Goal: Task Accomplishment & Management: Manage account settings

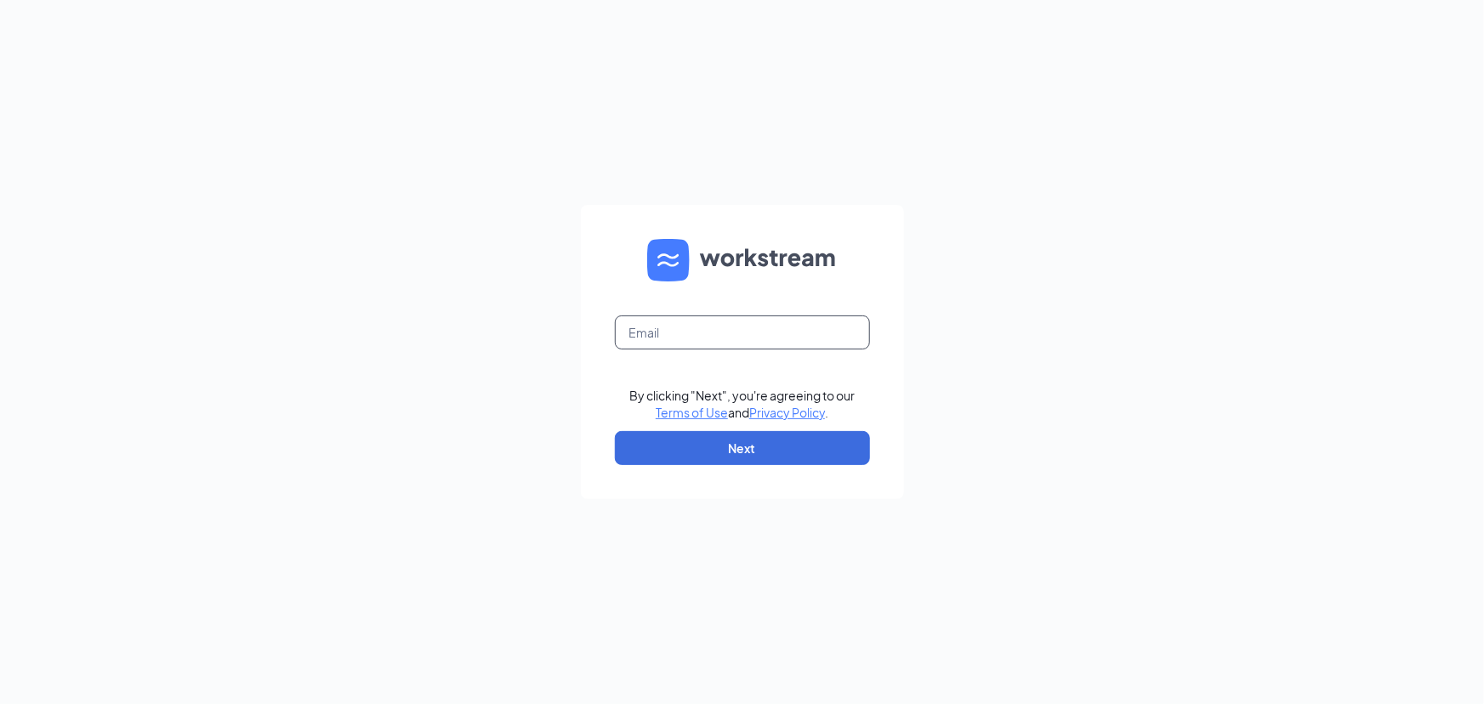
click at [706, 339] on input "text" at bounding box center [742, 332] width 255 height 34
type input "hrdirector@carlislecfa.com"
click at [752, 446] on button "Next" at bounding box center [742, 448] width 255 height 34
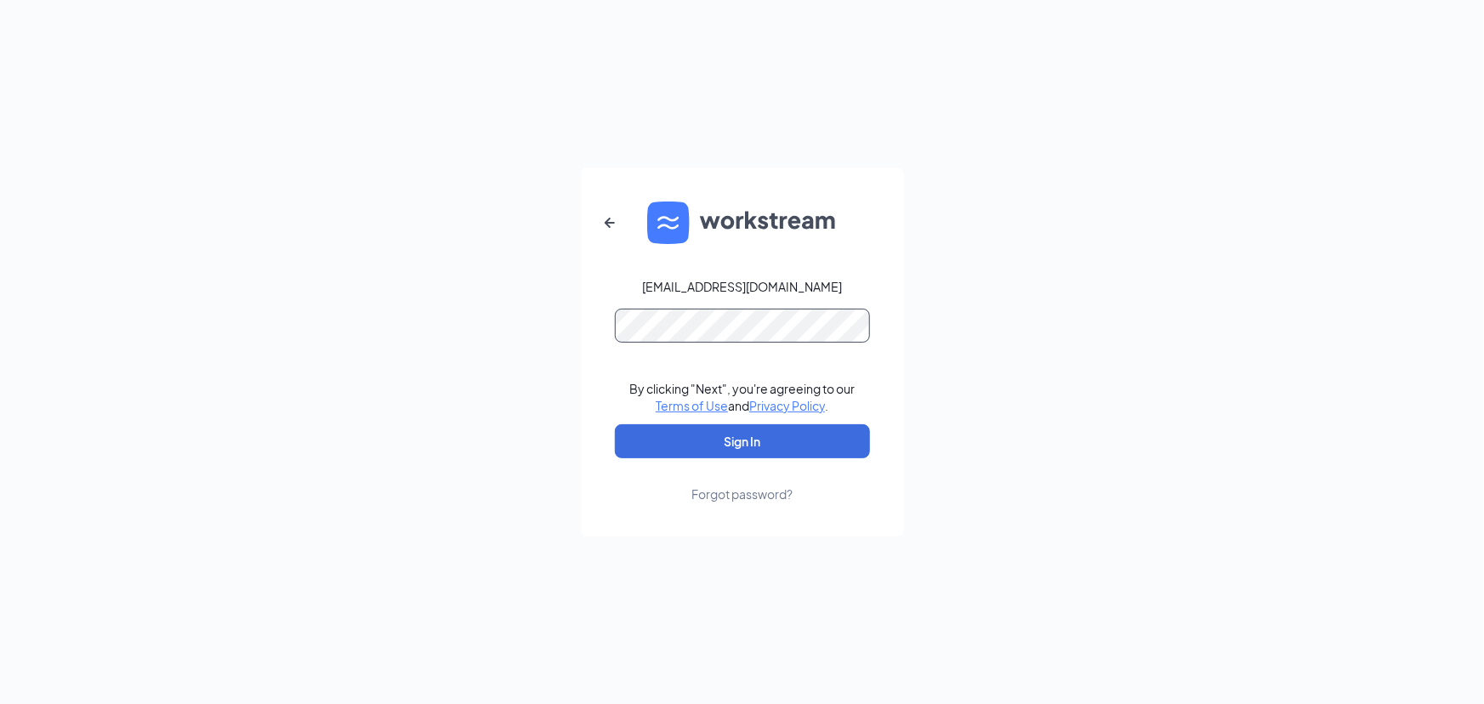
click at [615, 424] on button "Sign In" at bounding box center [742, 441] width 255 height 34
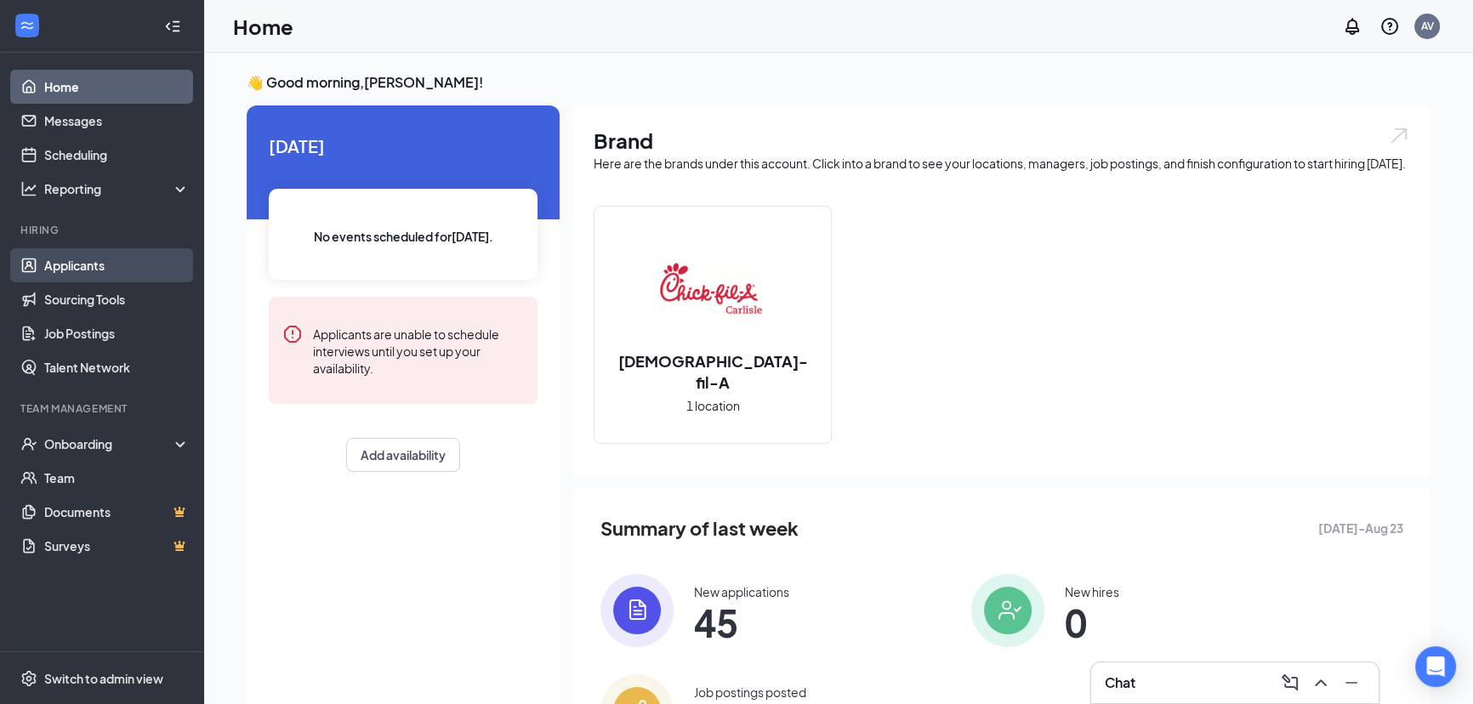
click at [86, 267] on link "Applicants" at bounding box center [116, 265] width 145 height 34
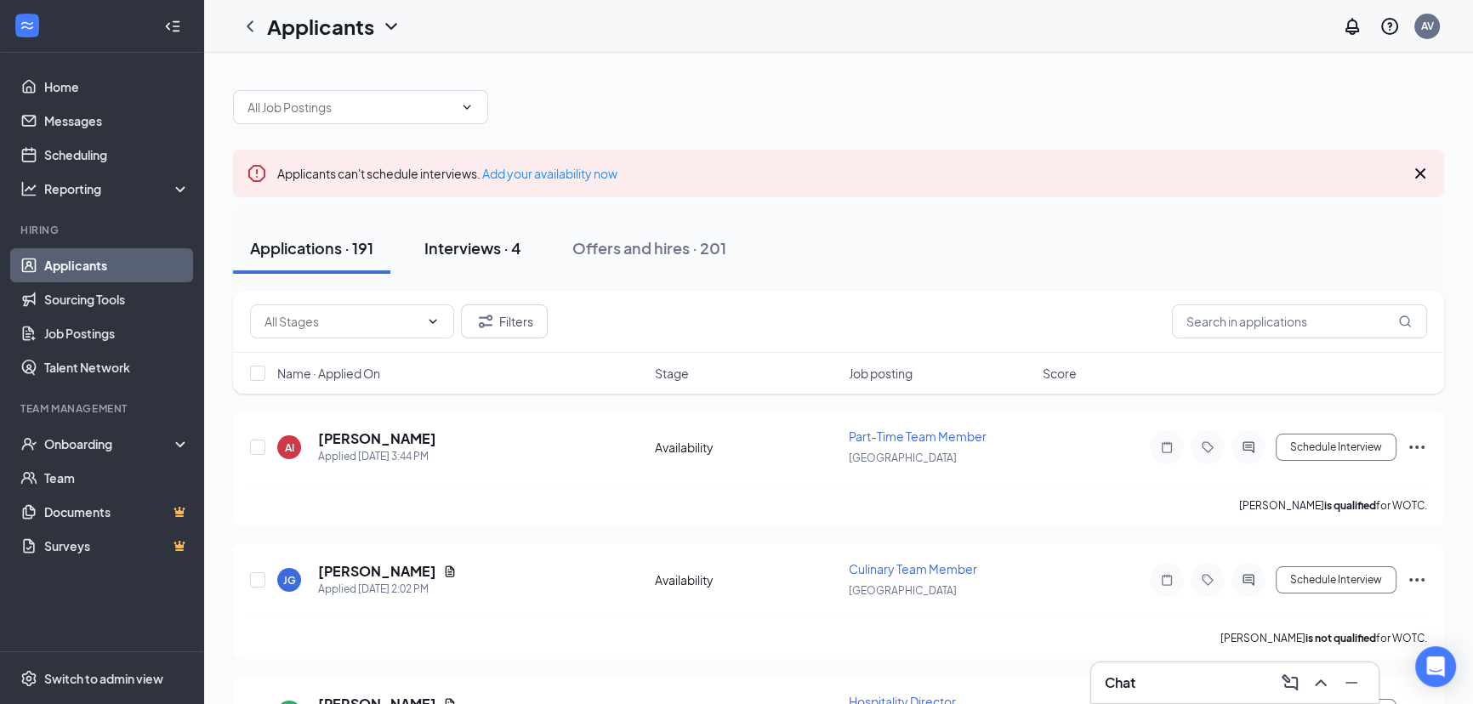
click at [498, 247] on div "Interviews · 4" at bounding box center [472, 247] width 97 height 21
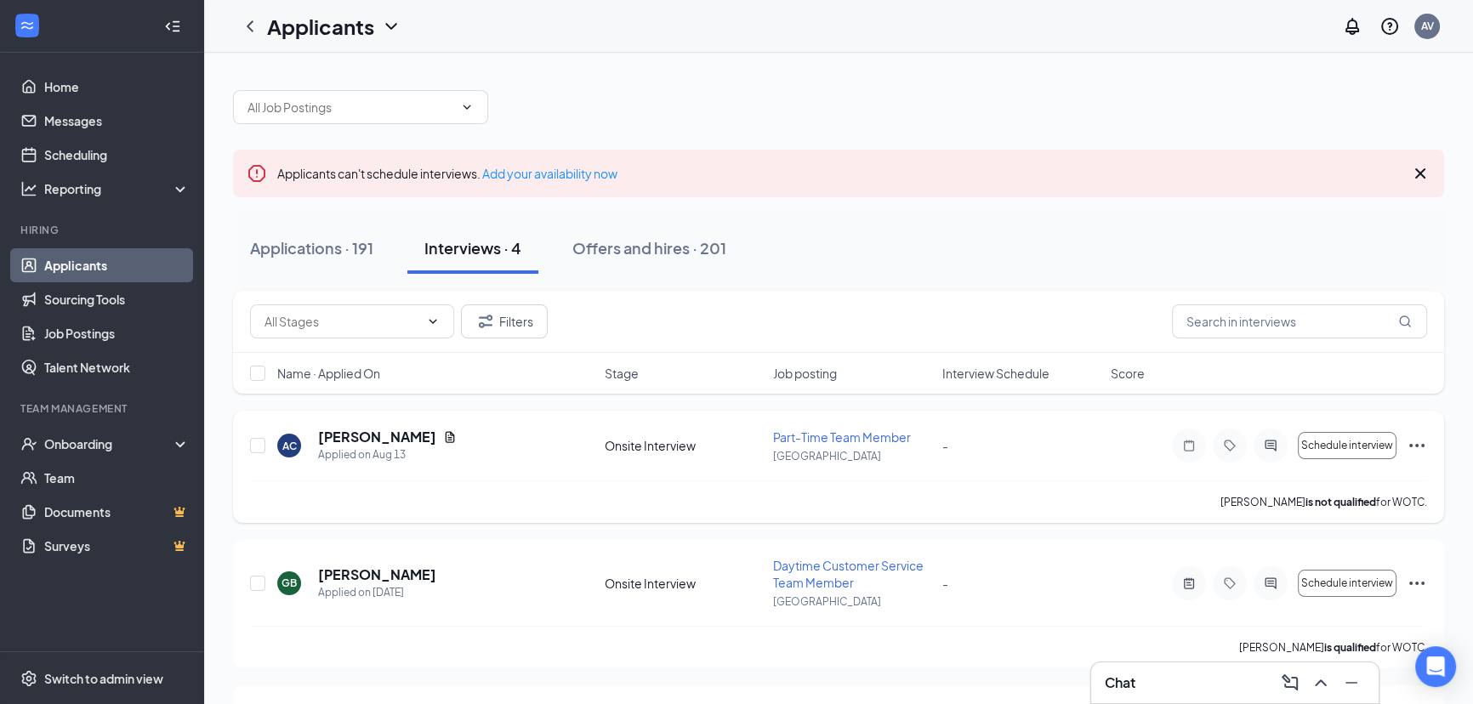
click at [1427, 443] on div "AC [PERSON_NAME] Applied on [DATE] Onsite Interview Part-Time Team Member Carli…" at bounding box center [838, 467] width 1211 height 112
click at [1420, 446] on icon "Ellipses" at bounding box center [1416, 445] width 20 height 20
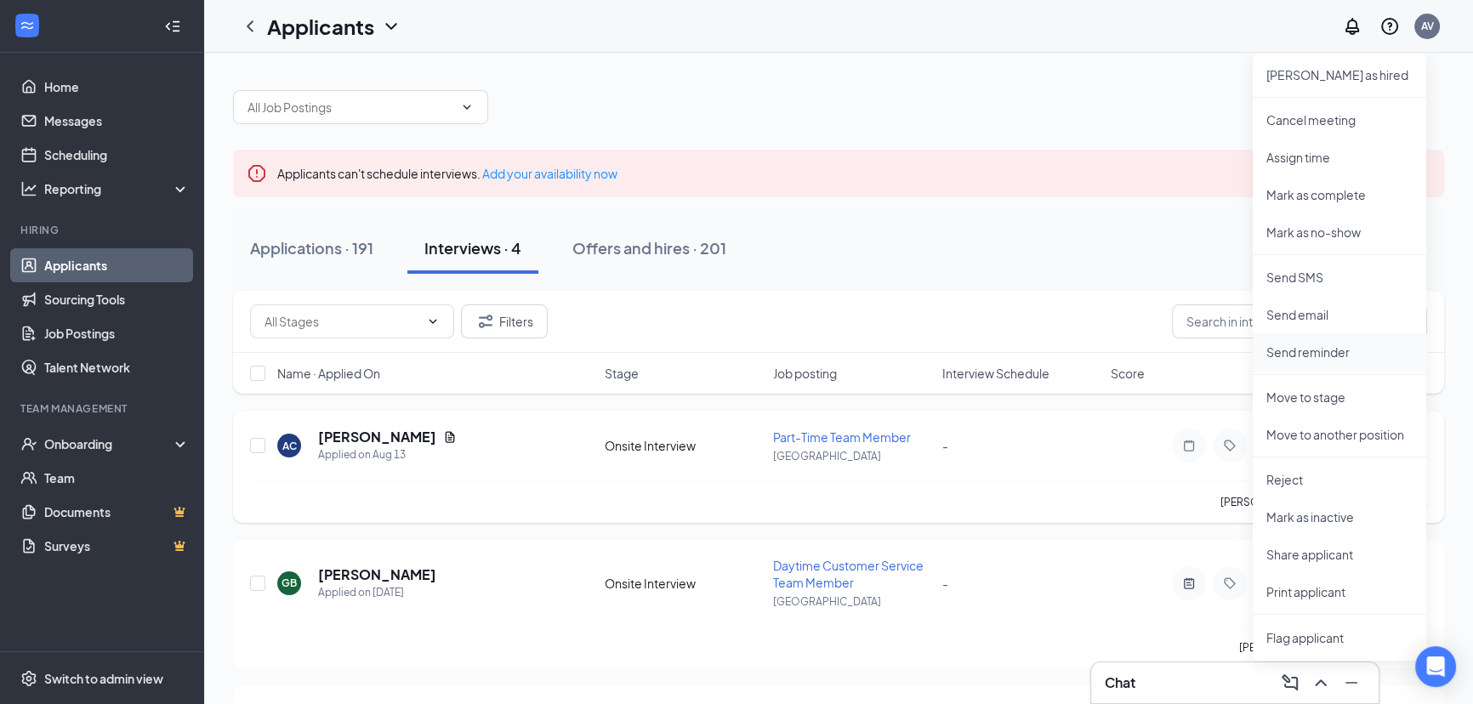
click at [1337, 350] on p "Send reminder" at bounding box center [1339, 351] width 146 height 17
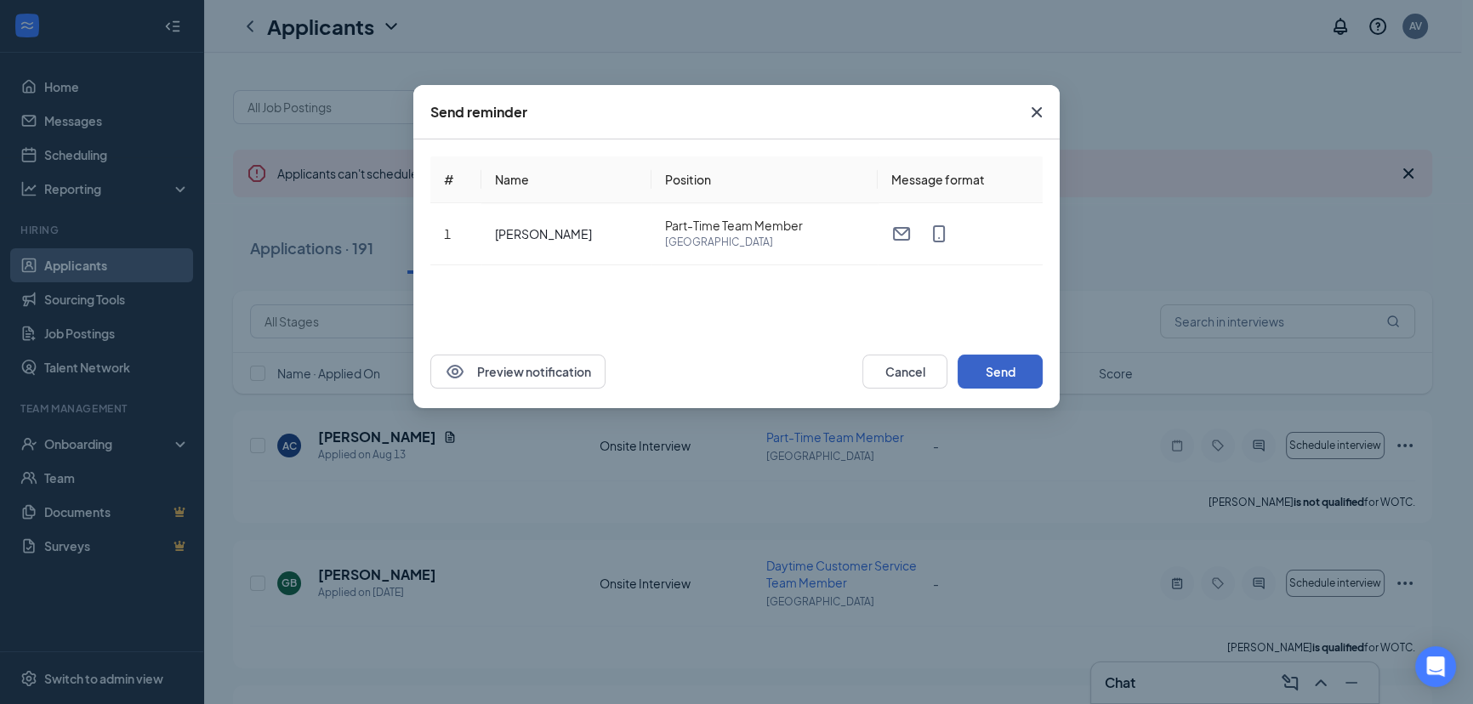
click at [1007, 372] on button "Send" at bounding box center [999, 372] width 85 height 34
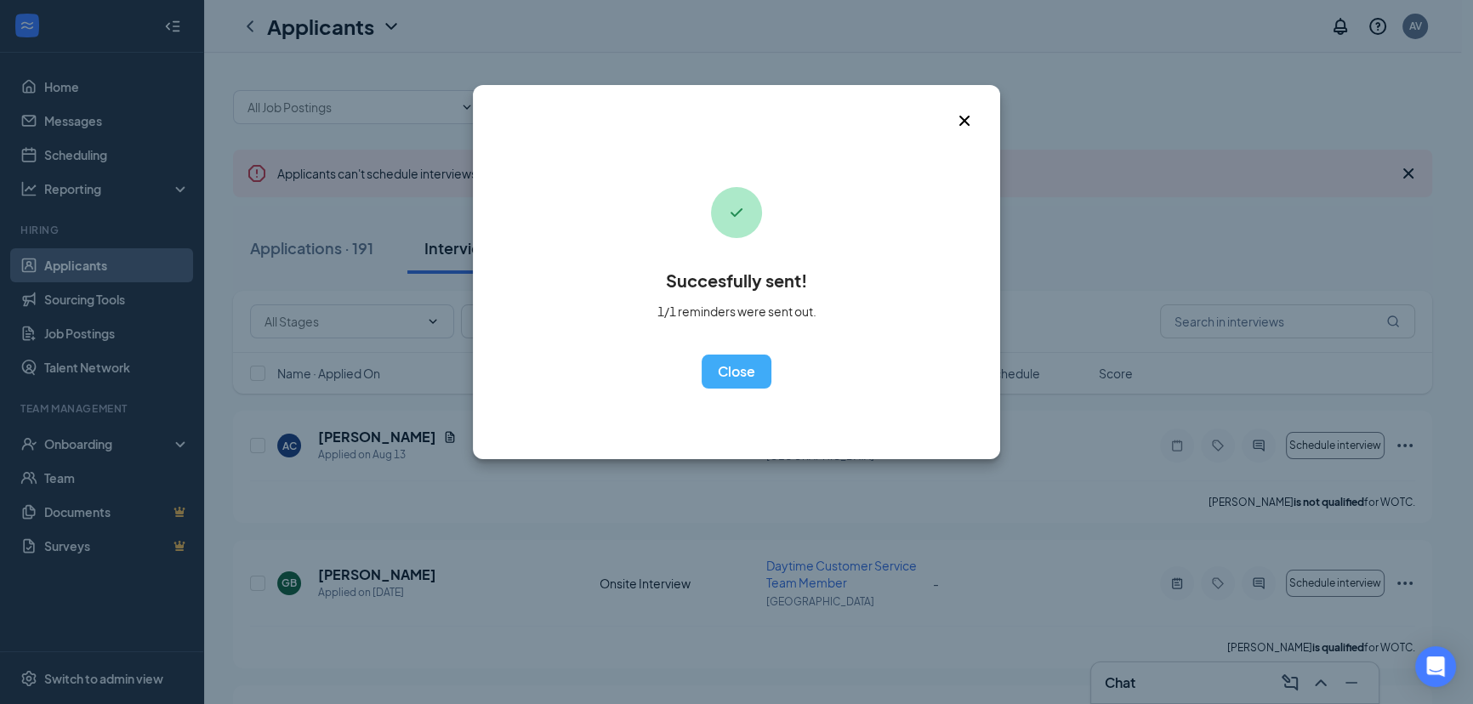
click at [967, 119] on icon "Cross" at bounding box center [964, 121] width 20 height 20
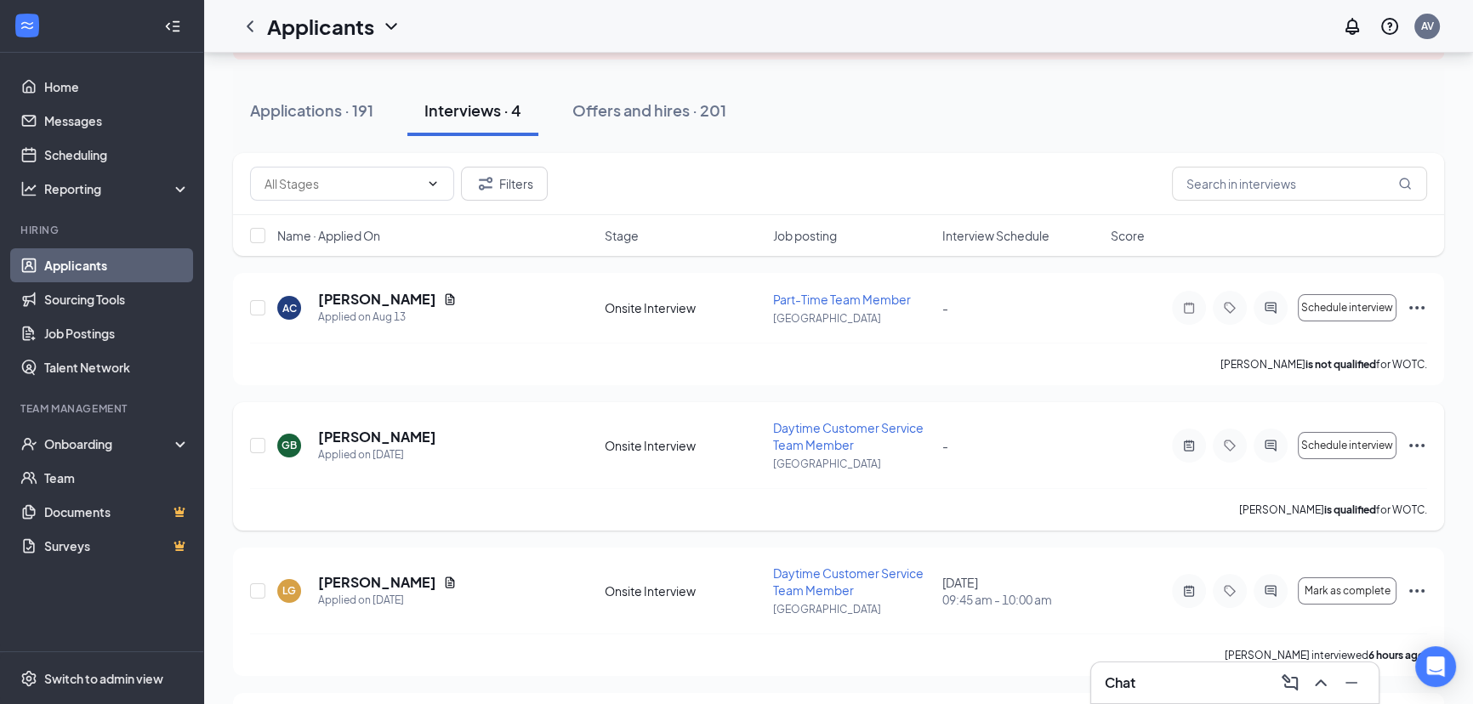
scroll to position [154, 0]
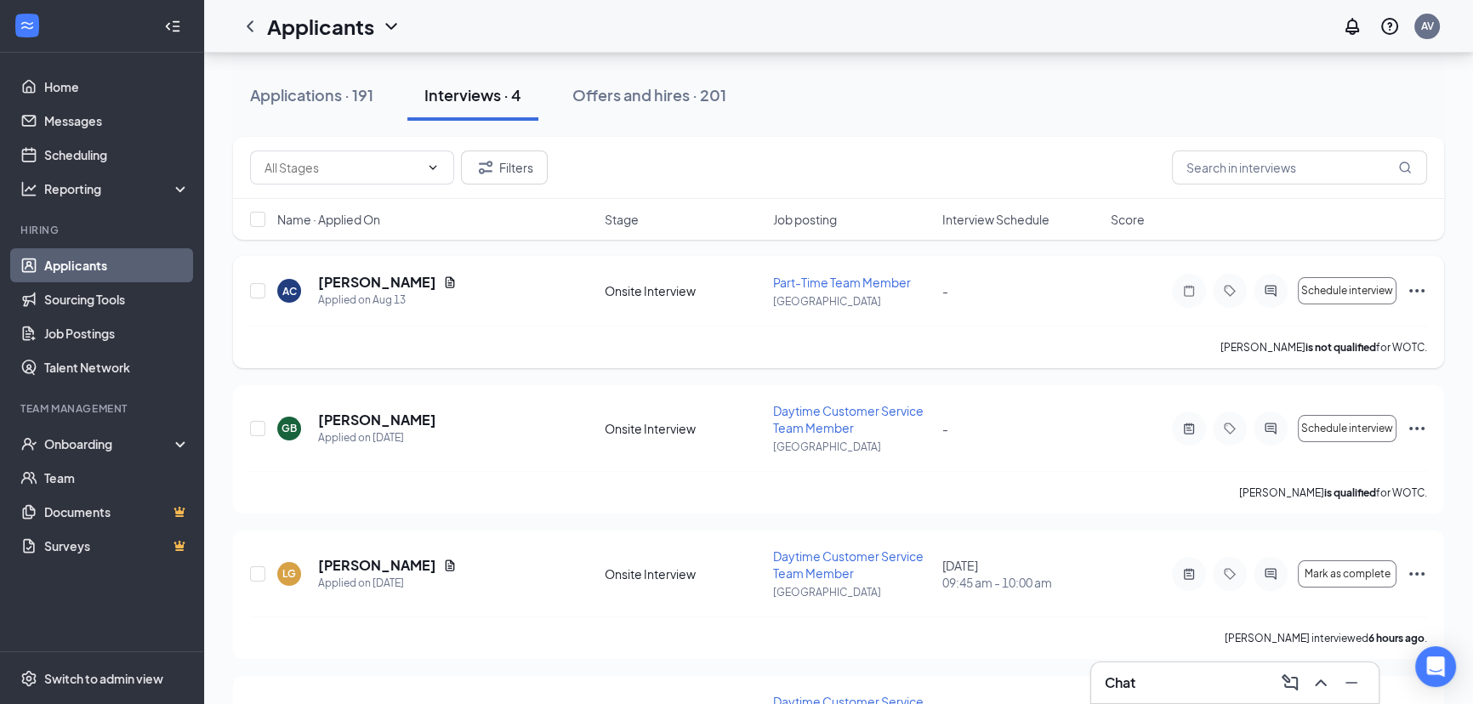
click at [1416, 297] on icon "Ellipses" at bounding box center [1416, 291] width 20 height 20
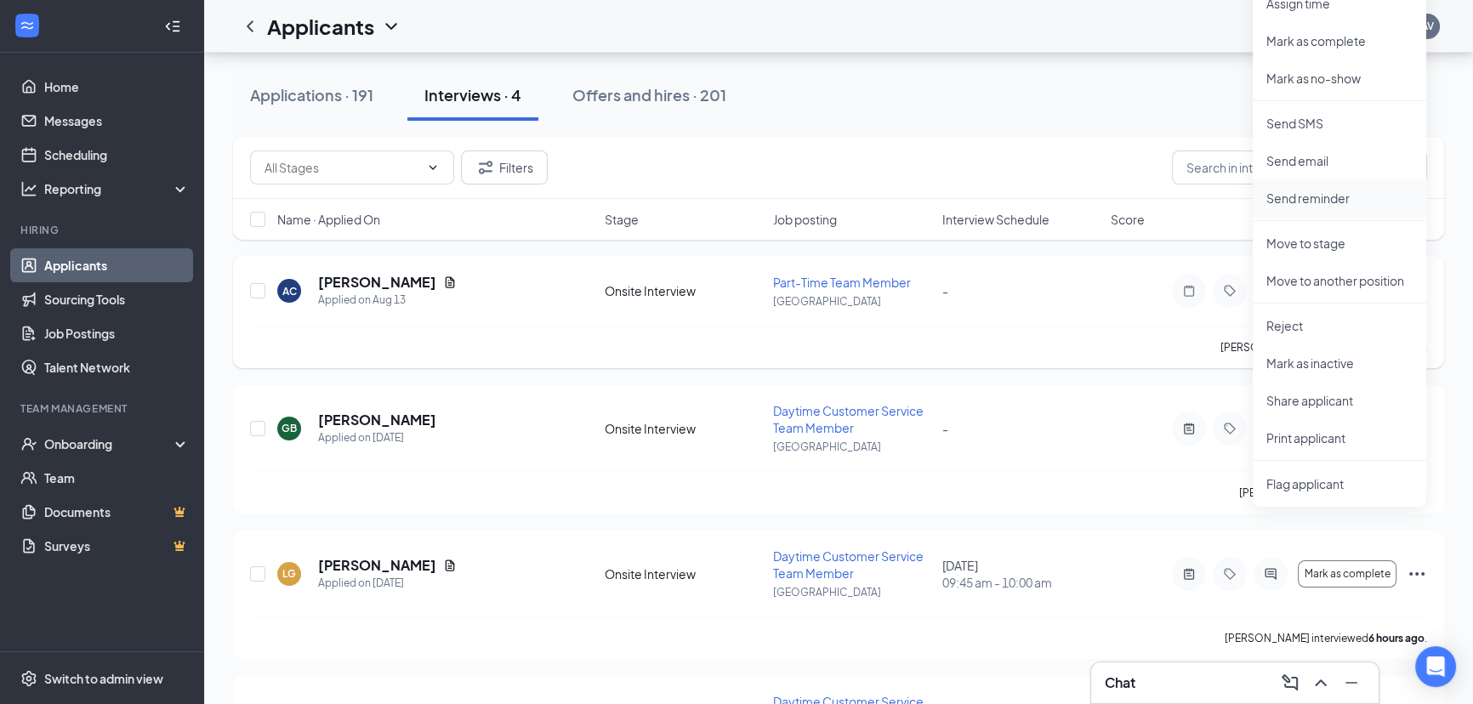
click at [1343, 204] on p "Send reminder" at bounding box center [1339, 198] width 146 height 17
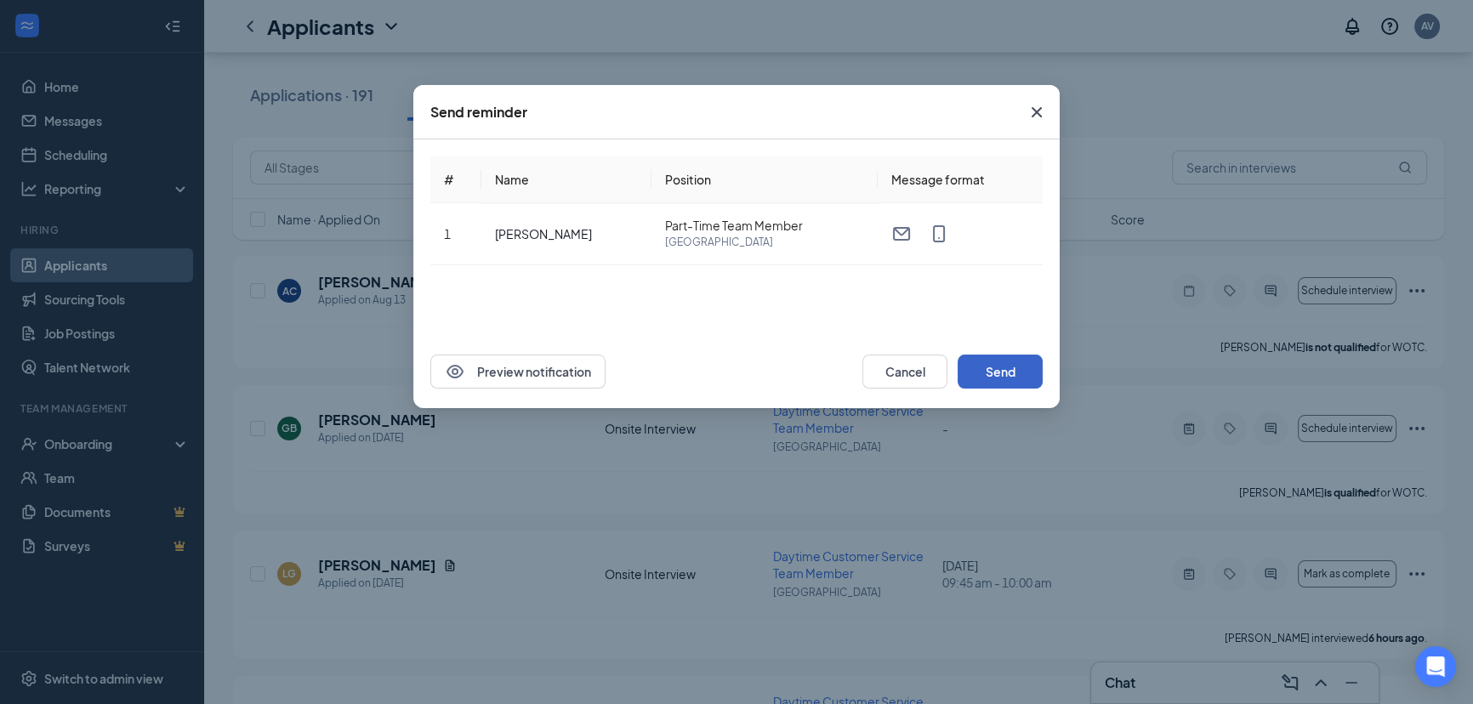
click at [1002, 382] on button "Send" at bounding box center [999, 372] width 85 height 34
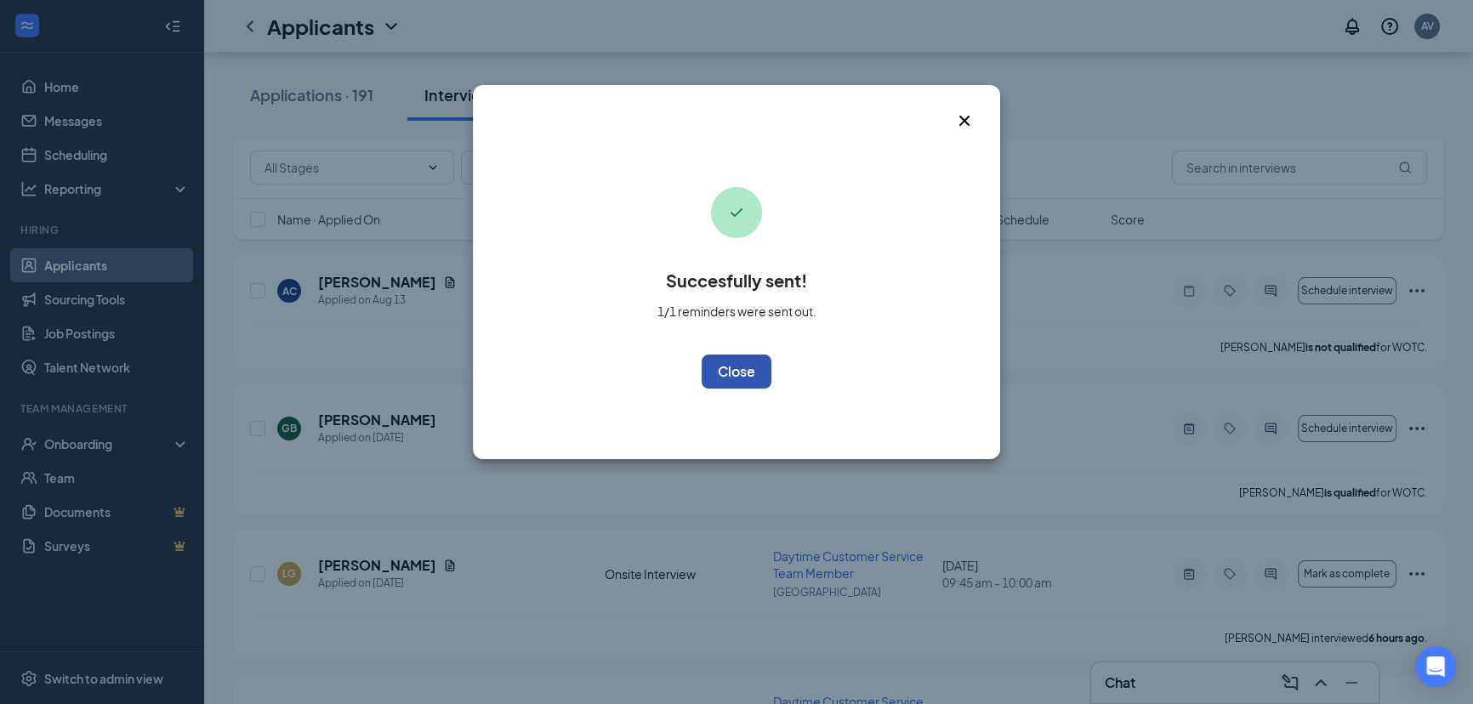
click at [749, 360] on button "OK" at bounding box center [736, 372] width 70 height 34
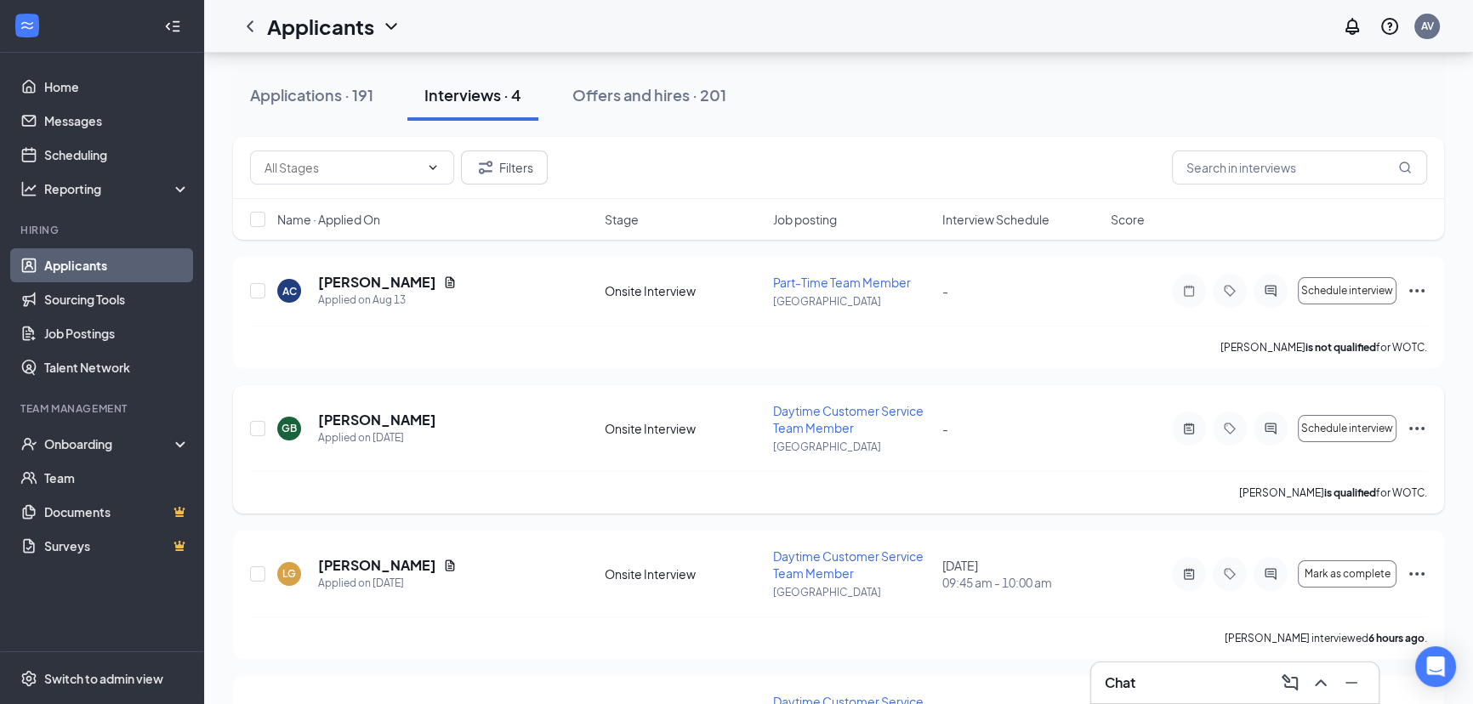
click at [1405, 429] on div "Schedule interview" at bounding box center [1299, 428] width 255 height 34
click at [1416, 430] on icon "Ellipses" at bounding box center [1416, 428] width 20 height 20
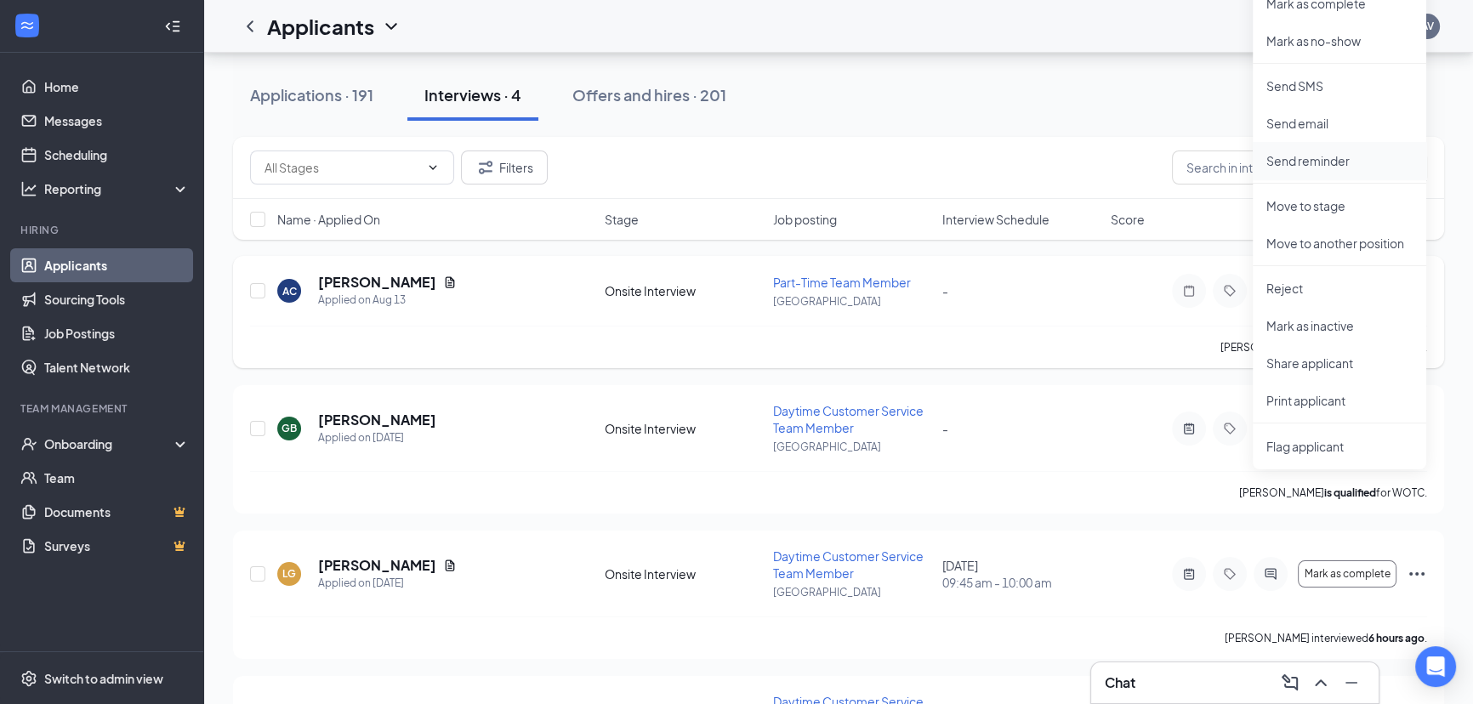
click at [1306, 164] on p "Send reminder" at bounding box center [1339, 160] width 146 height 17
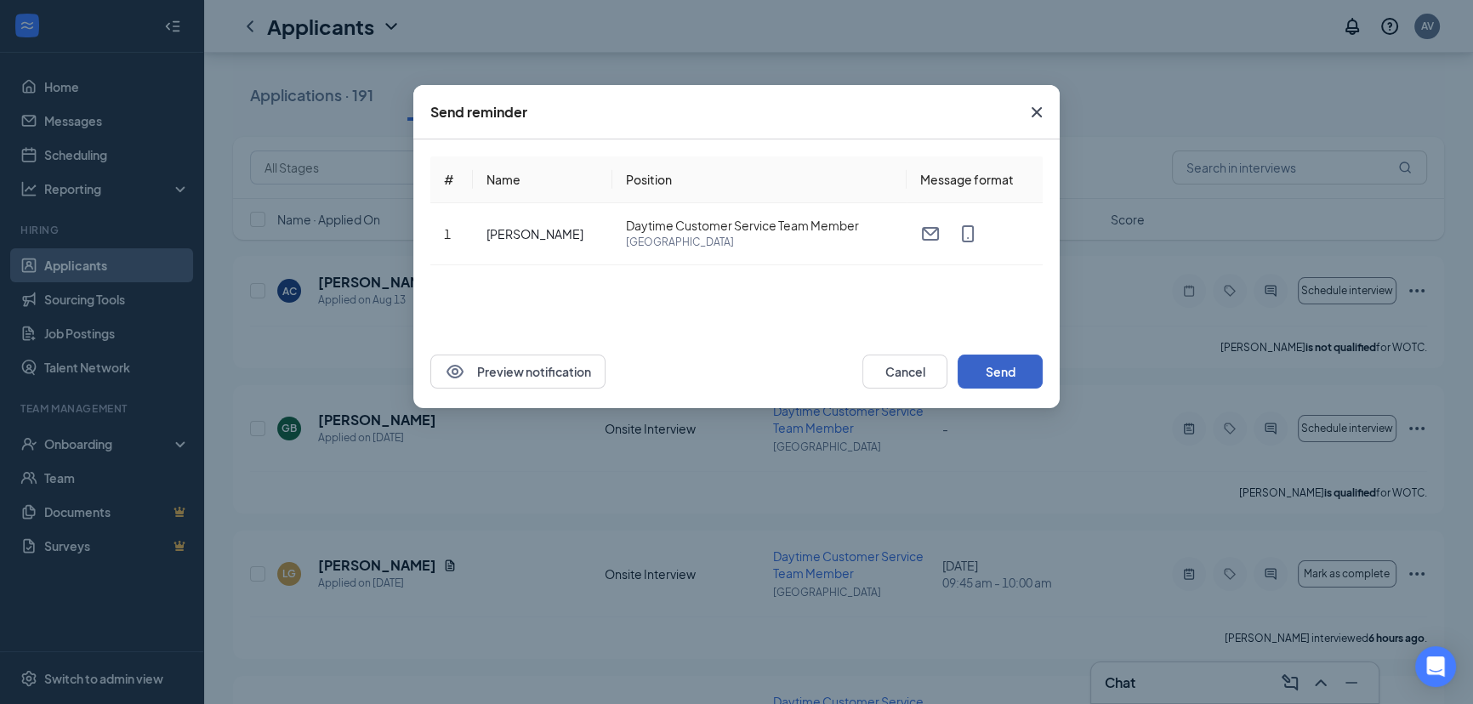
click at [993, 365] on button "Send" at bounding box center [999, 372] width 85 height 34
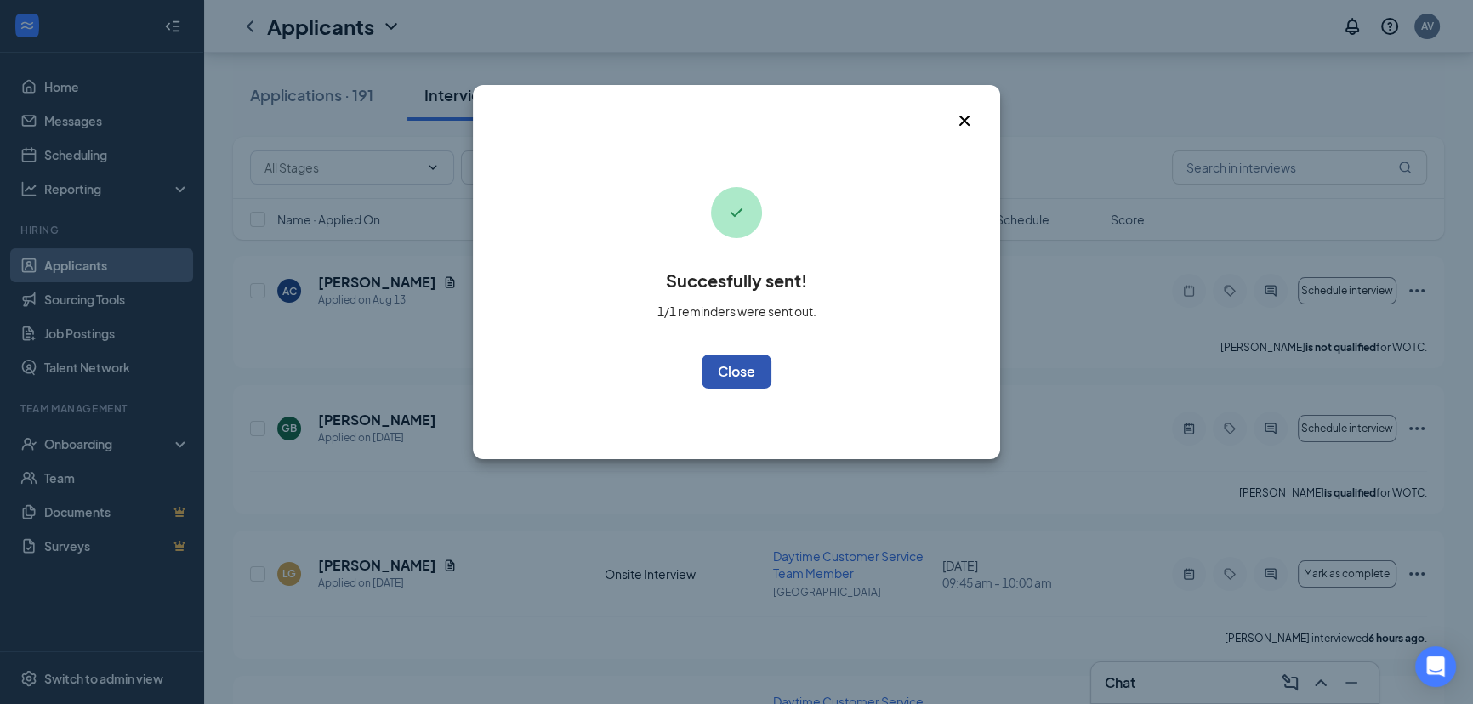
click at [764, 373] on button "OK" at bounding box center [736, 372] width 70 height 34
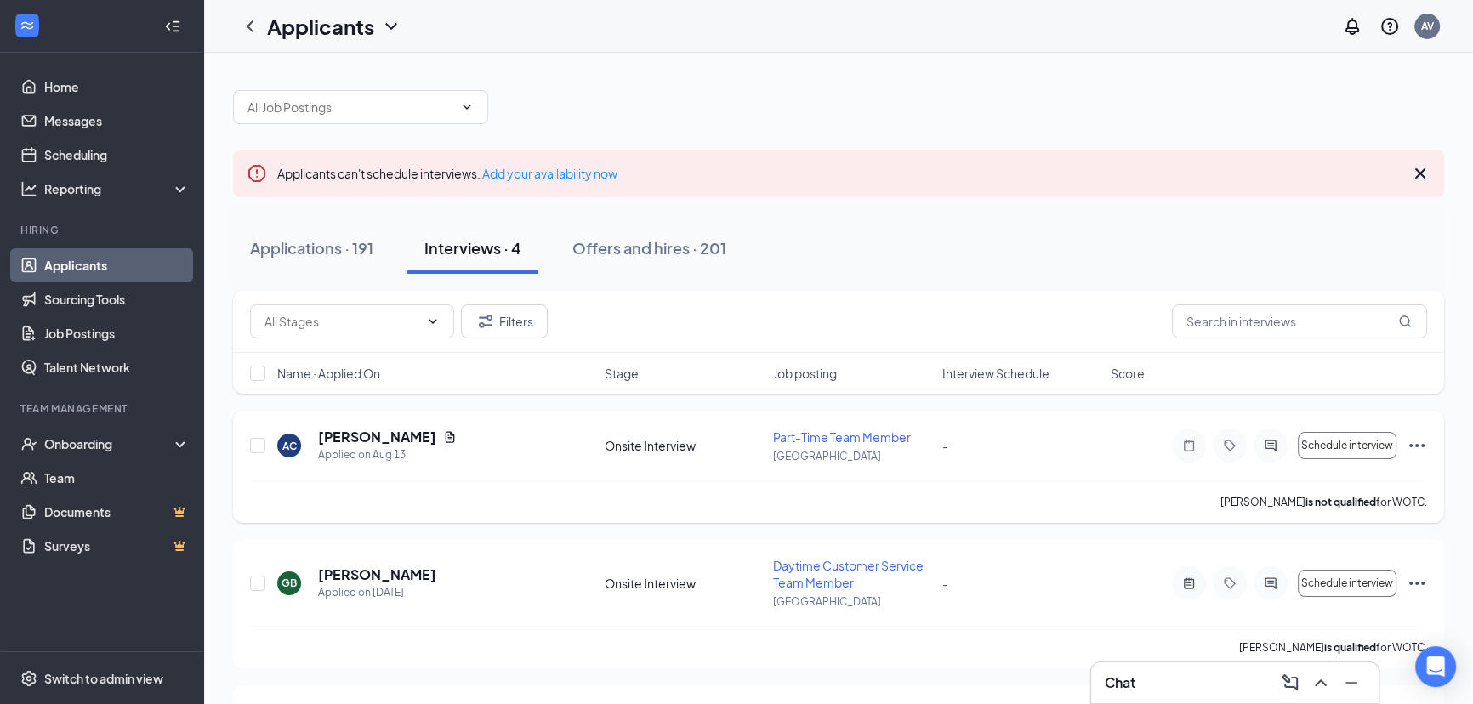
scroll to position [0, 0]
click at [292, 253] on div "Applications · 191" at bounding box center [311, 247] width 123 height 21
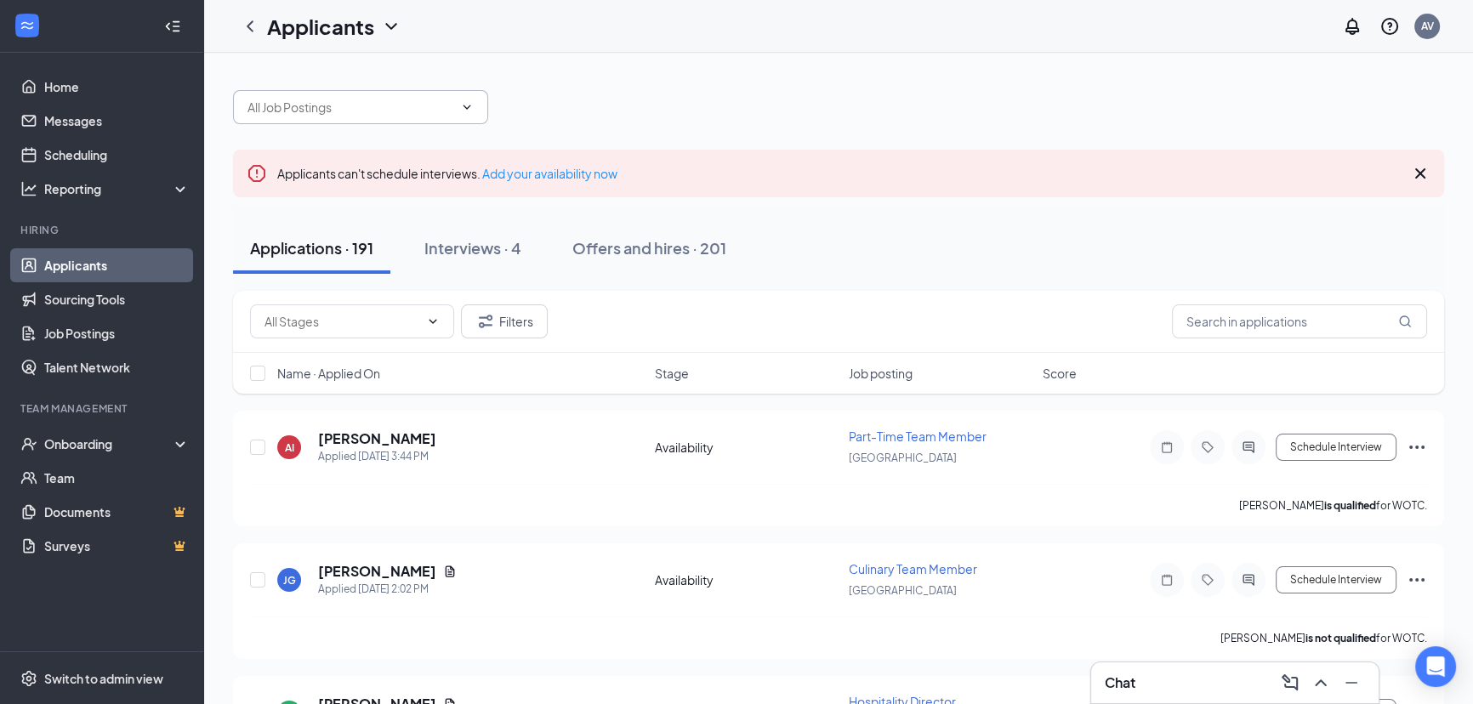
click at [397, 106] on input "text" at bounding box center [350, 107] width 206 height 19
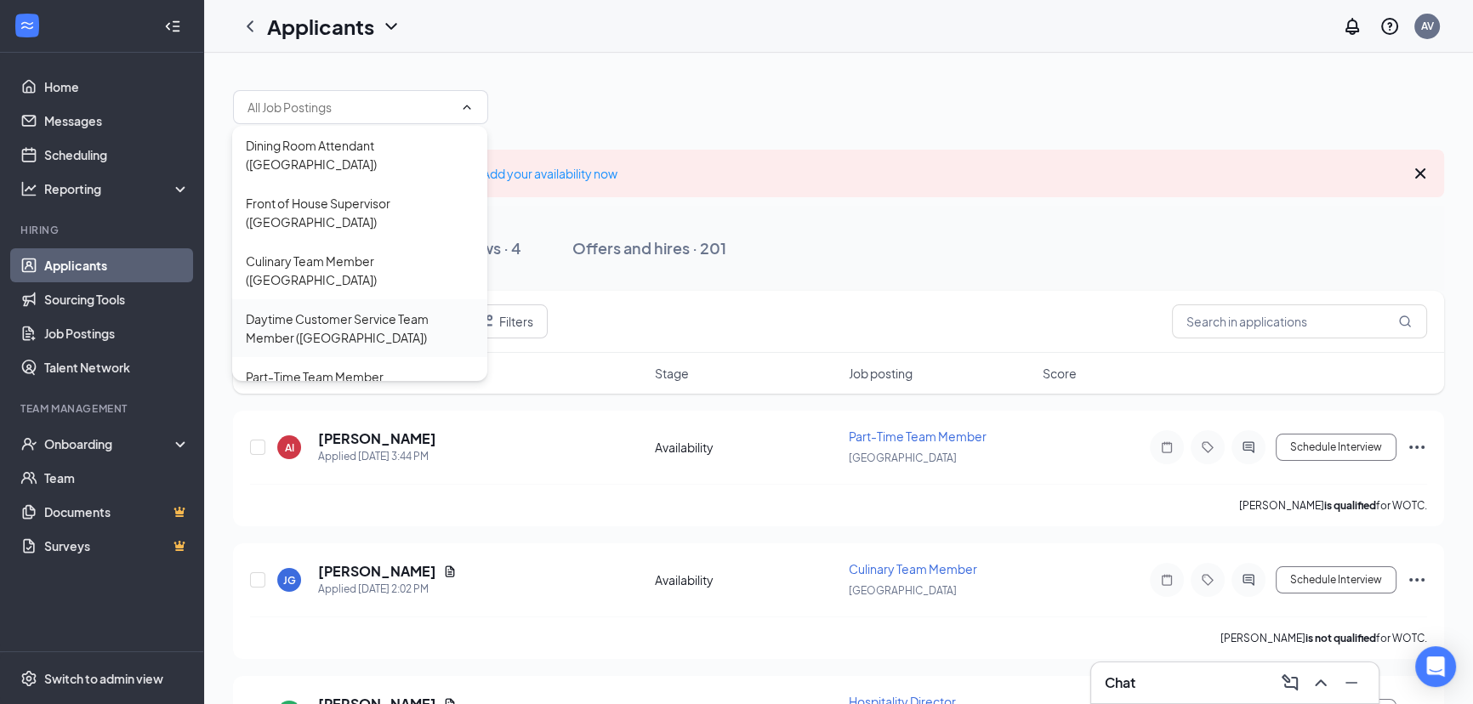
click at [344, 309] on div "Daytime Customer Service Team Member ([GEOGRAPHIC_DATA])" at bounding box center [360, 327] width 228 height 37
type input "Daytime Customer Service Team Member ([GEOGRAPHIC_DATA])"
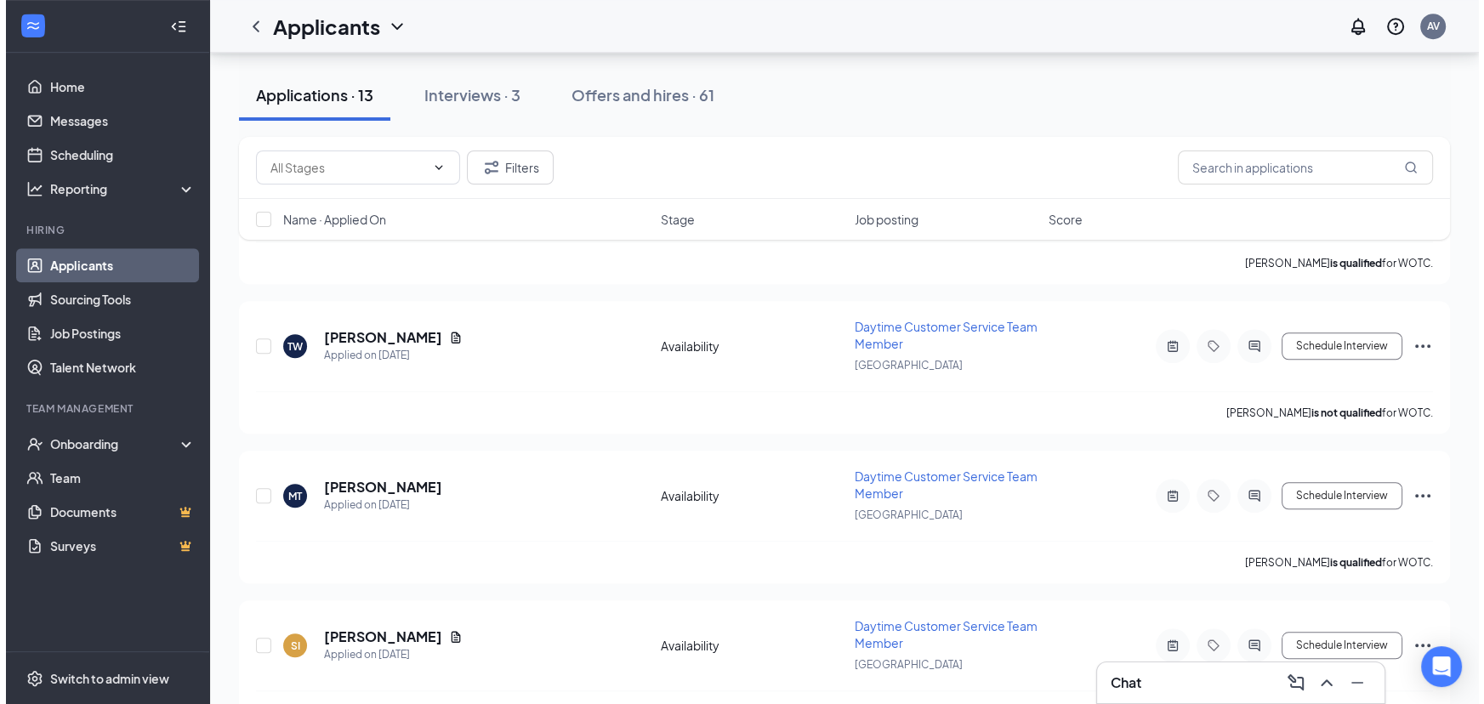
scroll to position [1702, 0]
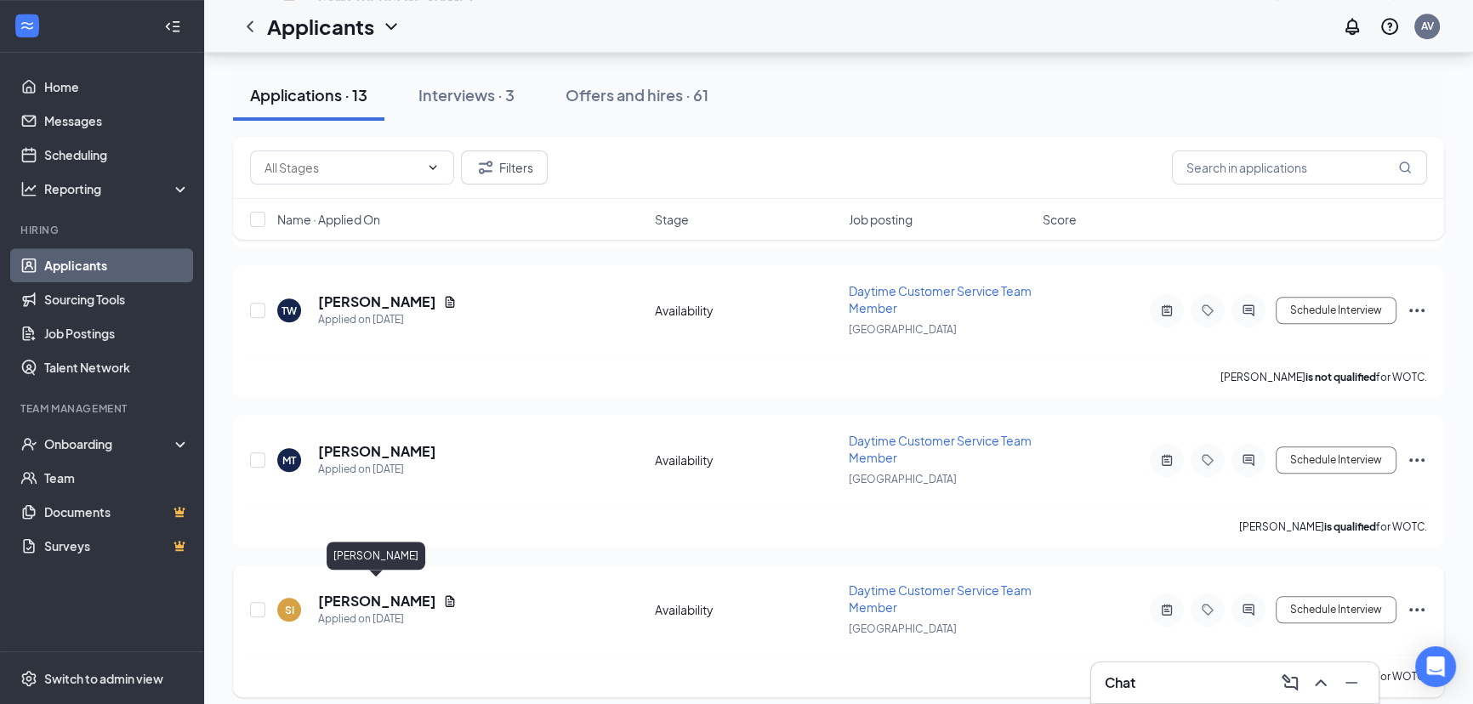
click at [382, 592] on h5 "[PERSON_NAME]" at bounding box center [377, 601] width 118 height 19
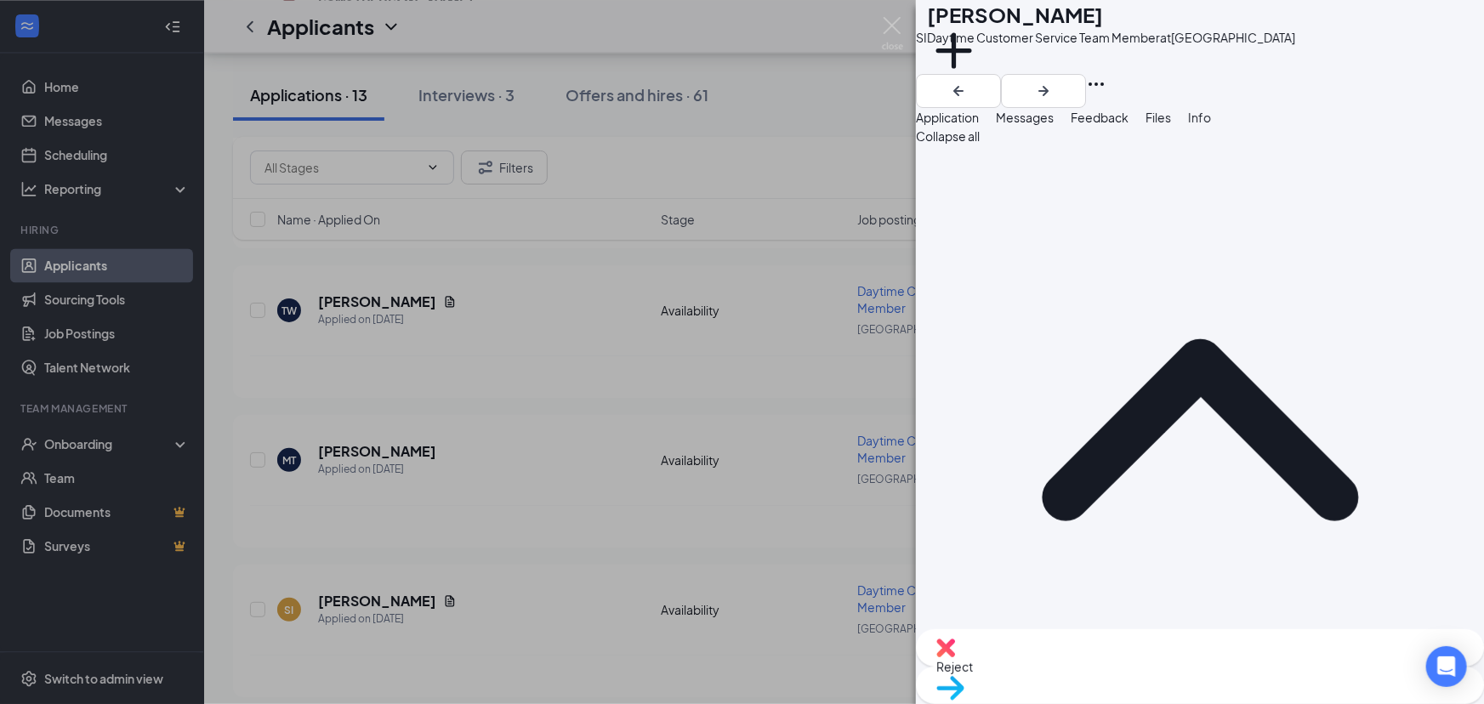
click at [1257, 701] on span "Move to stage" at bounding box center [1199, 710] width 527 height 19
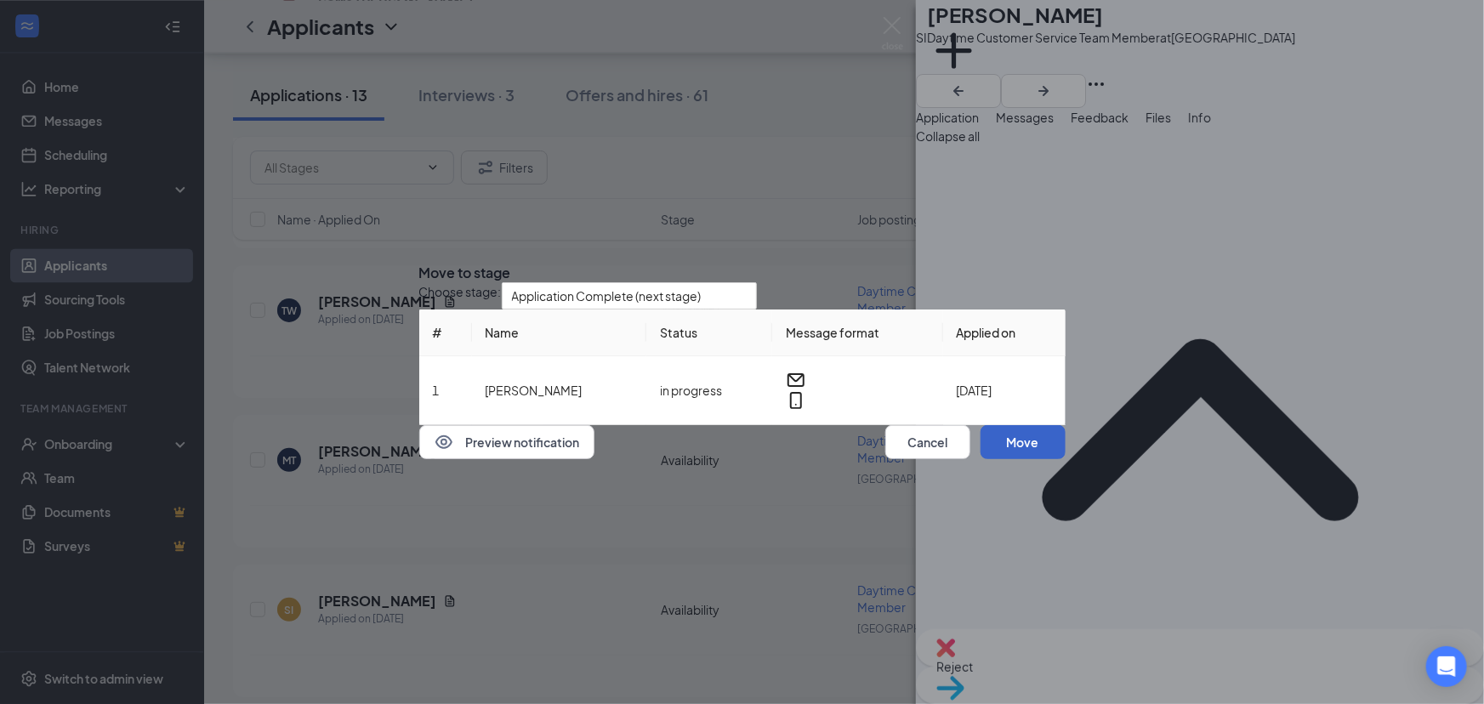
click at [993, 459] on button "Move" at bounding box center [1022, 442] width 85 height 34
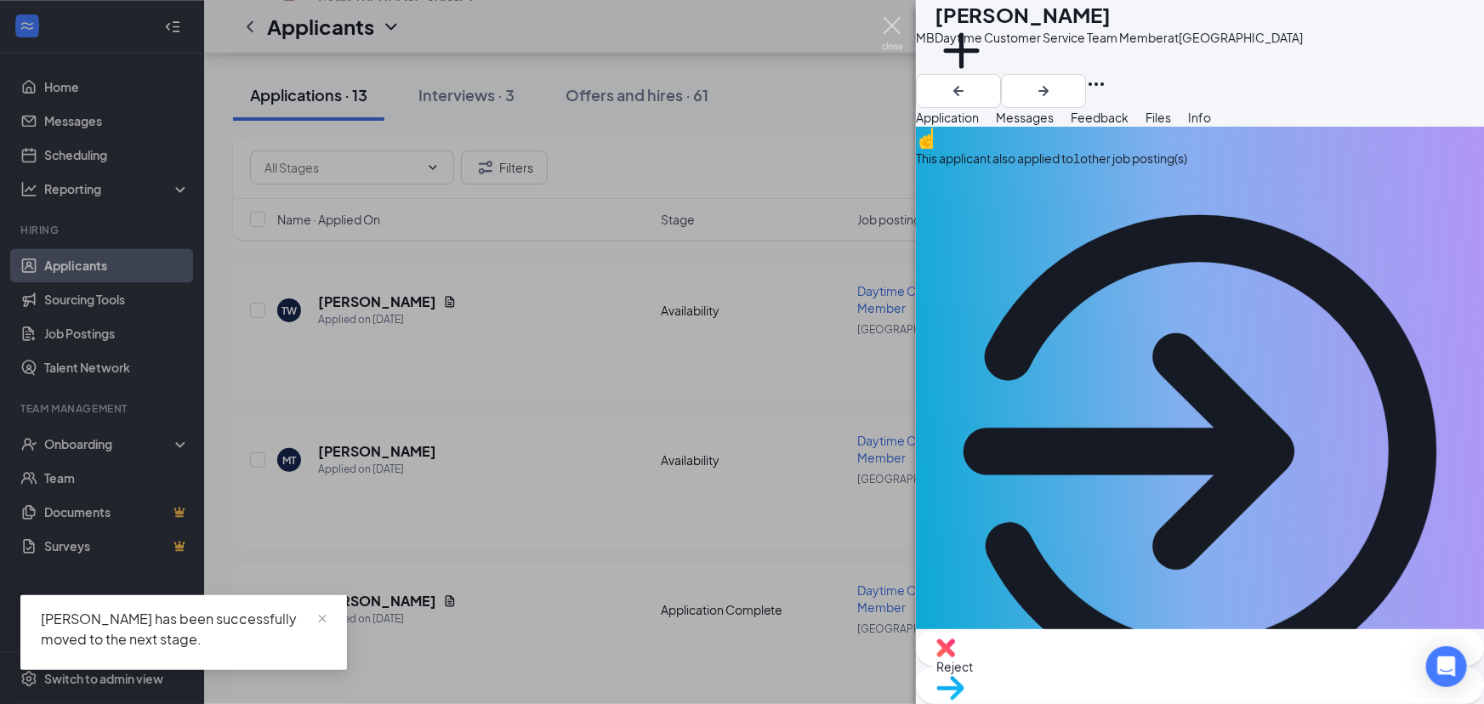
click at [889, 26] on img at bounding box center [892, 33] width 21 height 33
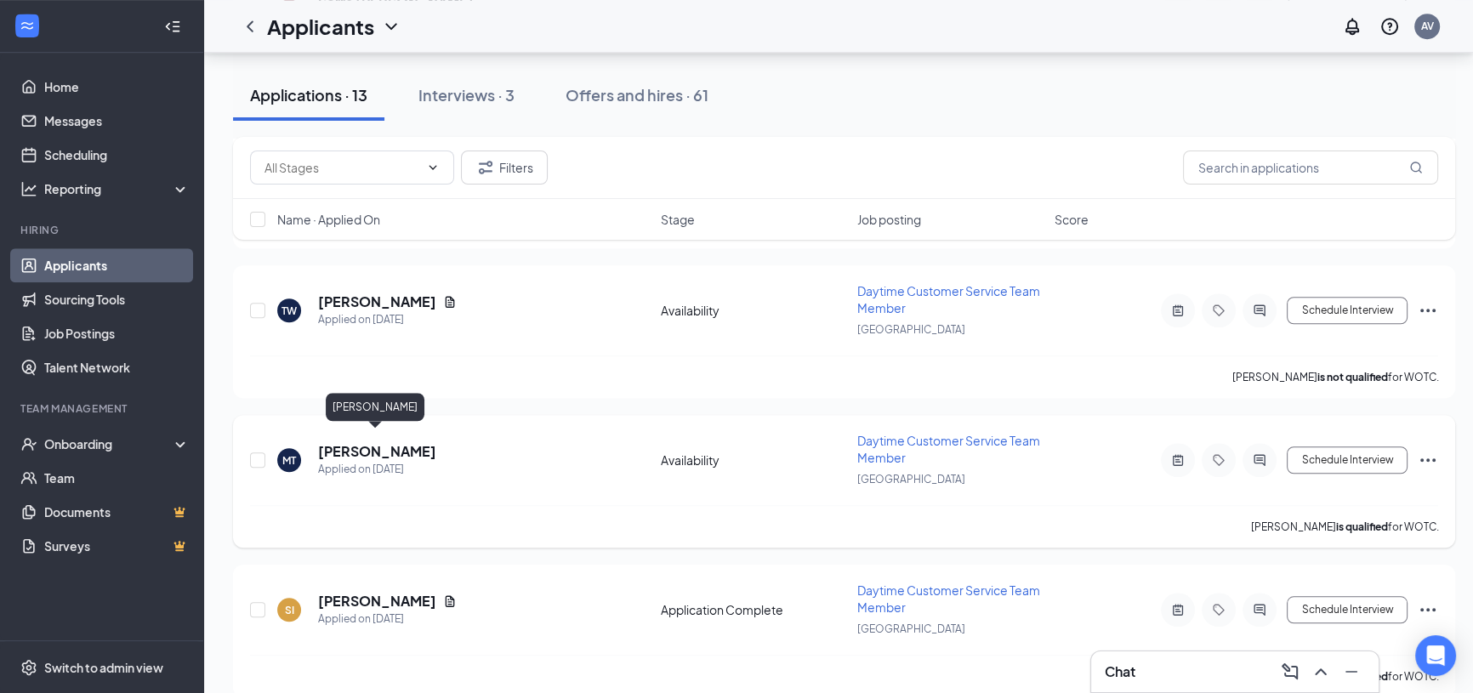
click at [407, 442] on h5 "[PERSON_NAME]" at bounding box center [377, 451] width 118 height 19
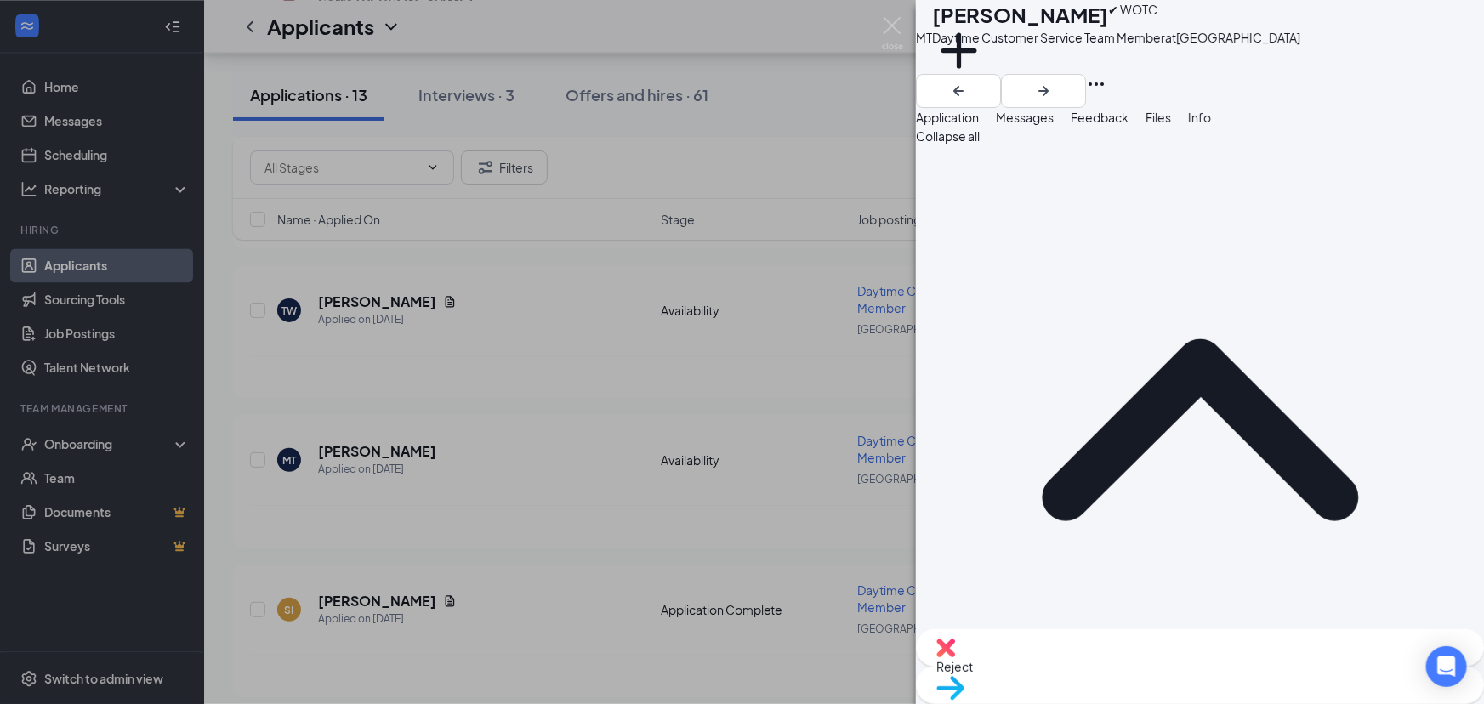
click at [1128, 127] on button "Feedback" at bounding box center [1099, 117] width 58 height 19
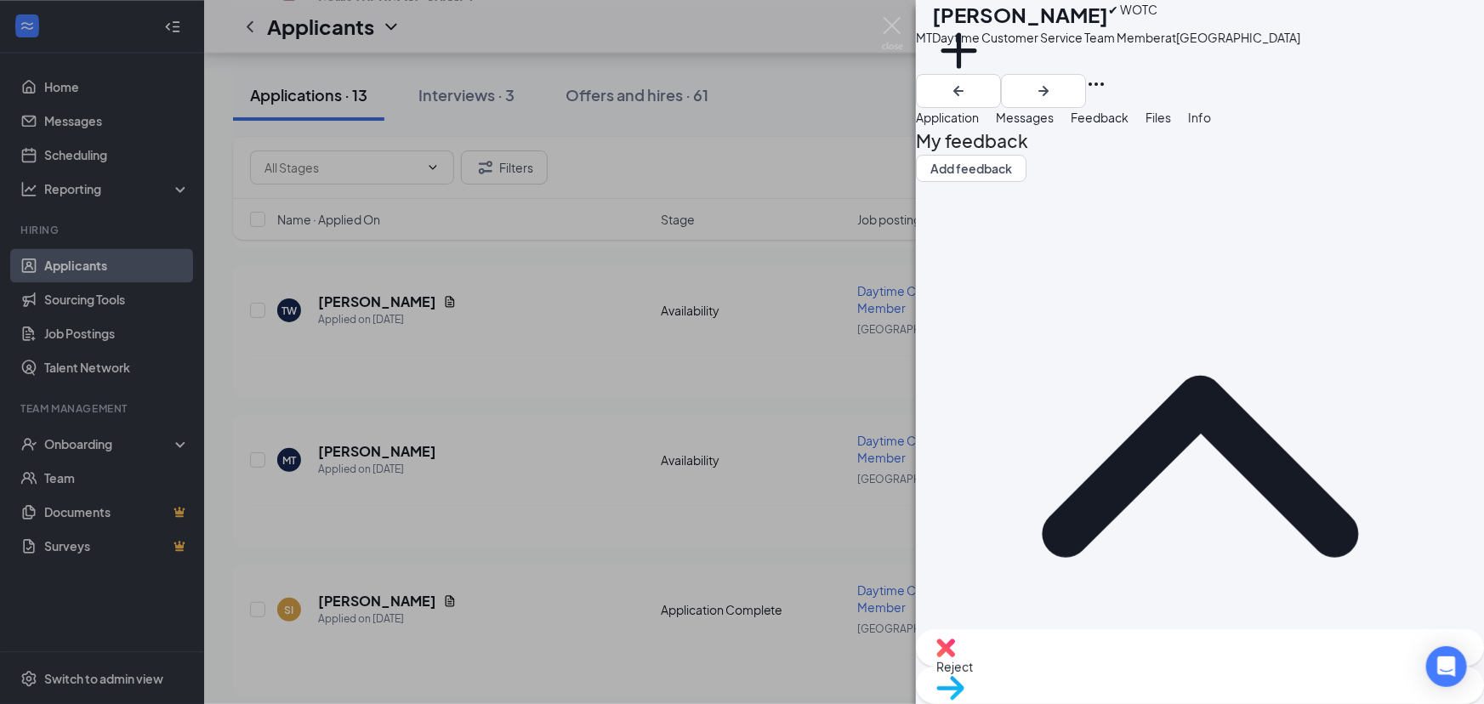
click at [1124, 666] on span "Reject" at bounding box center [1199, 666] width 527 height 19
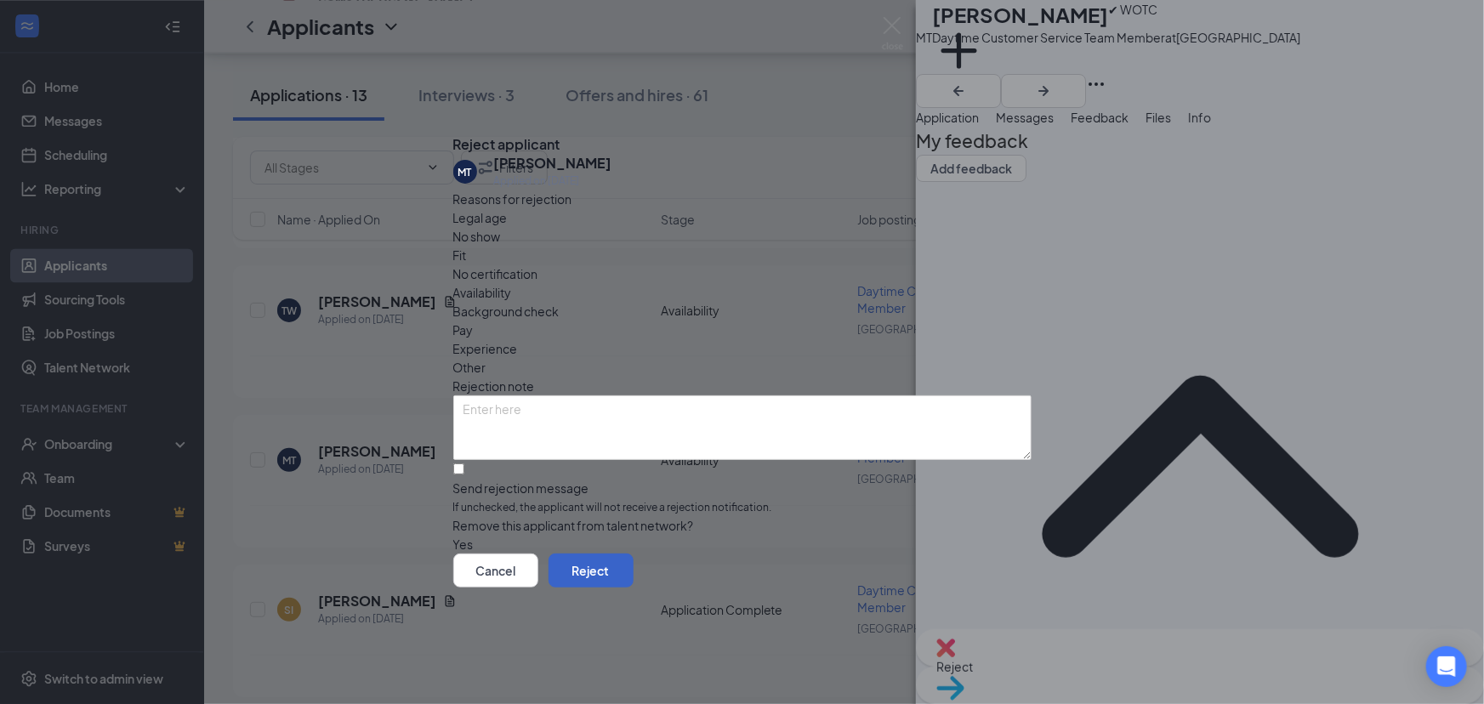
click at [633, 587] on button "Reject" at bounding box center [590, 570] width 85 height 34
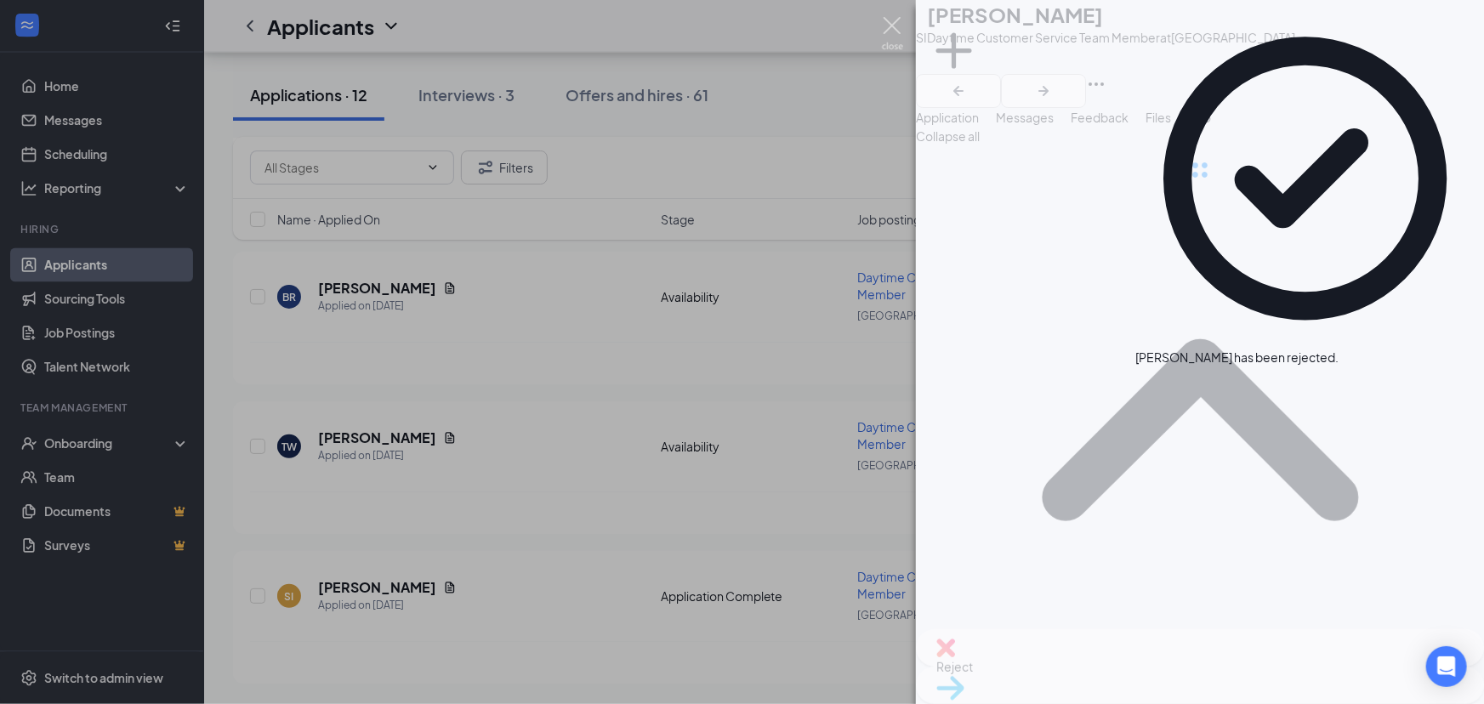
scroll to position [1554, 0]
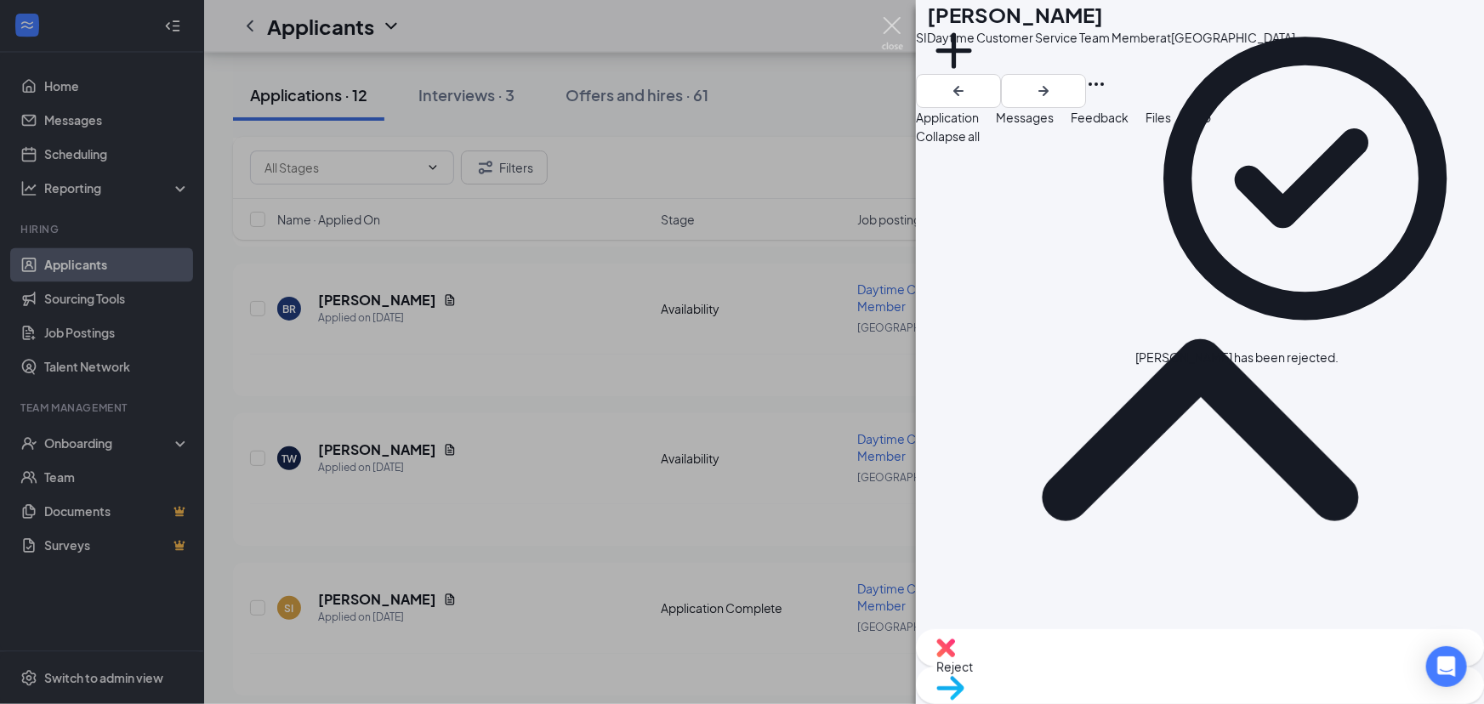
click at [897, 23] on img at bounding box center [892, 33] width 21 height 33
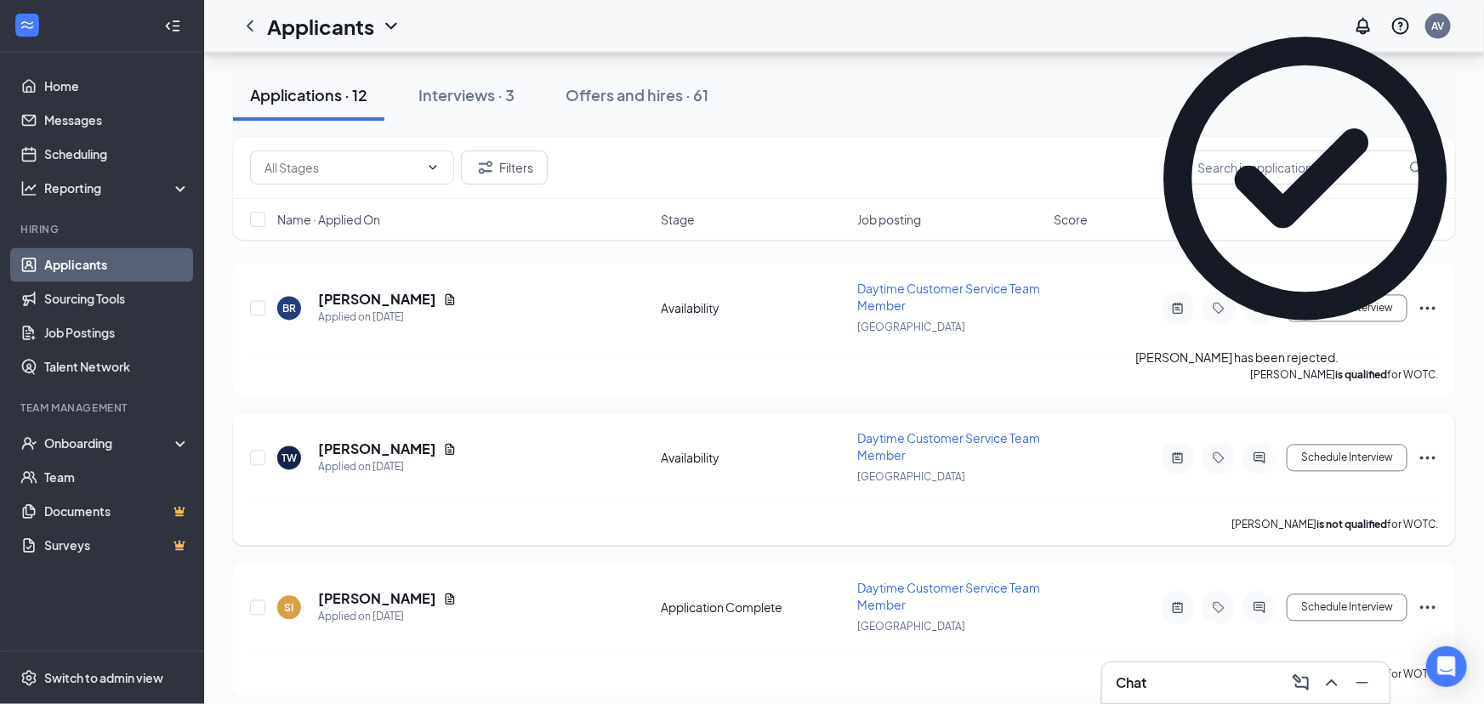
click at [379, 440] on h5 "[PERSON_NAME]" at bounding box center [377, 449] width 118 height 19
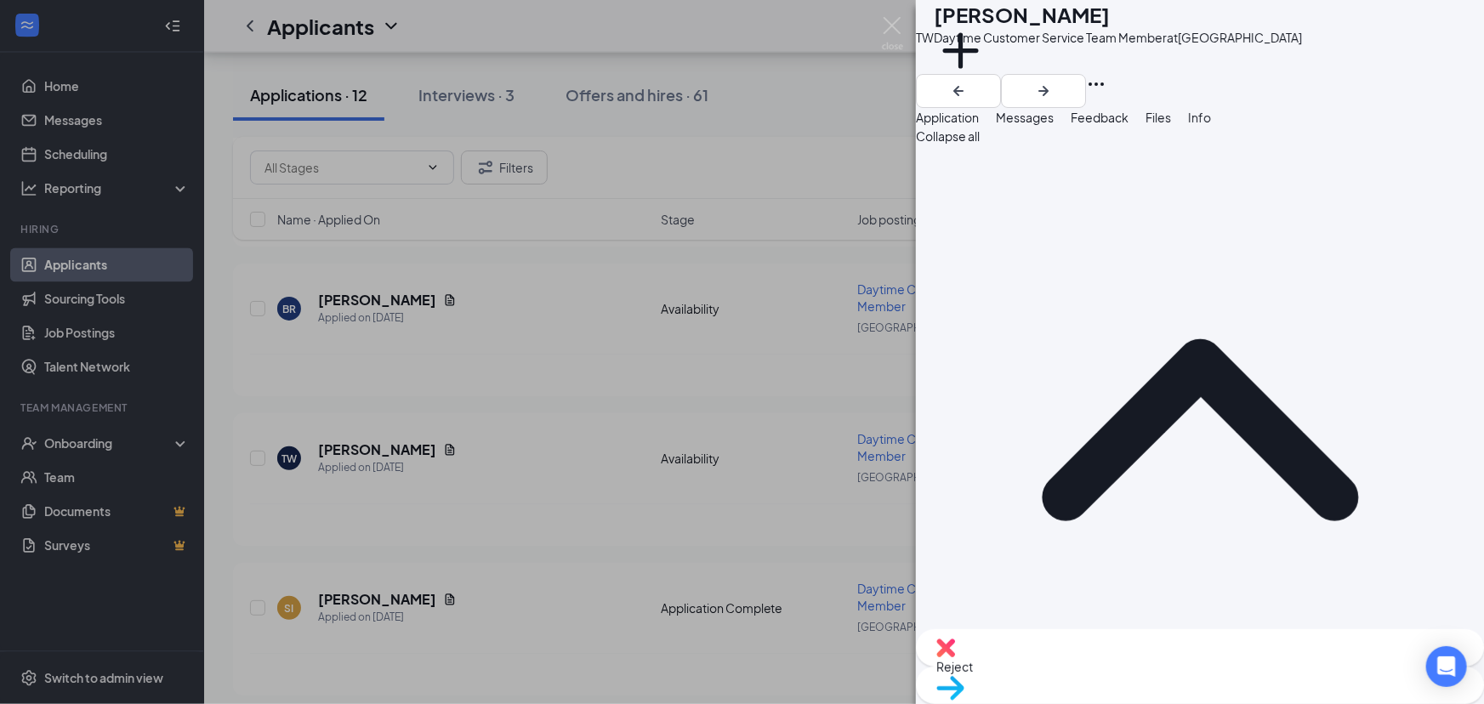
click at [1128, 124] on button "Feedback" at bounding box center [1099, 117] width 58 height 19
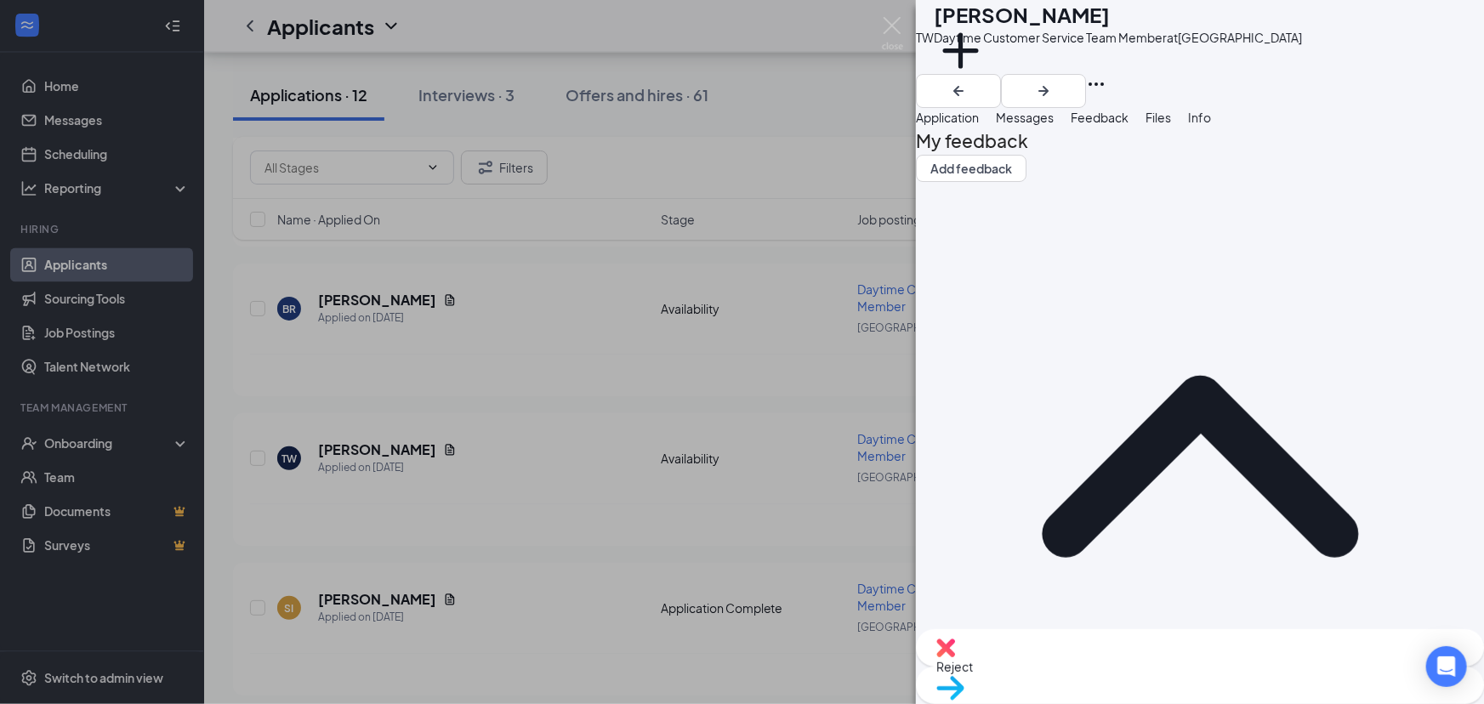
click at [955, 657] on img at bounding box center [945, 648] width 19 height 19
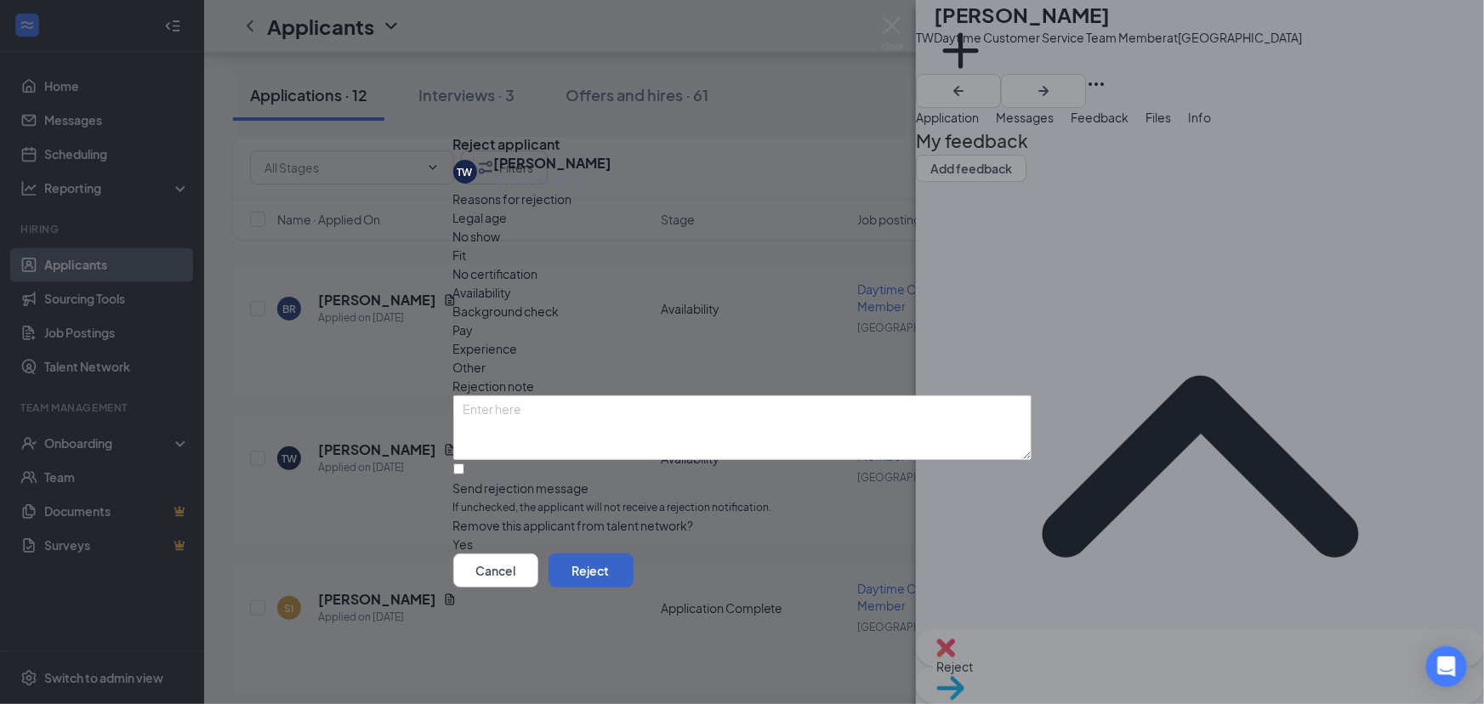
click at [633, 581] on button "Reject" at bounding box center [590, 570] width 85 height 34
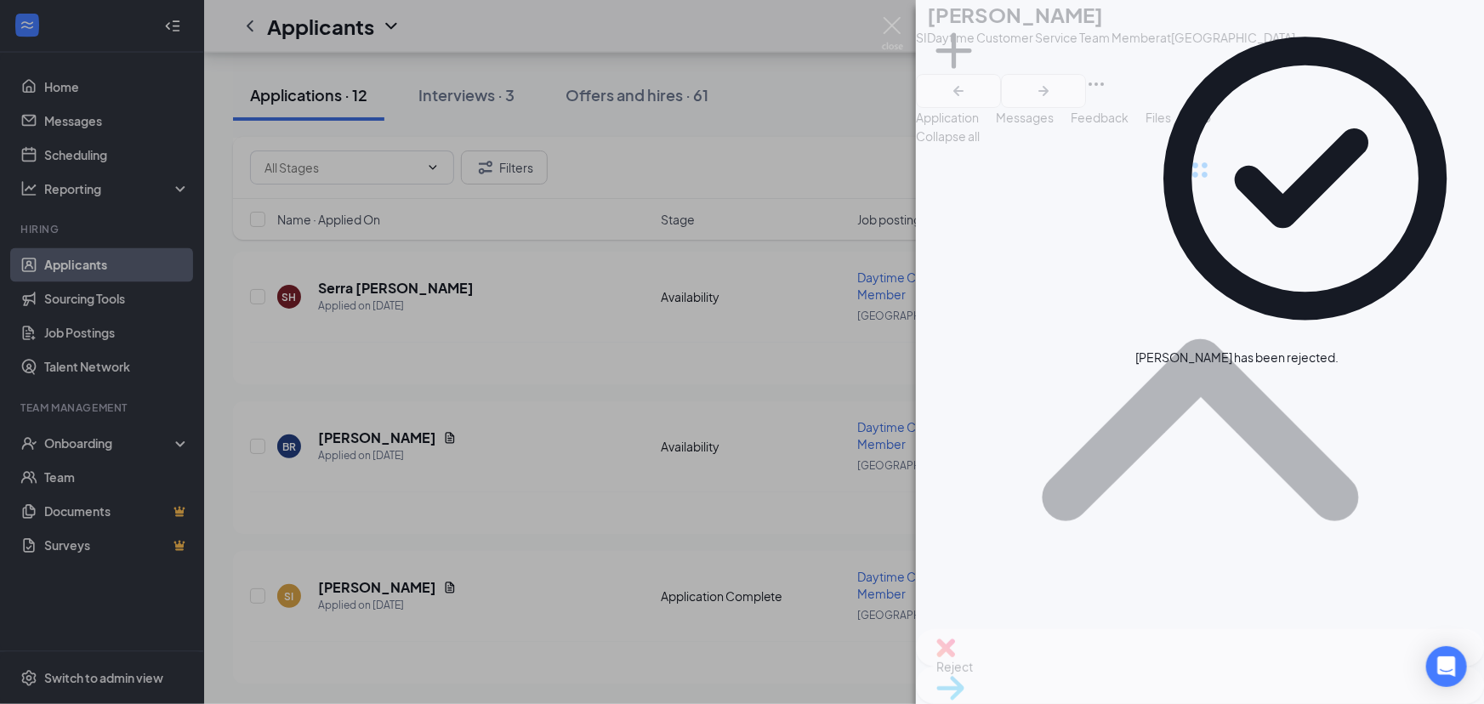
scroll to position [1405, 0]
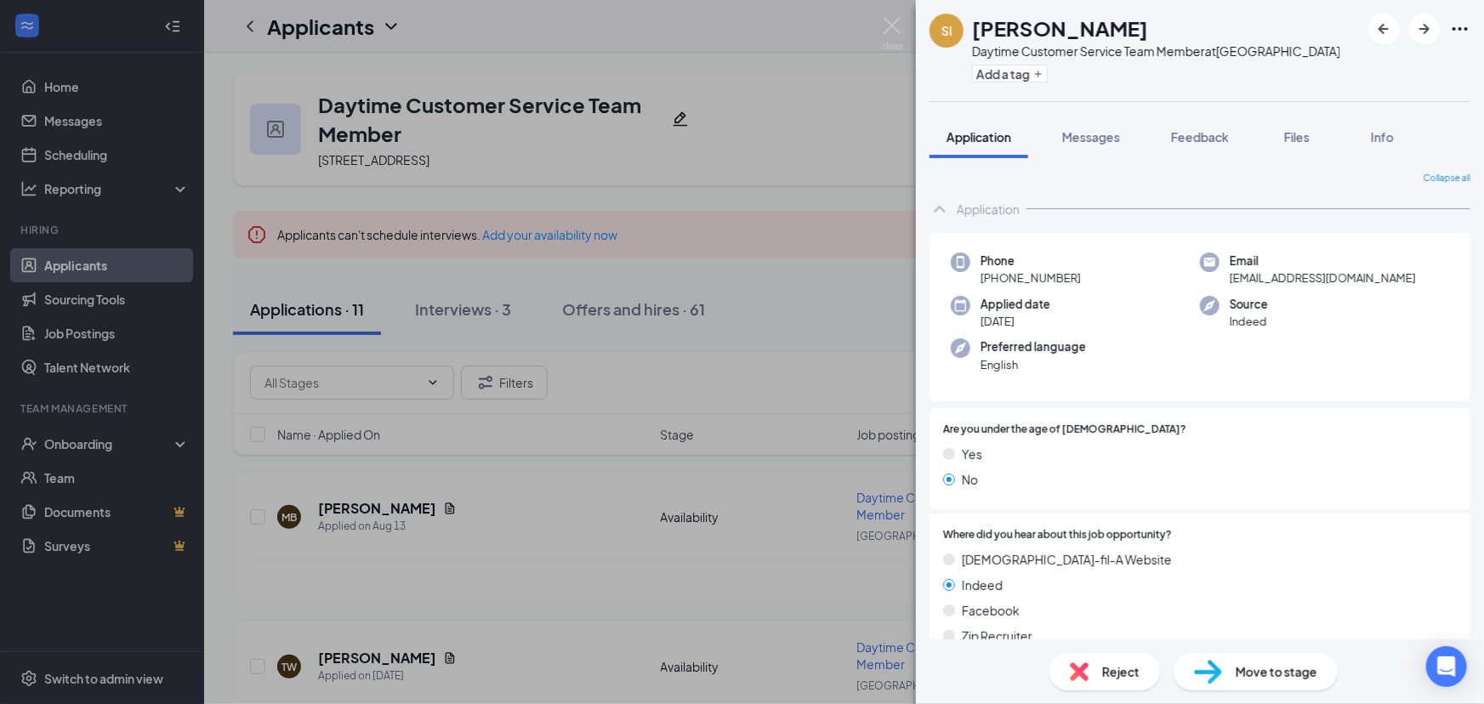
click at [1228, 664] on div "Move to stage" at bounding box center [1255, 671] width 164 height 37
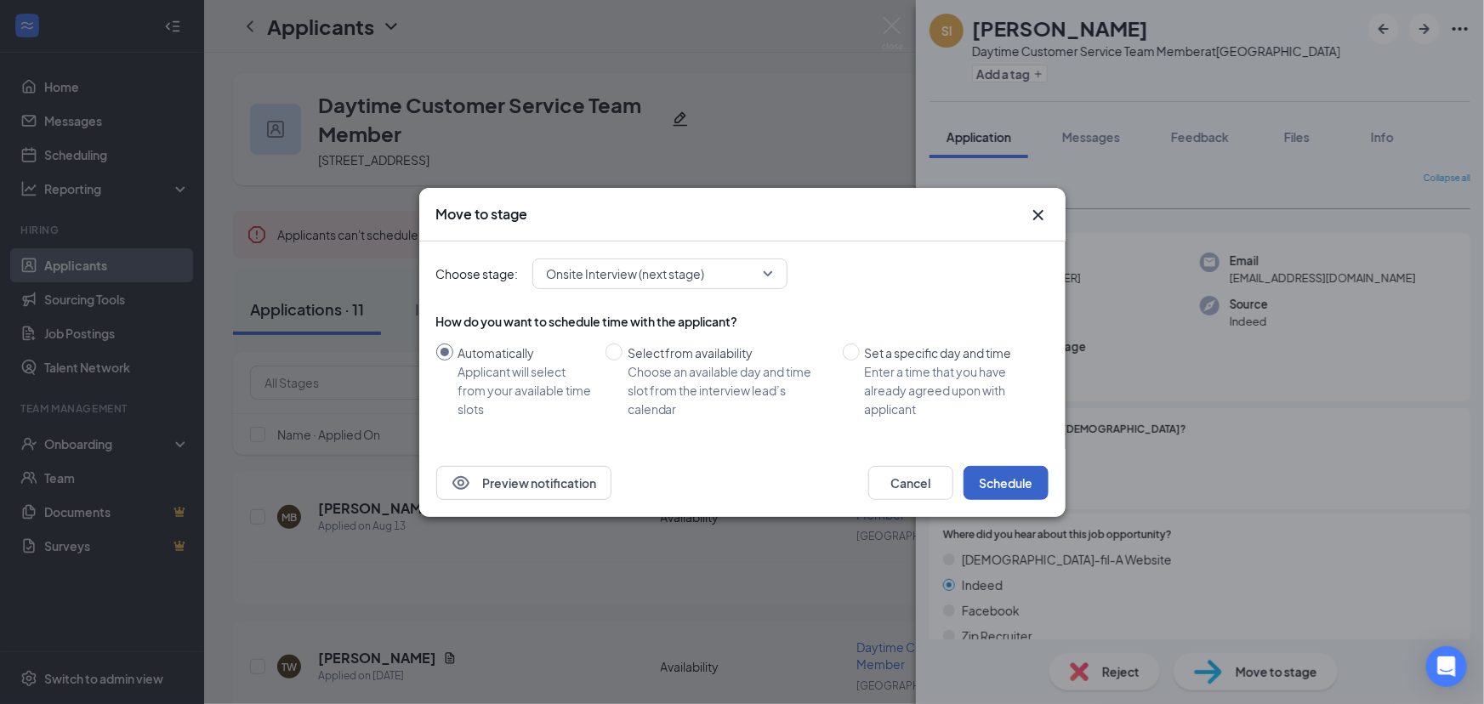
click at [1012, 477] on button "Schedule" at bounding box center [1005, 483] width 85 height 34
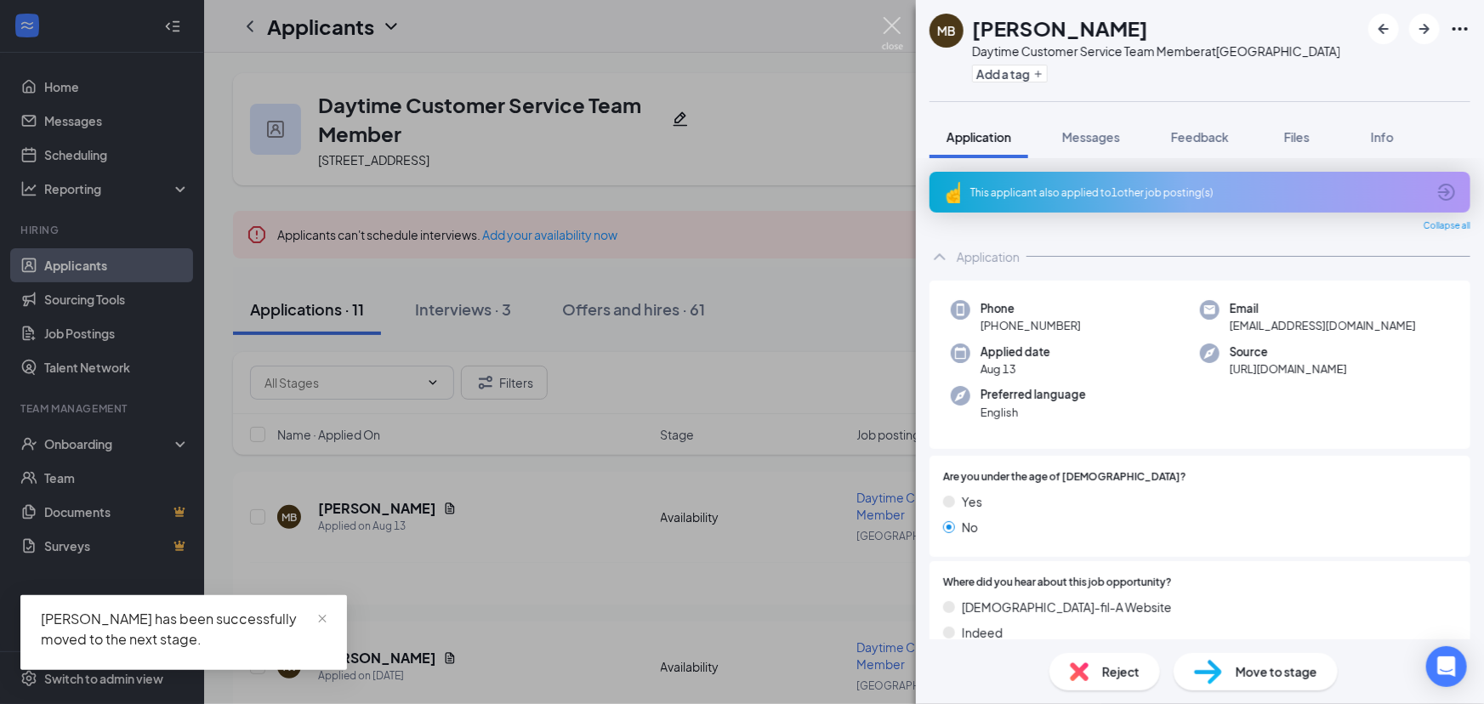
click at [893, 23] on img at bounding box center [892, 33] width 21 height 33
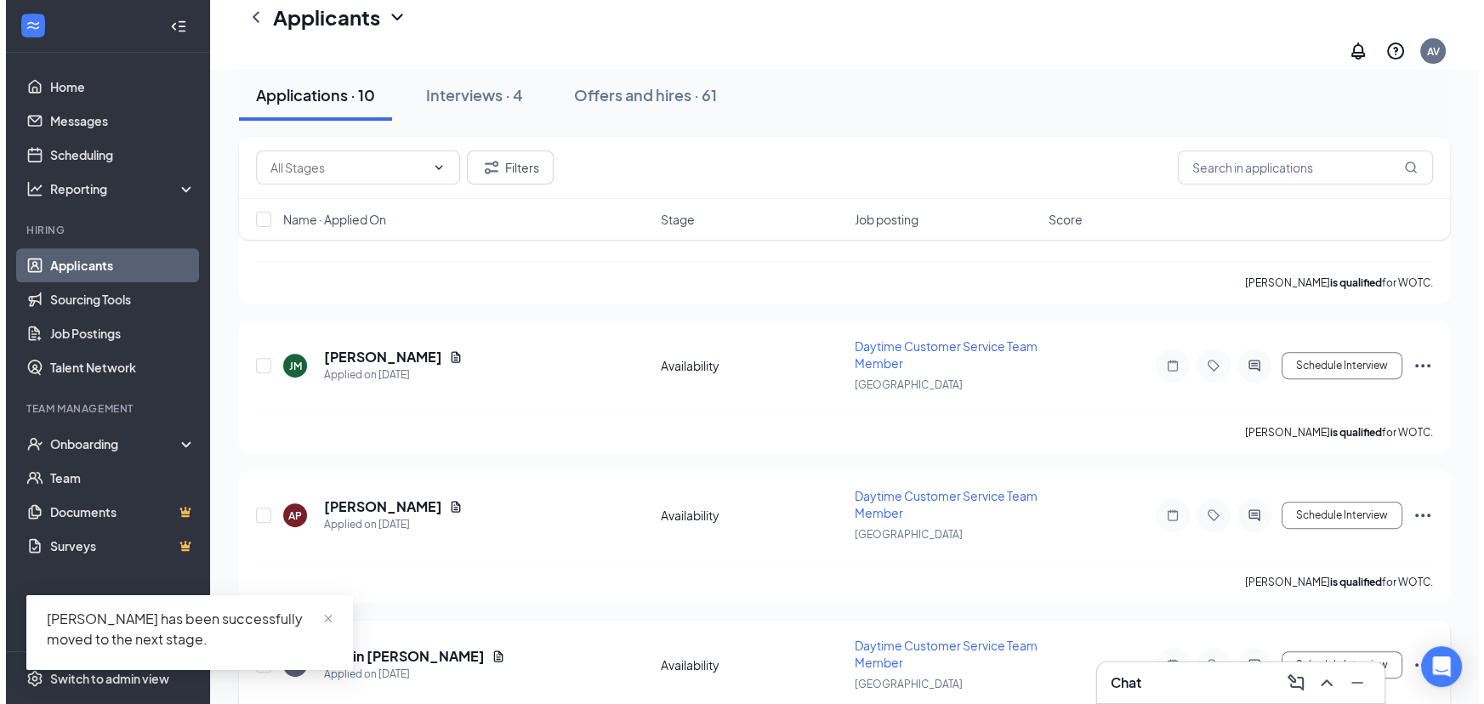
scroll to position [1257, 0]
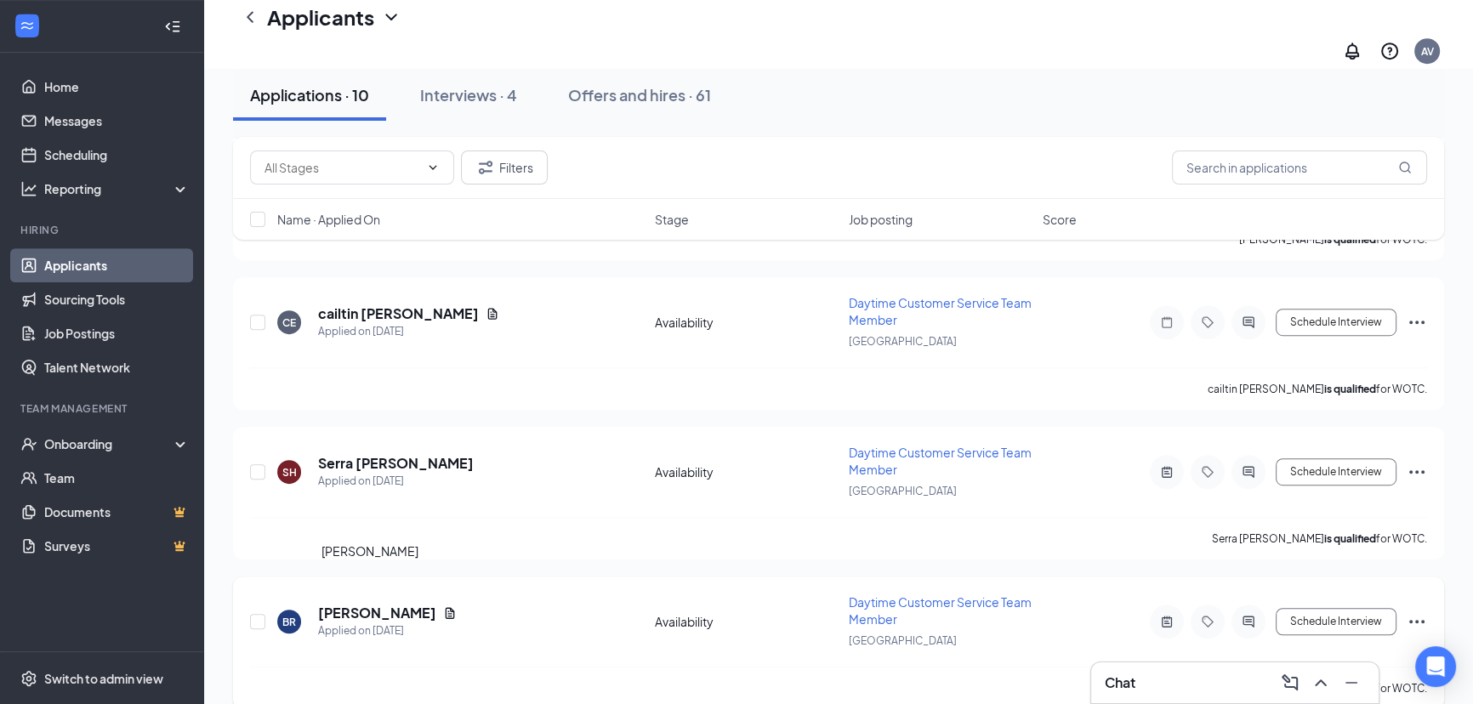
click at [379, 604] on h5 "[PERSON_NAME]" at bounding box center [377, 613] width 118 height 19
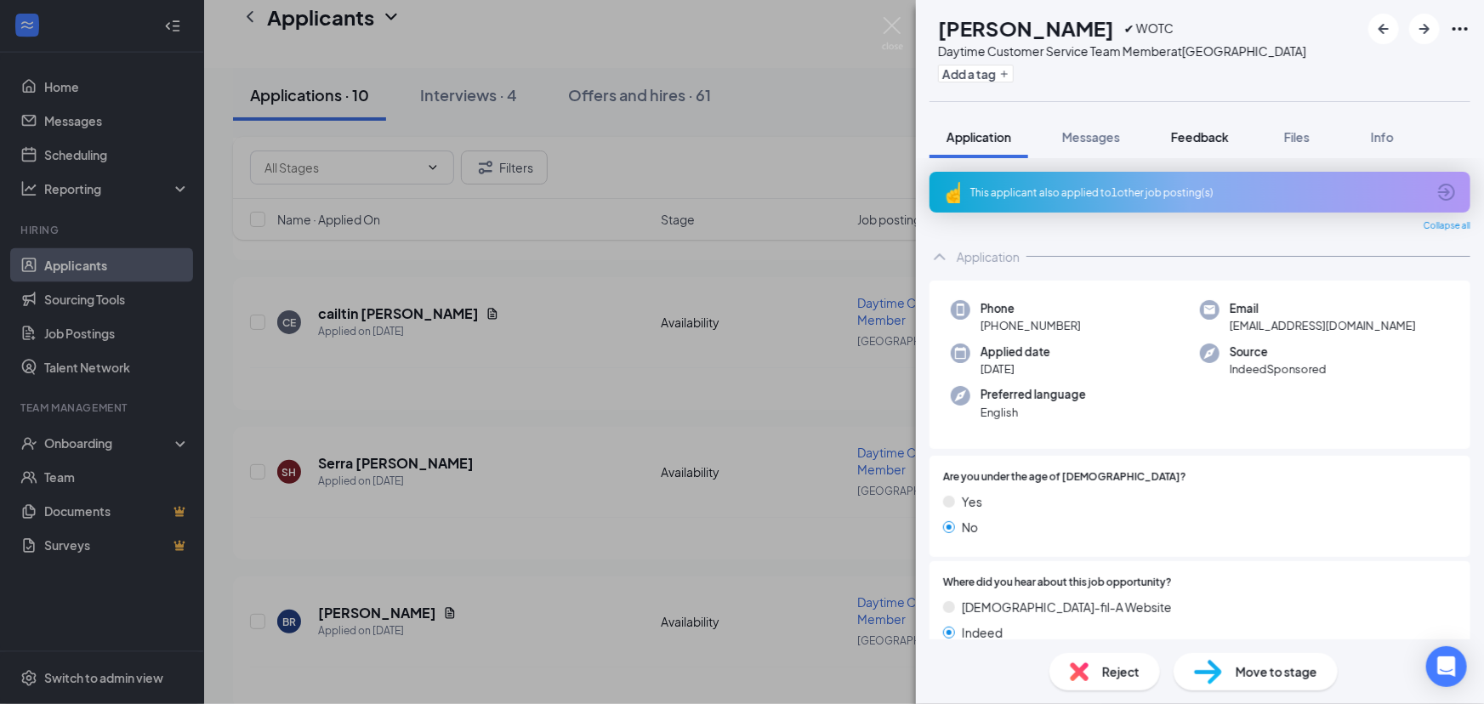
click at [1194, 143] on span "Feedback" at bounding box center [1200, 136] width 58 height 15
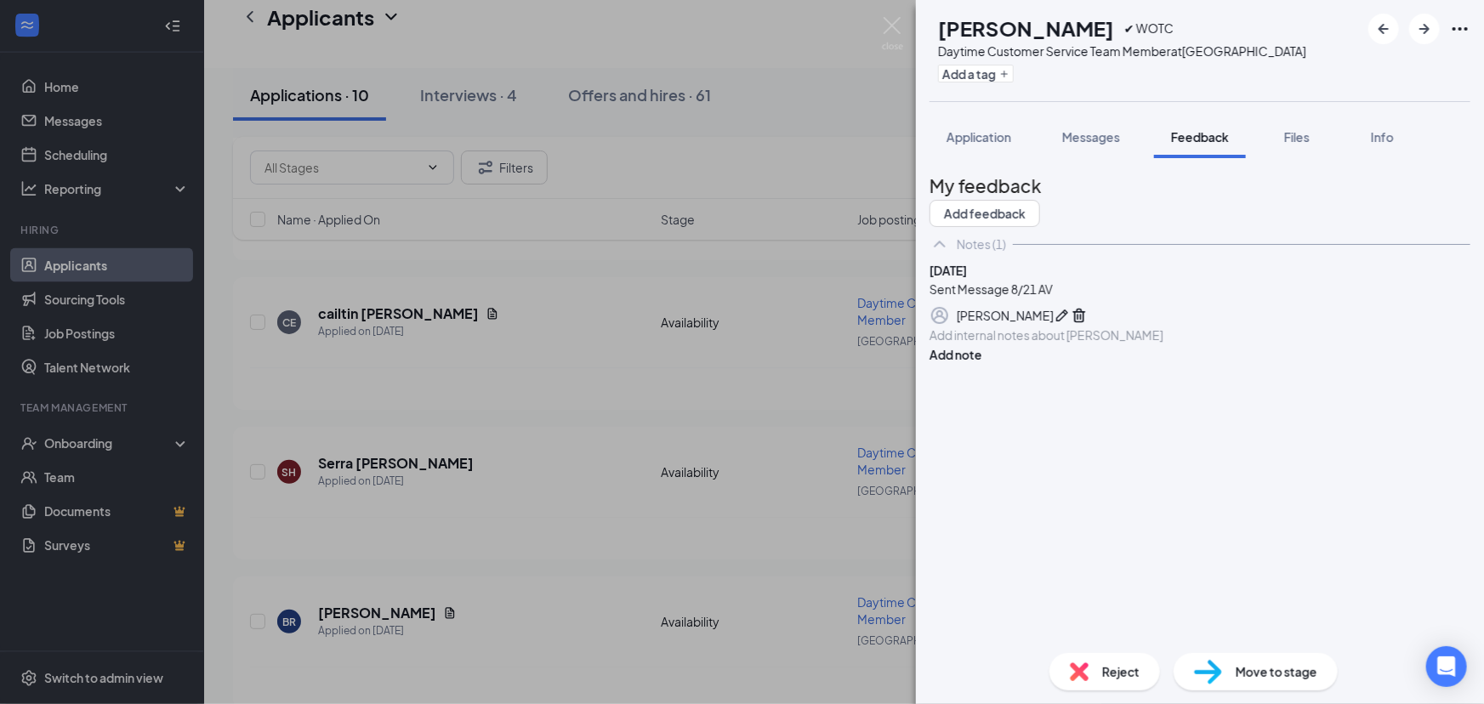
click at [1122, 673] on span "Reject" at bounding box center [1120, 671] width 37 height 19
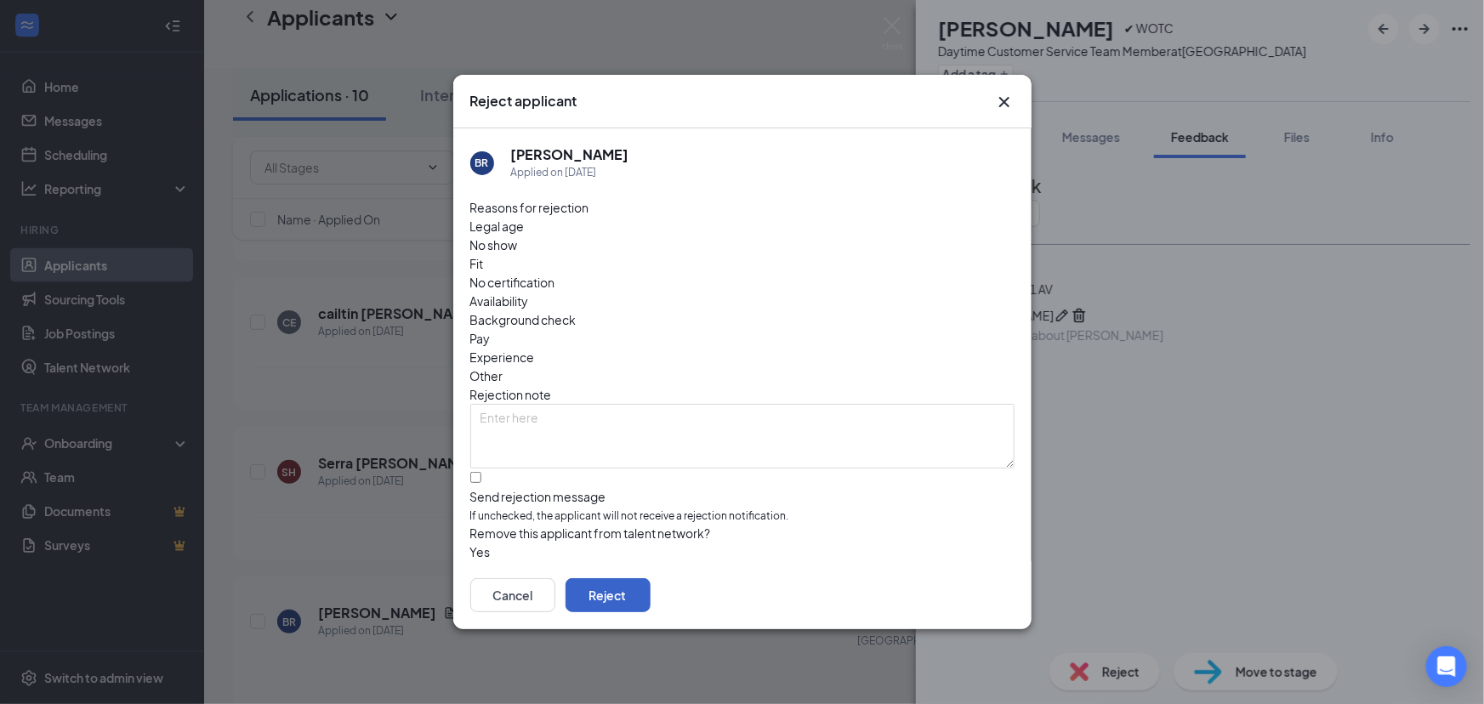
click at [650, 587] on button "Reject" at bounding box center [607, 595] width 85 height 34
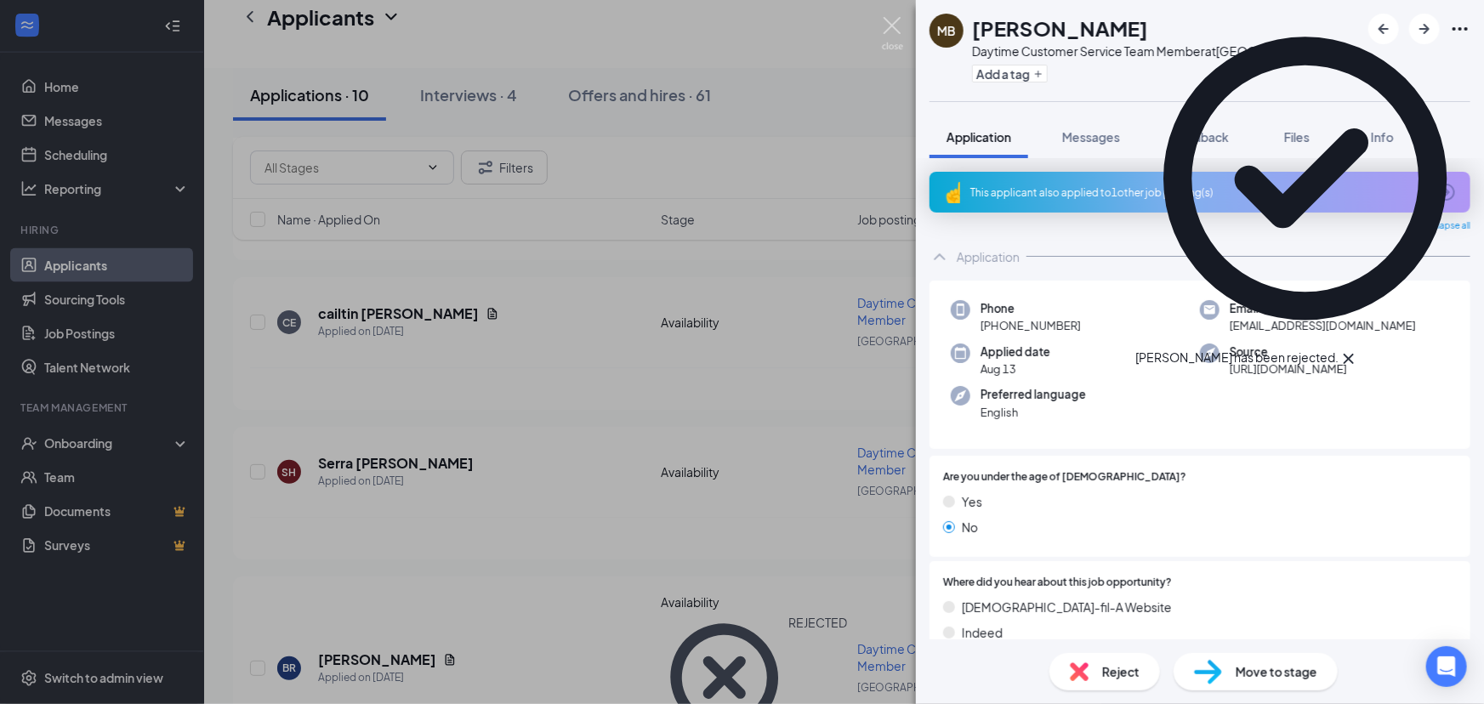
click at [894, 23] on img at bounding box center [892, 33] width 21 height 33
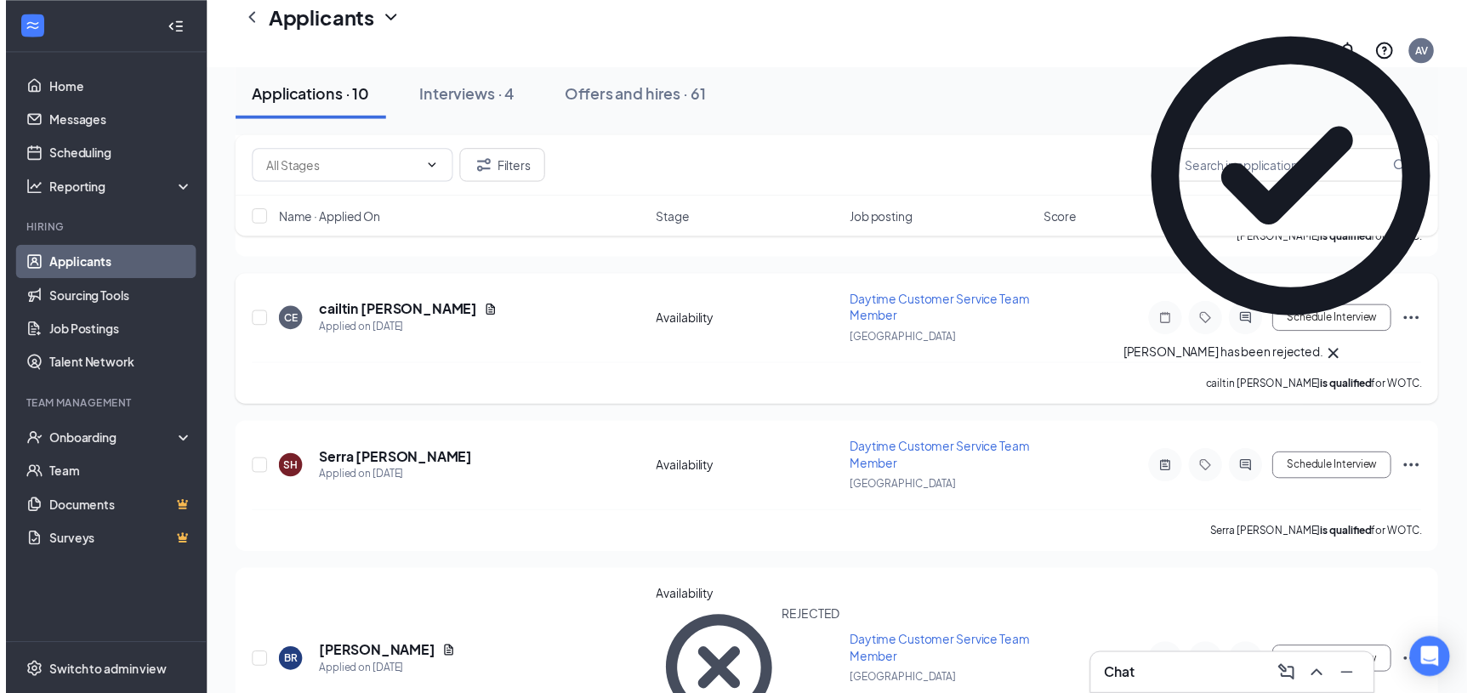
scroll to position [1120, 0]
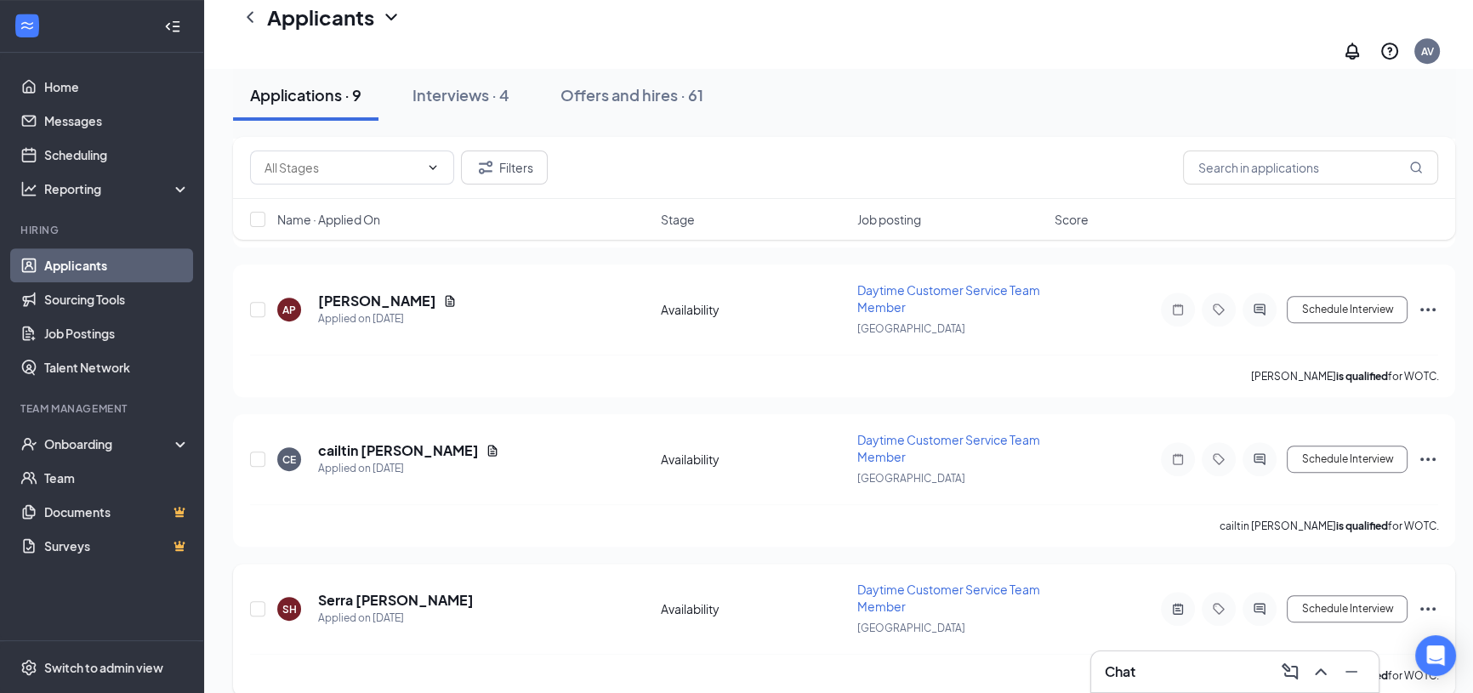
click at [383, 591] on h5 "Serra [PERSON_NAME]" at bounding box center [396, 600] width 156 height 19
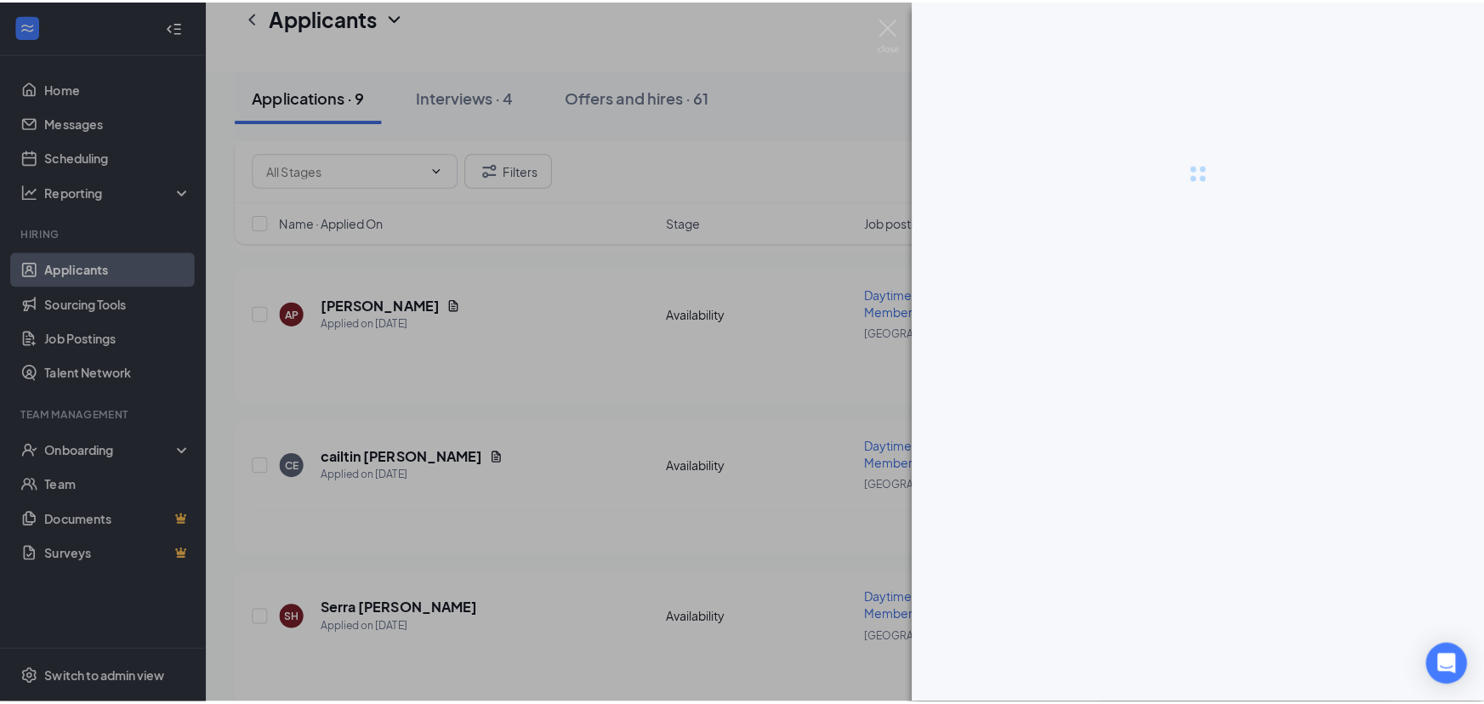
scroll to position [1108, 0]
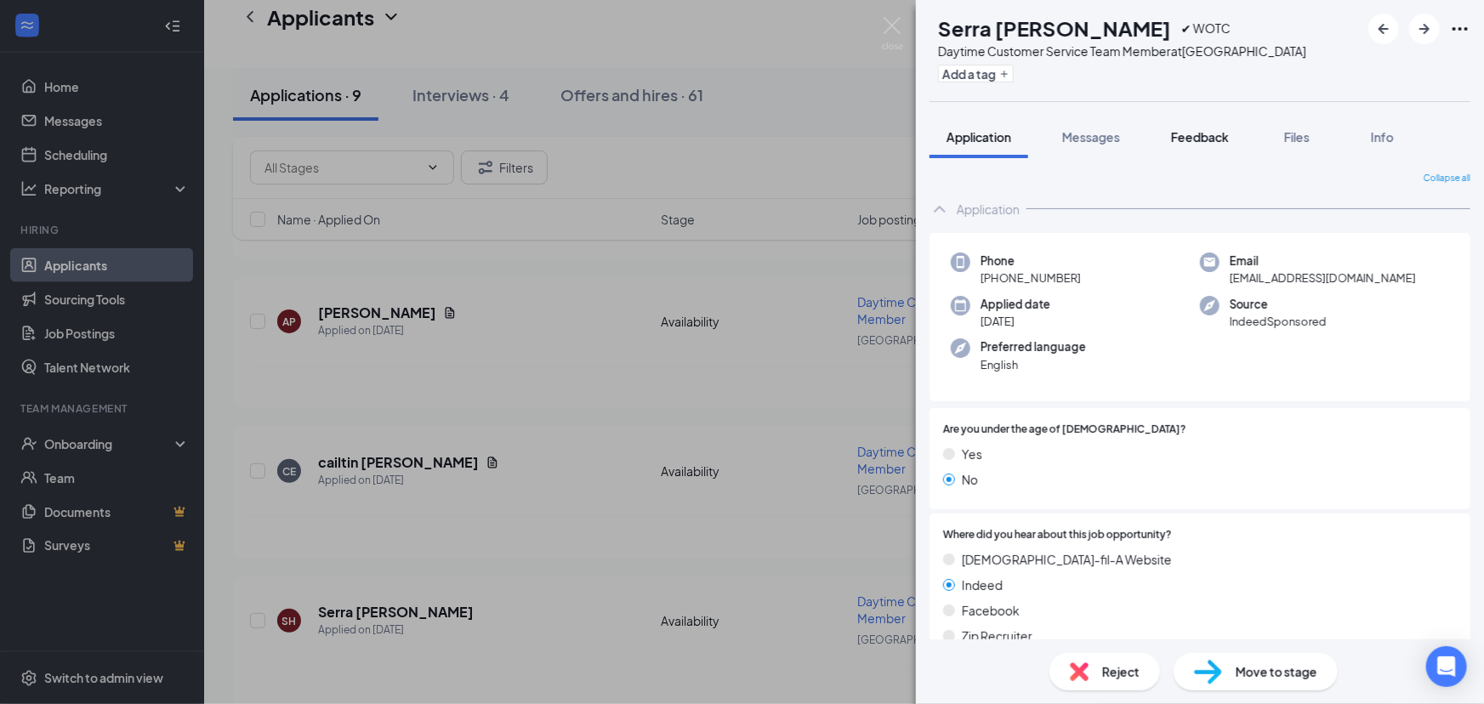
click at [1196, 142] on span "Feedback" at bounding box center [1200, 136] width 58 height 15
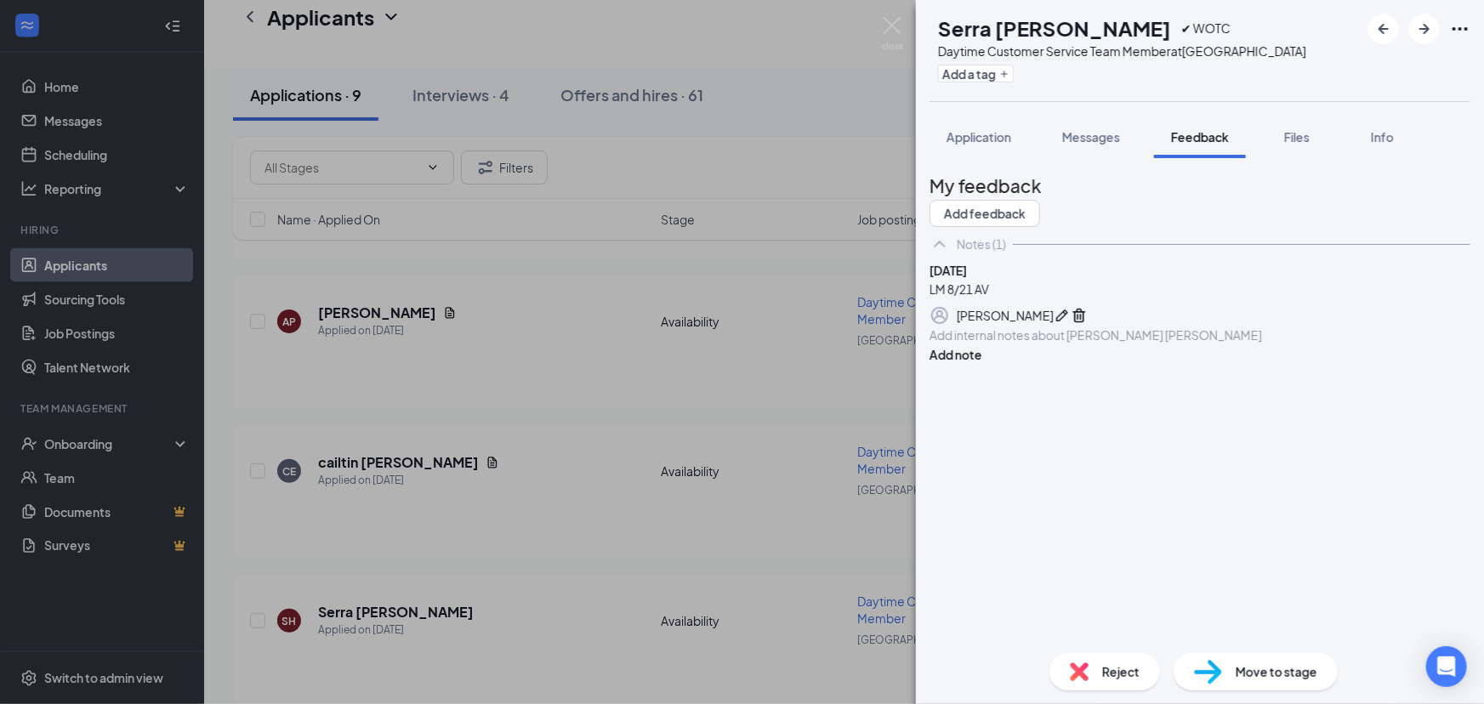
click at [1102, 667] on span "Reject" at bounding box center [1120, 671] width 37 height 19
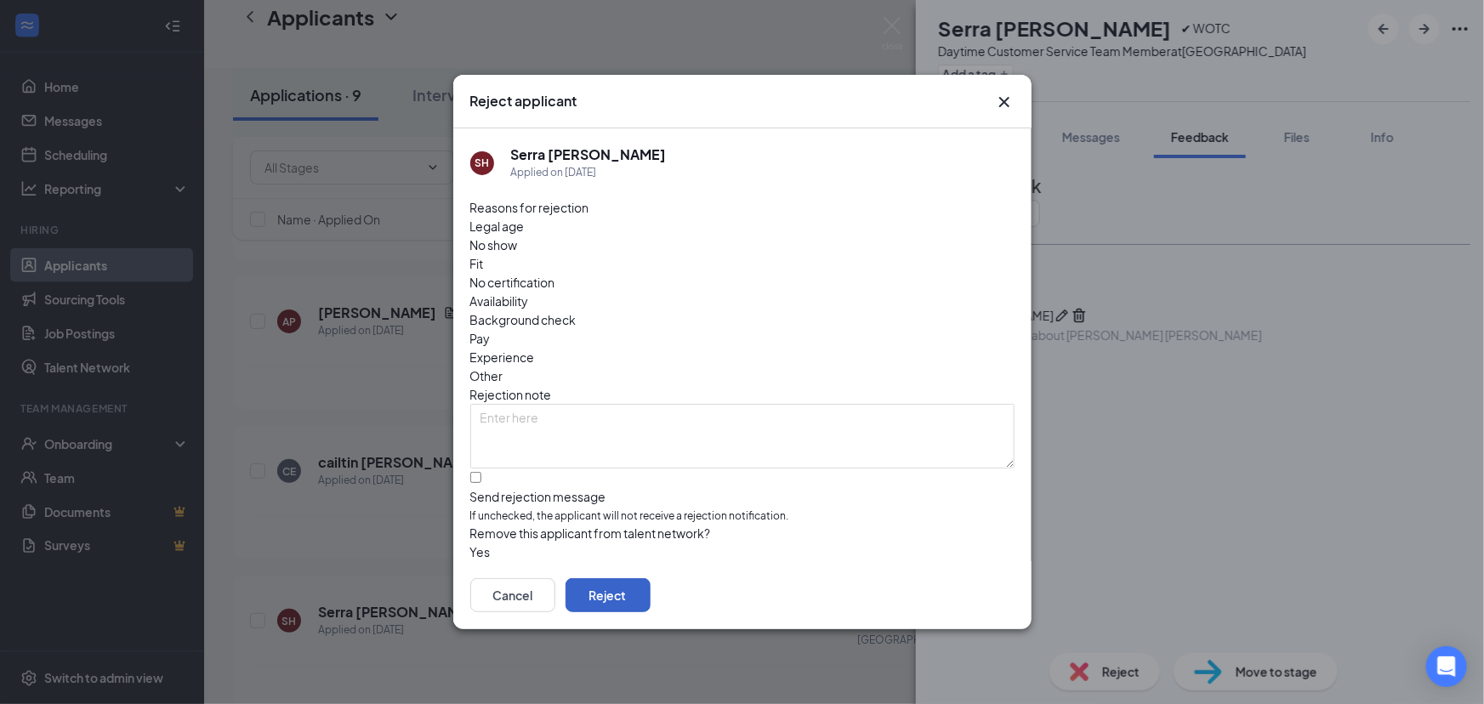
click at [650, 592] on button "Reject" at bounding box center [607, 595] width 85 height 34
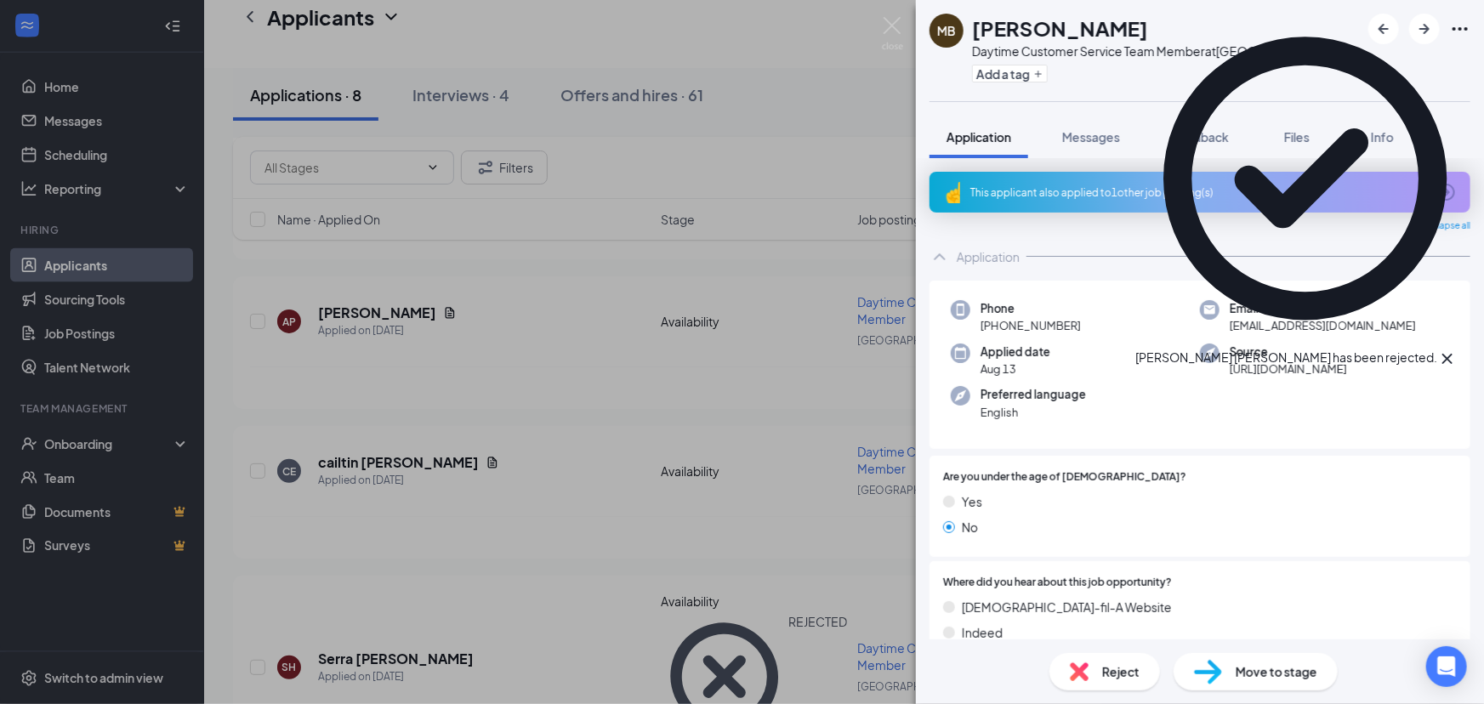
click at [897, 25] on img at bounding box center [892, 33] width 21 height 33
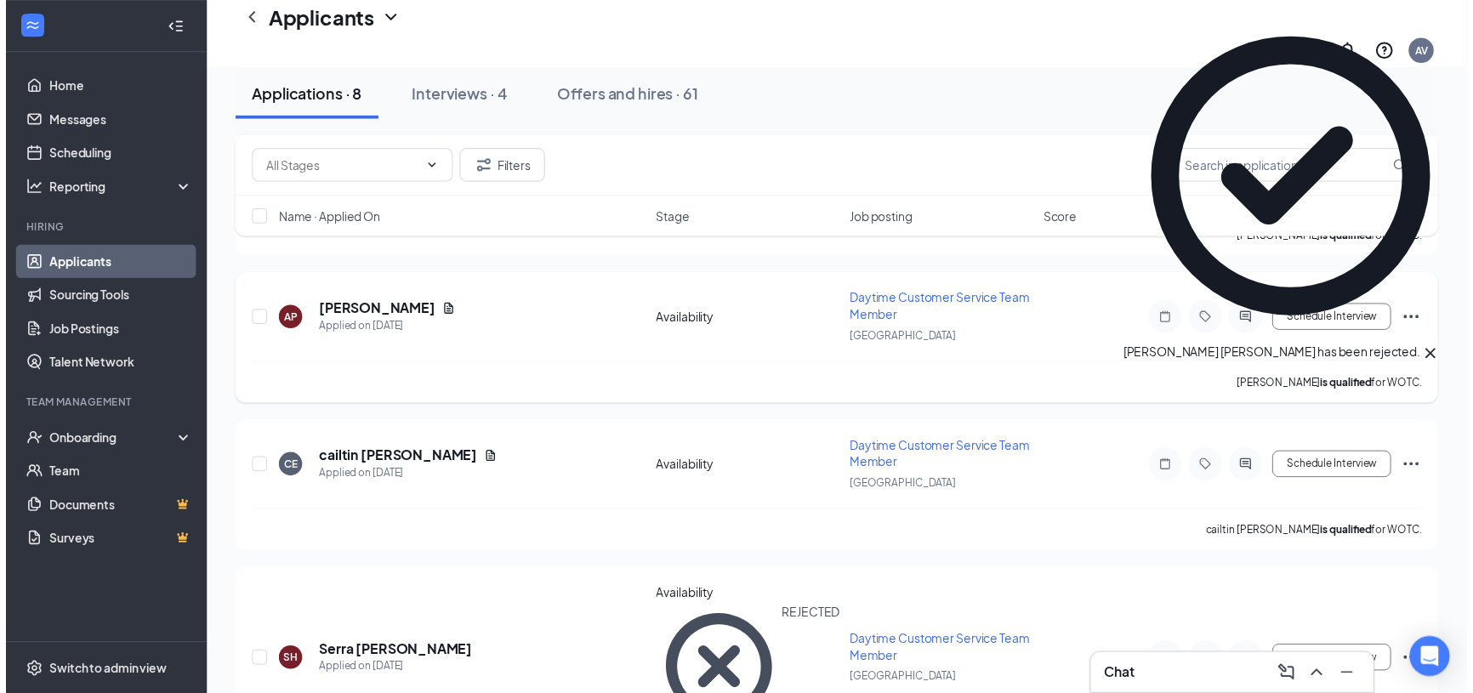
scroll to position [971, 0]
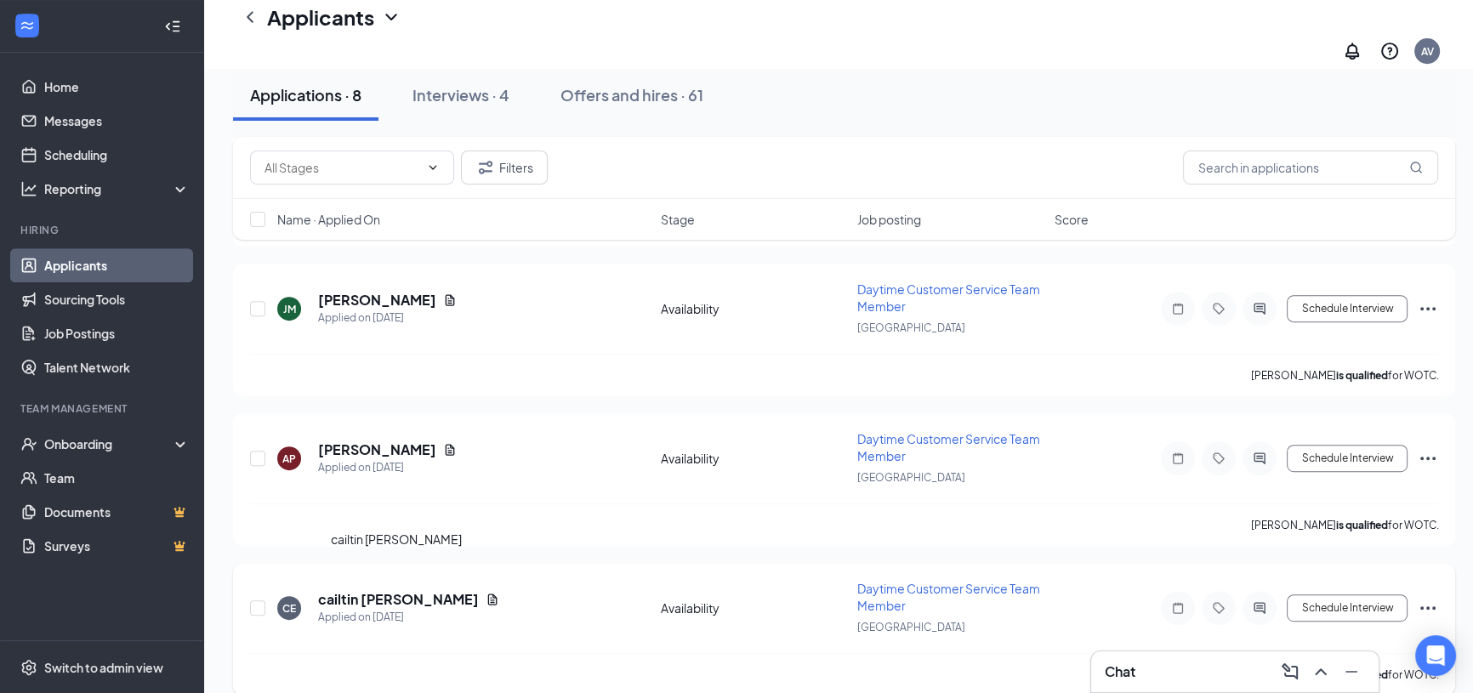
click at [392, 590] on h5 "cailtin [PERSON_NAME]" at bounding box center [398, 599] width 161 height 19
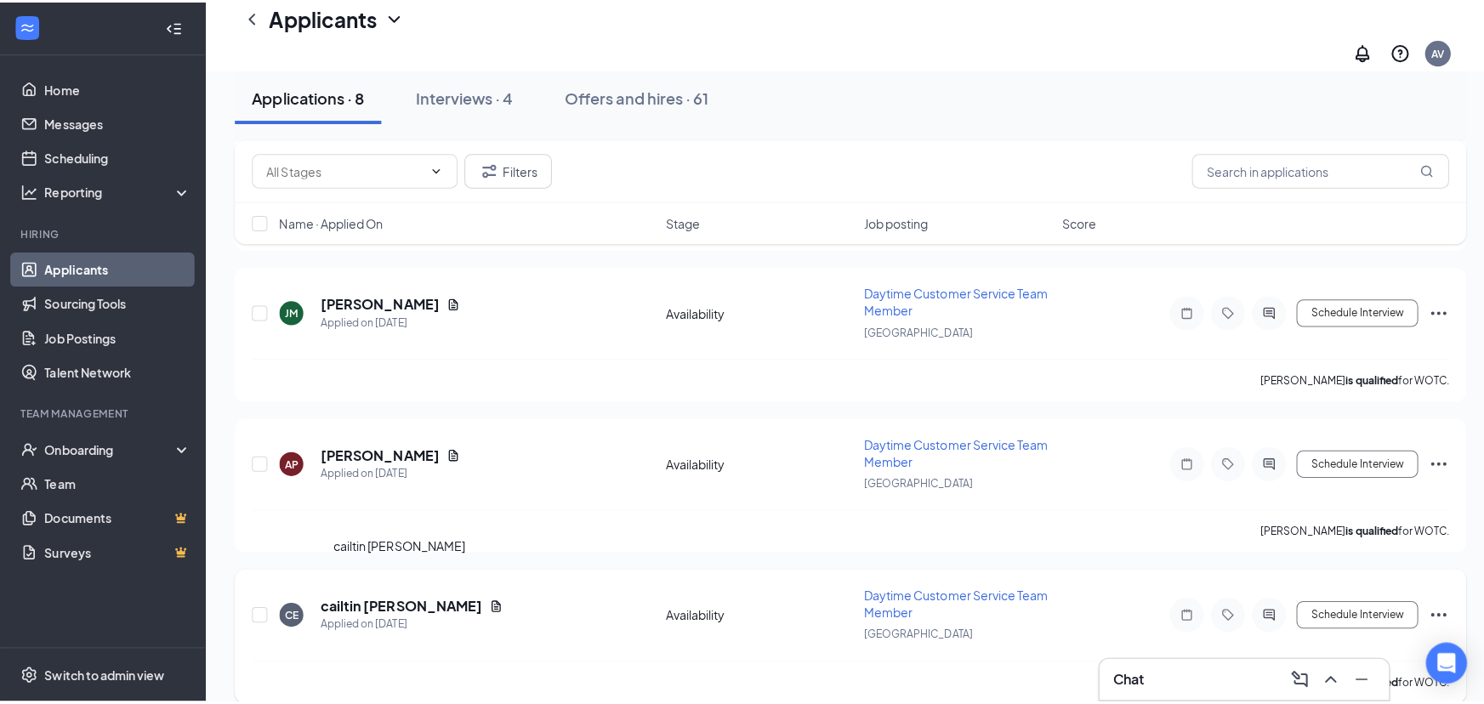
scroll to position [960, 0]
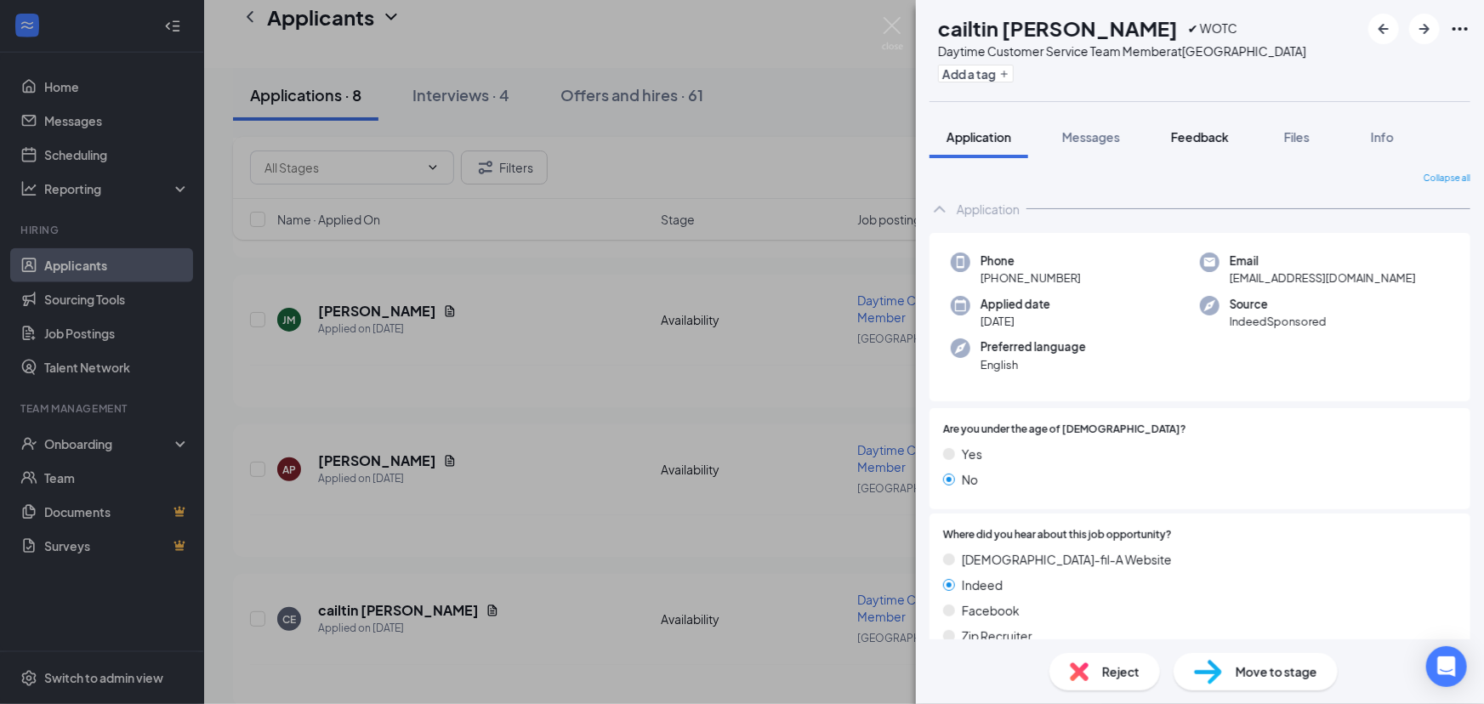
click at [1197, 129] on span "Feedback" at bounding box center [1200, 136] width 58 height 15
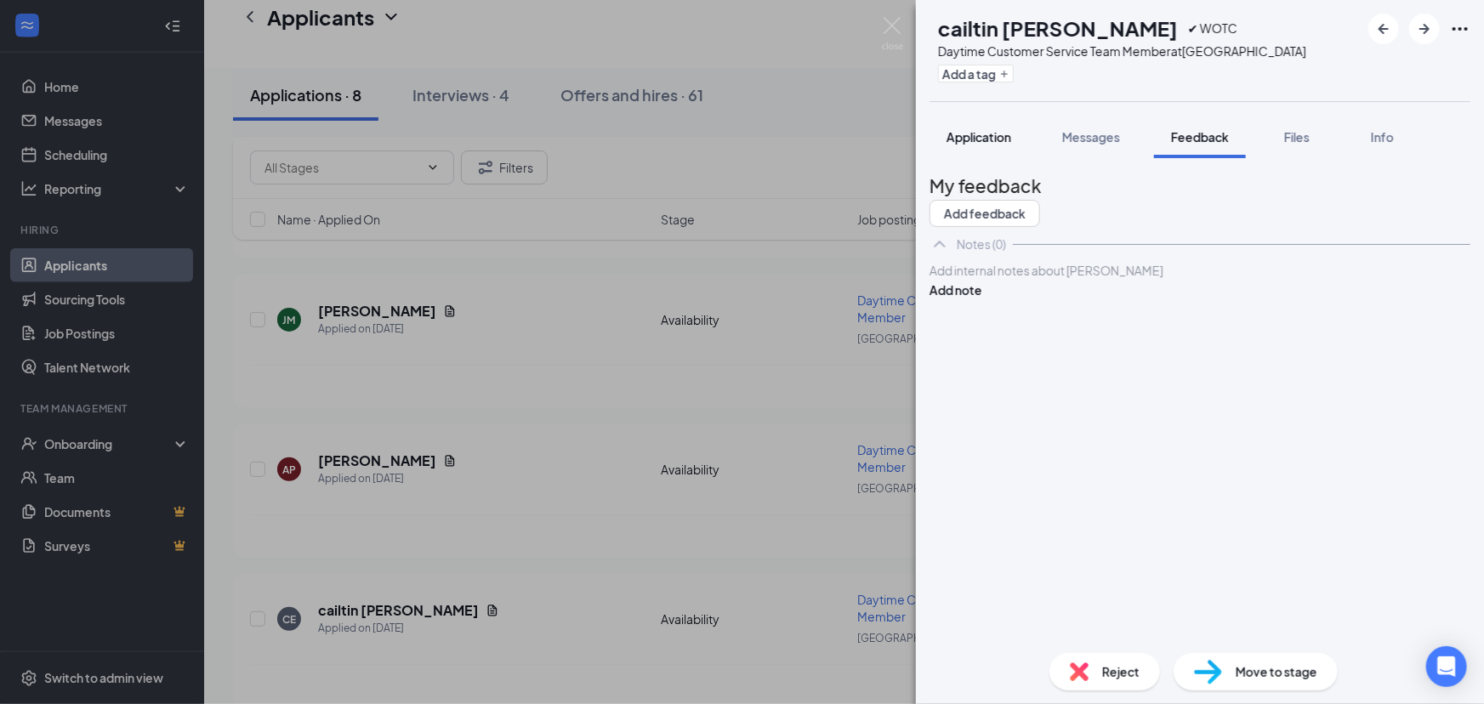
click at [986, 141] on span "Application" at bounding box center [978, 136] width 65 height 15
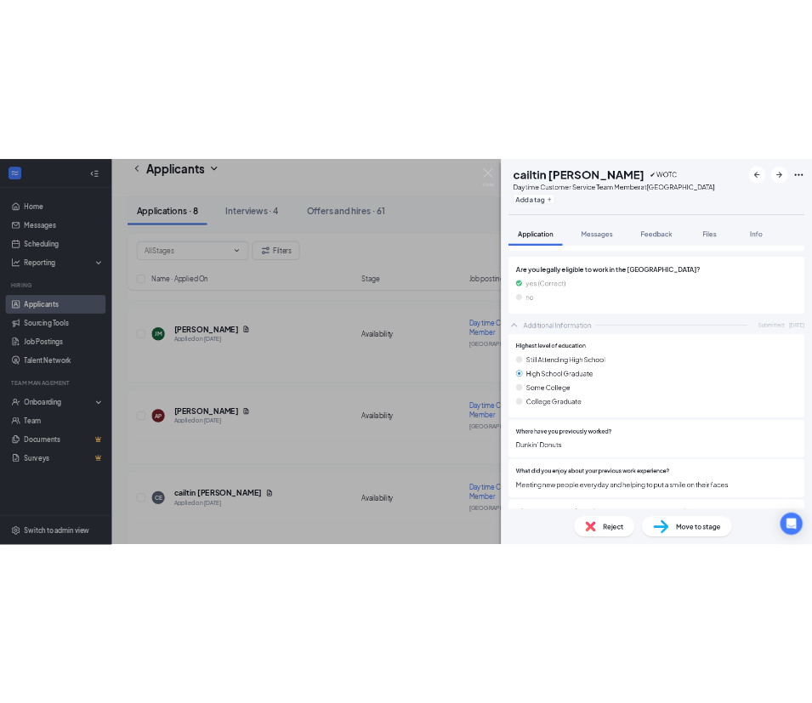
scroll to position [604, 0]
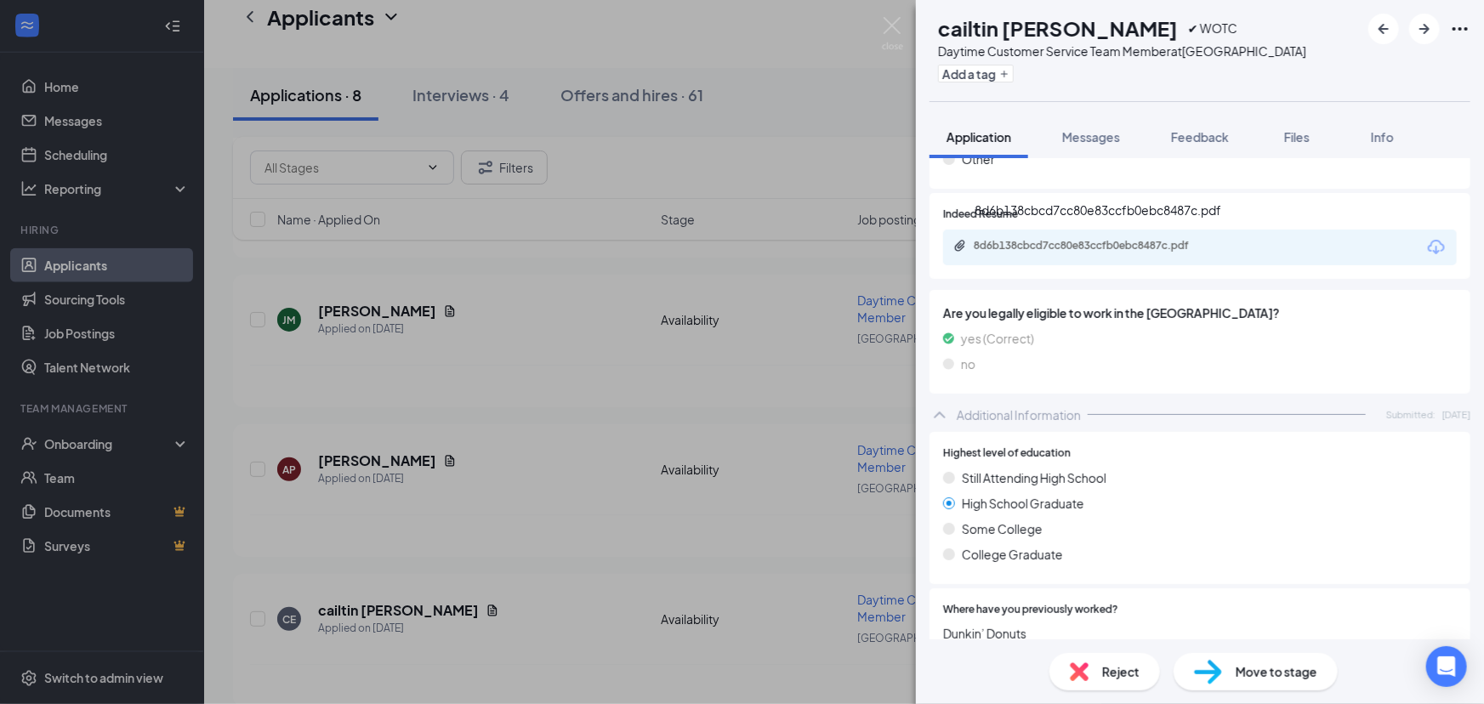
click at [1062, 253] on div "8d6b138cbcd7cc80e83ccfb0ebc8487c.pdf" at bounding box center [1090, 247] width 275 height 16
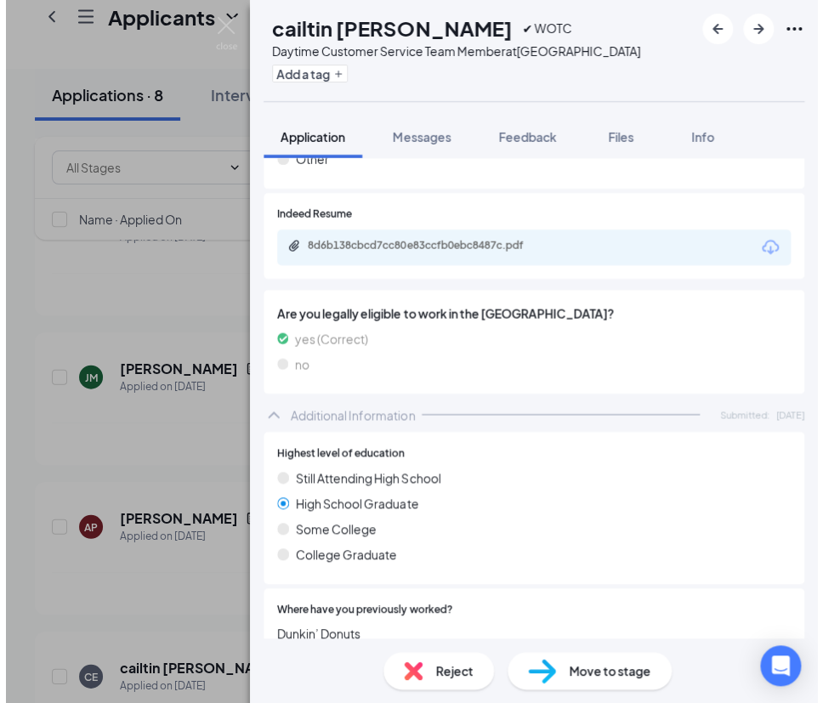
scroll to position [943, 0]
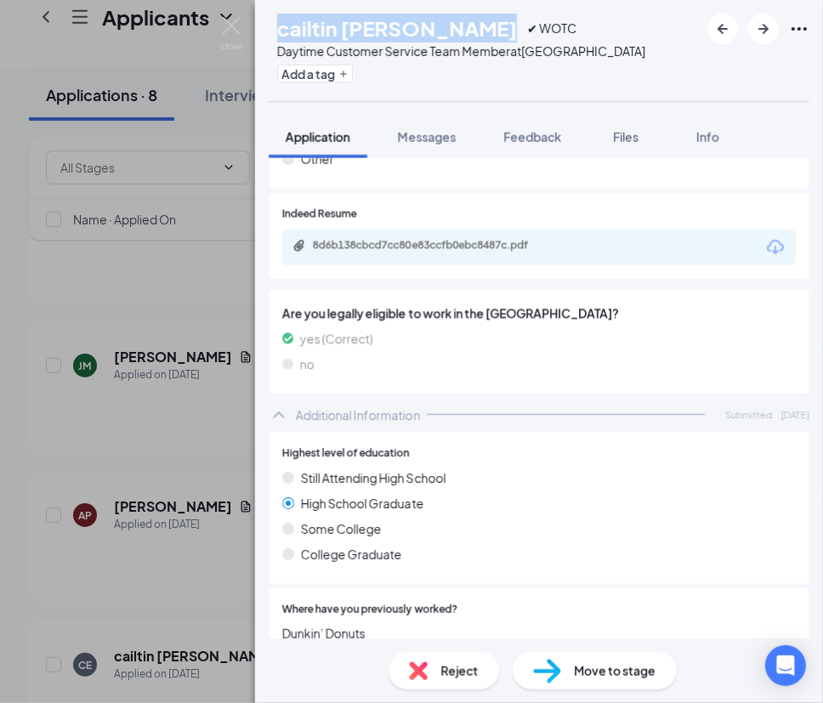
drag, startPoint x: 530, startPoint y: 29, endPoint x: 315, endPoint y: 33, distance: 214.3
click at [315, 33] on h1 "cailtin [PERSON_NAME]" at bounding box center [397, 28] width 240 height 29
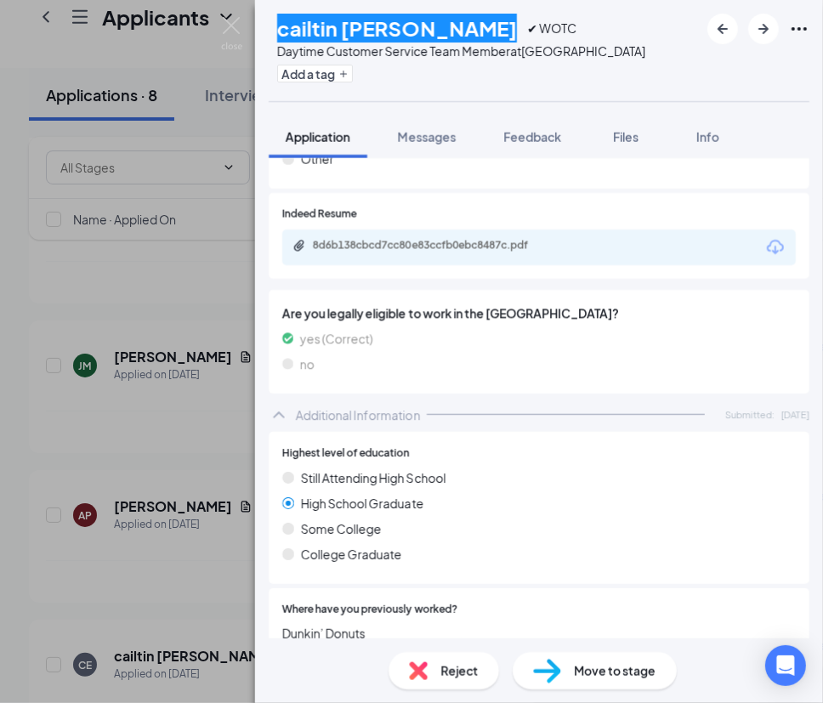
scroll to position [0, 0]
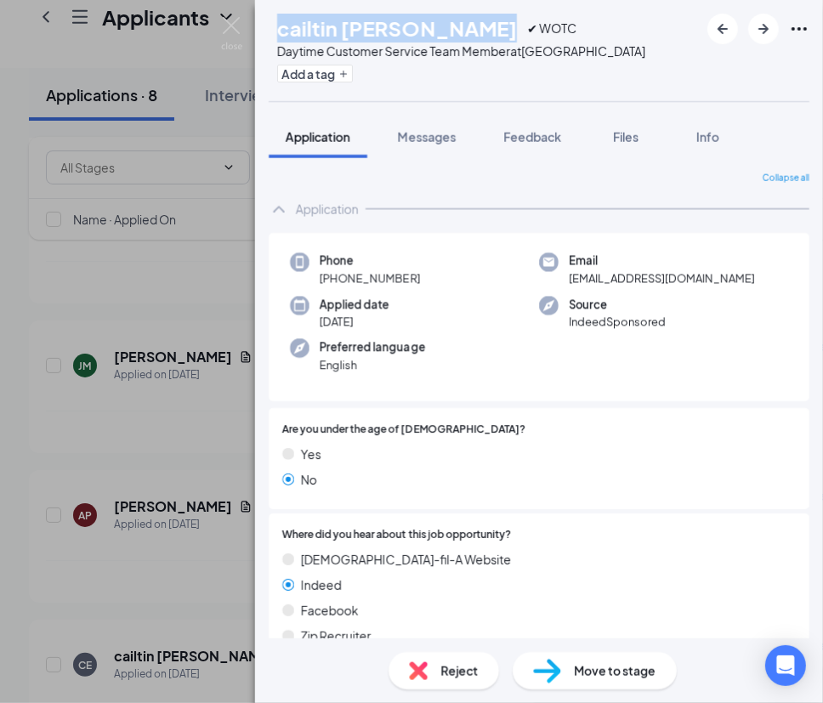
click at [610, 366] on div "Phone +1 (754) 779-4954 Email caitlin.eaddie90@gmail.com Applied date Aug 3 Sou…" at bounding box center [539, 317] width 541 height 169
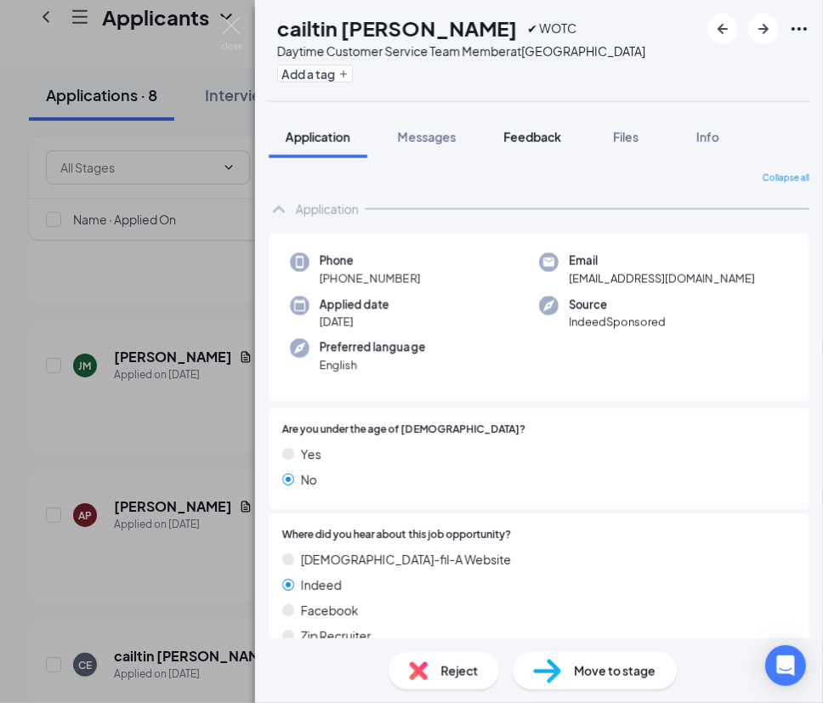
click at [526, 147] on button "Feedback" at bounding box center [532, 137] width 92 height 43
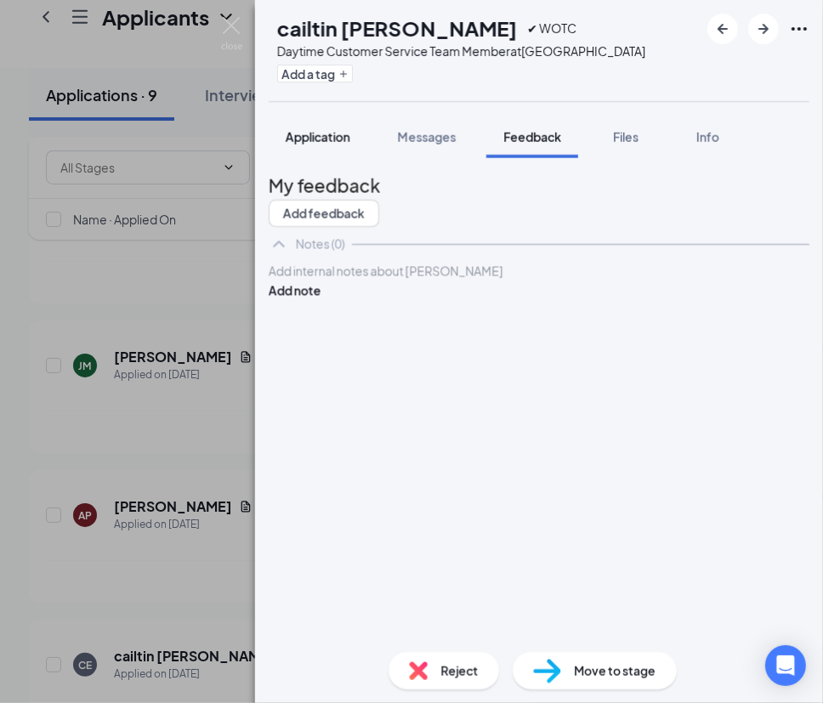
click at [326, 137] on span "Application" at bounding box center [318, 136] width 65 height 15
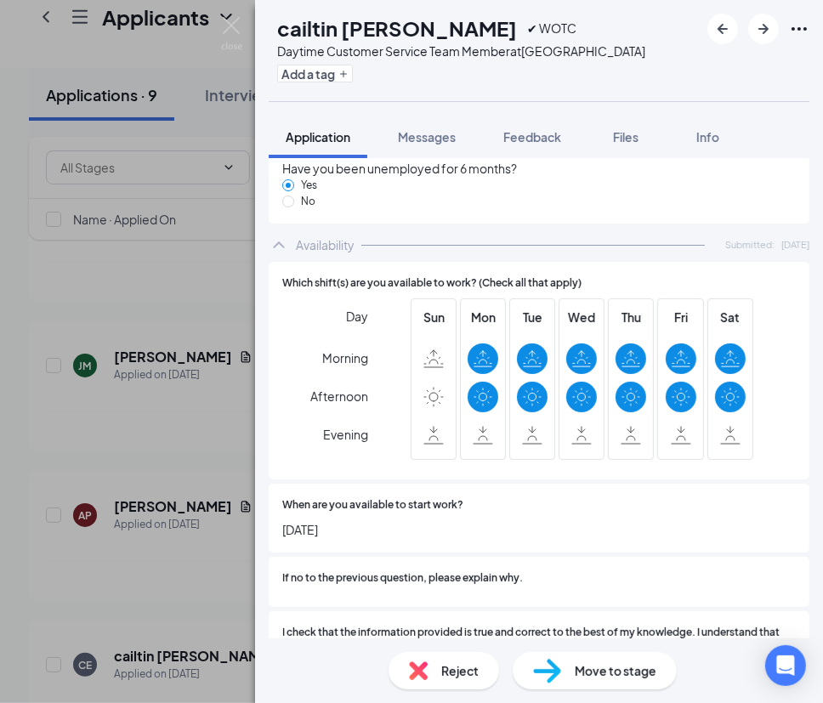
scroll to position [1623, 0]
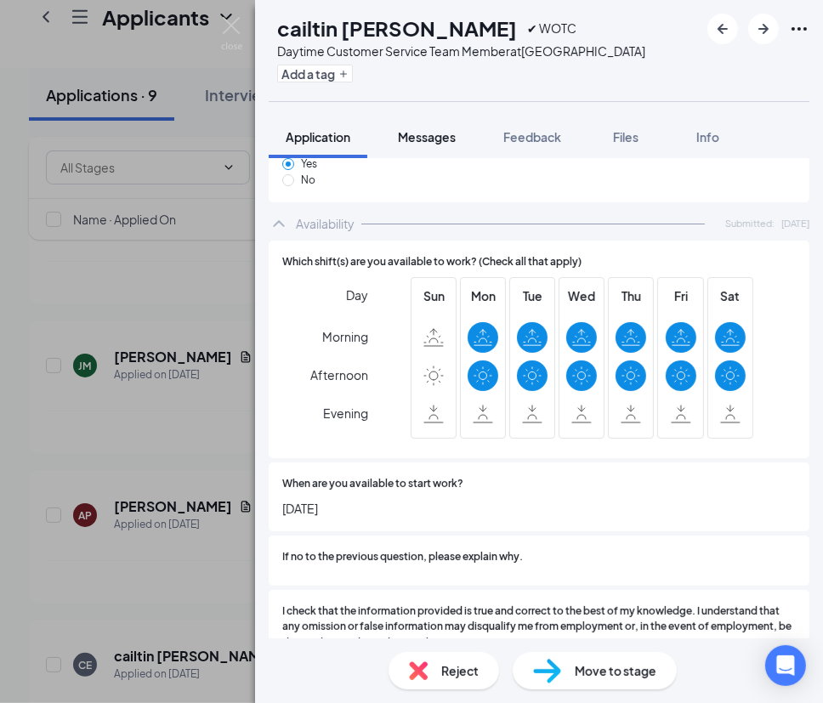
click at [426, 131] on span "Messages" at bounding box center [427, 136] width 58 height 15
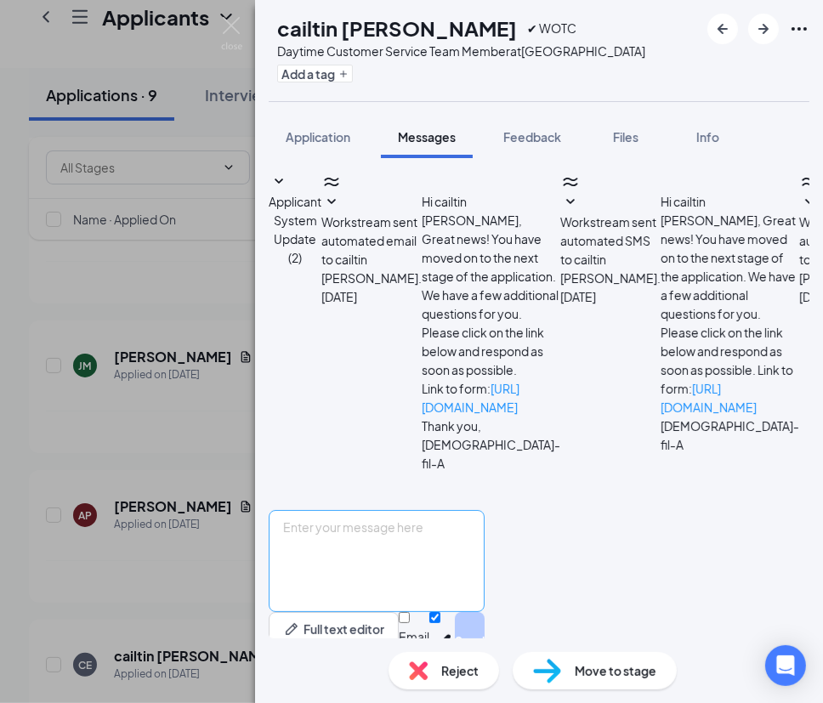
scroll to position [254, 0]
click at [376, 510] on textarea at bounding box center [377, 561] width 216 height 102
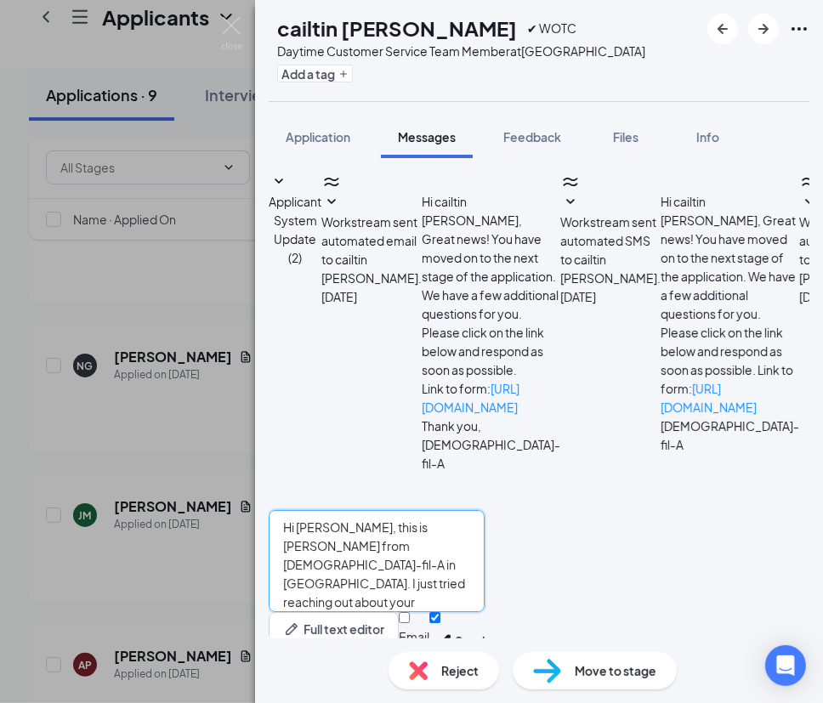
type textarea "Hi Caitlin, this is Amanda from Chick-fil-A in Carlisle. I just tried reaching …"
drag, startPoint x: 570, startPoint y: 609, endPoint x: 679, endPoint y: 610, distance: 109.7
click at [410, 612] on input "Email" at bounding box center [404, 617] width 11 height 11
checkbox input "true"
click at [485, 617] on button "Send" at bounding box center [470, 644] width 30 height 64
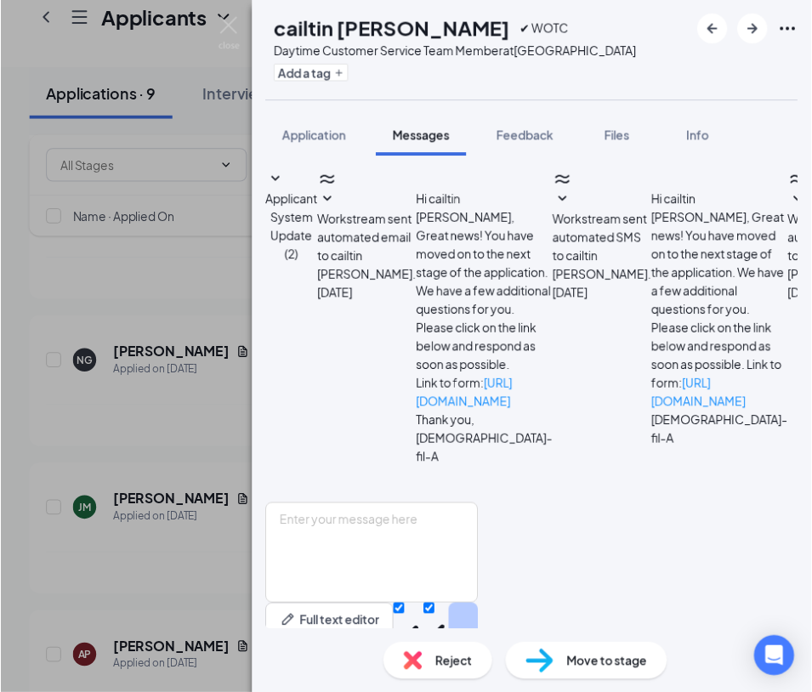
scroll to position [621, 0]
click at [536, 145] on div "Feedback" at bounding box center [532, 136] width 58 height 17
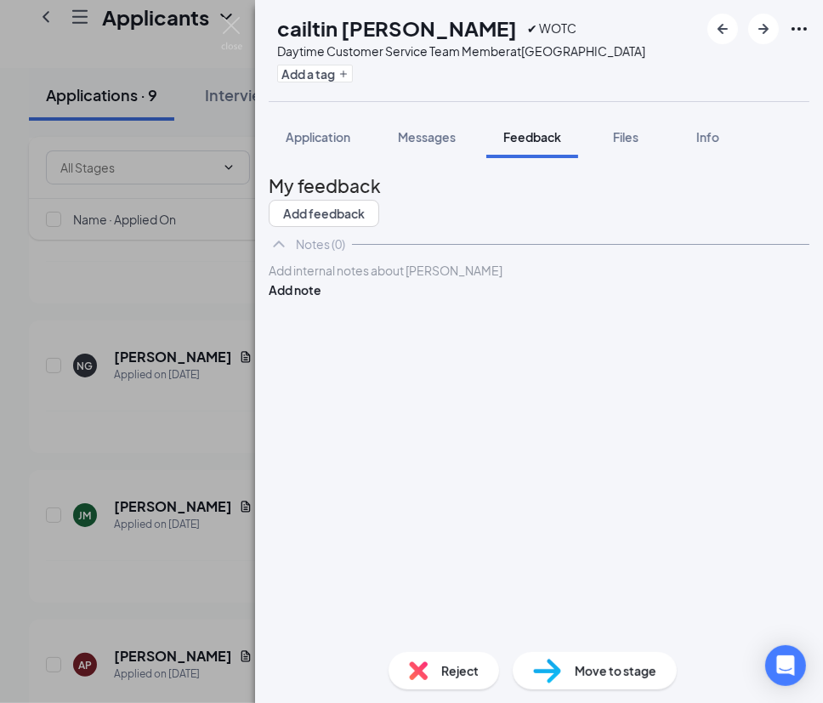
click at [406, 280] on div at bounding box center [539, 271] width 539 height 18
click at [321, 299] on button "Add note" at bounding box center [295, 290] width 53 height 19
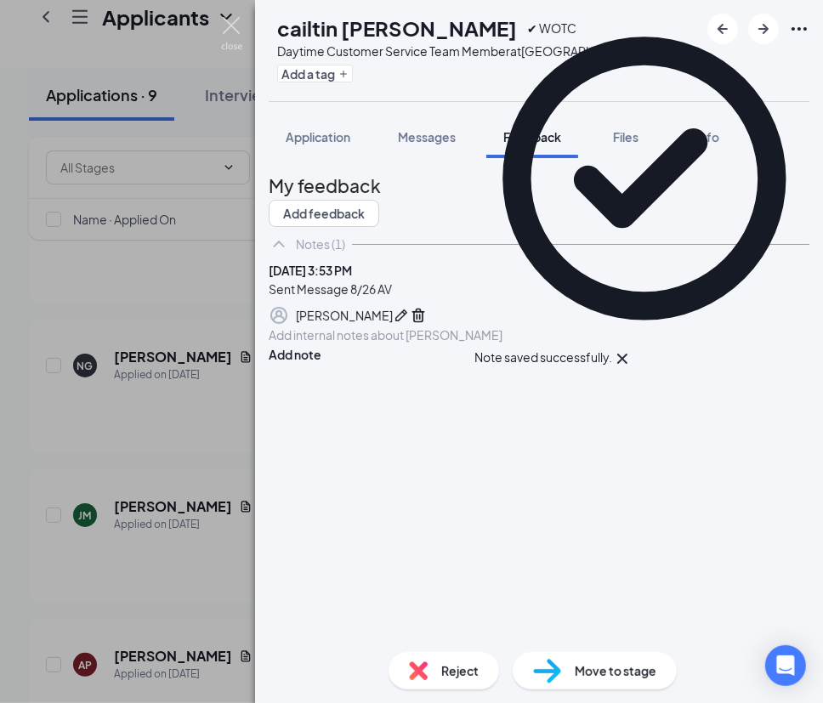
click at [231, 31] on img at bounding box center [231, 33] width 21 height 33
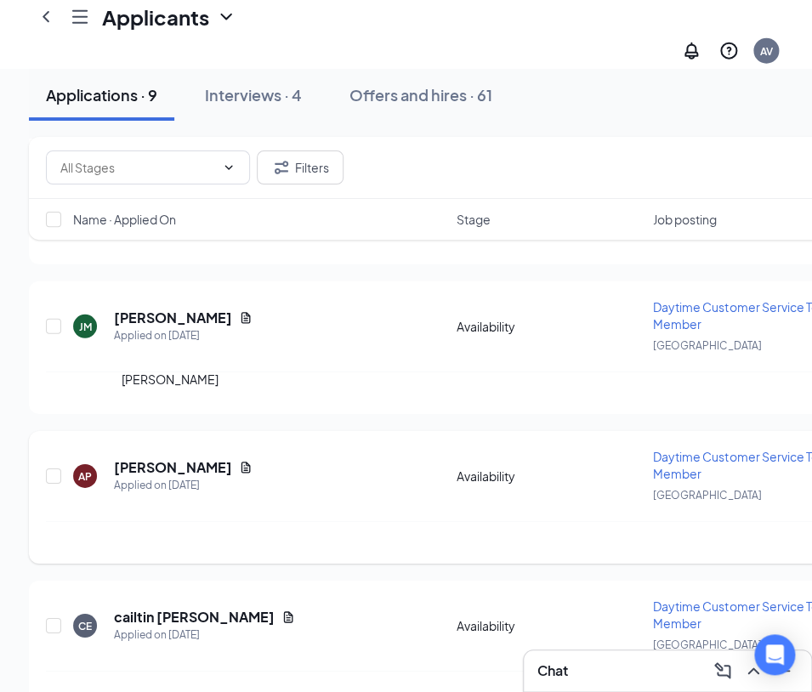
click at [179, 458] on h5 "[PERSON_NAME]" at bounding box center [173, 467] width 118 height 19
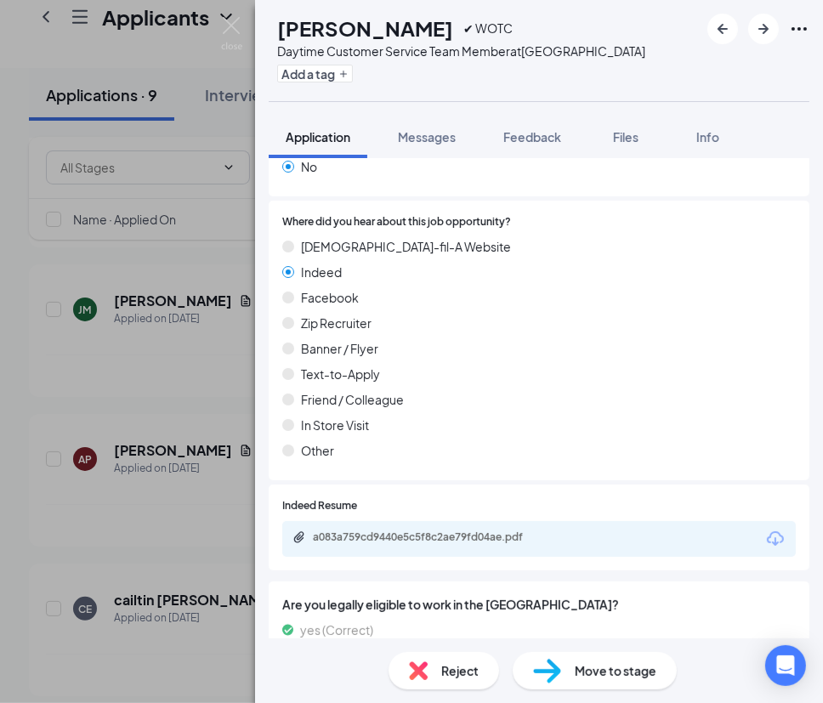
scroll to position [386, 0]
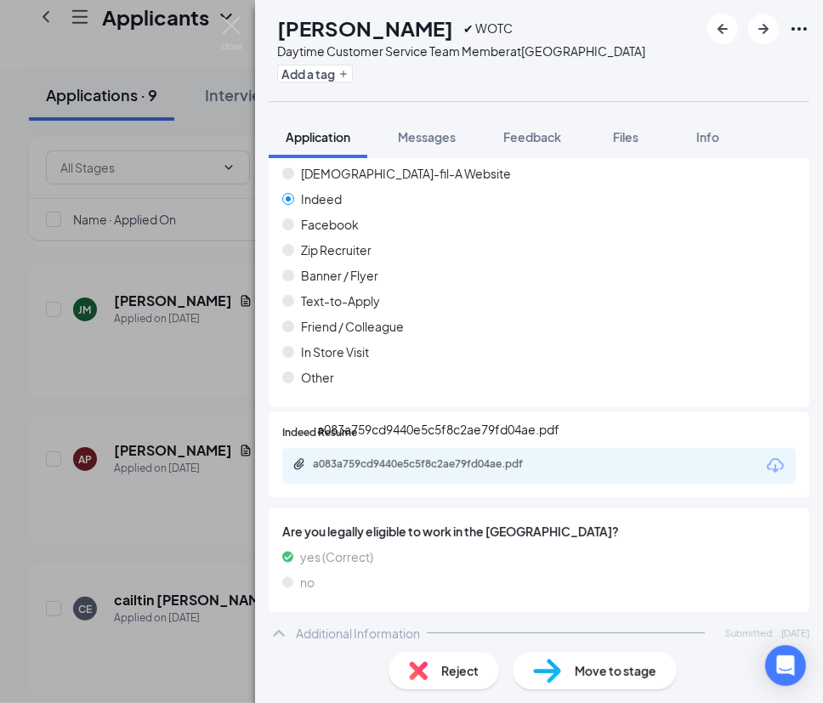
click at [510, 460] on div "a083a759cd9440e5c5f8c2ae79fd04ae.pdf" at bounding box center [432, 464] width 238 height 14
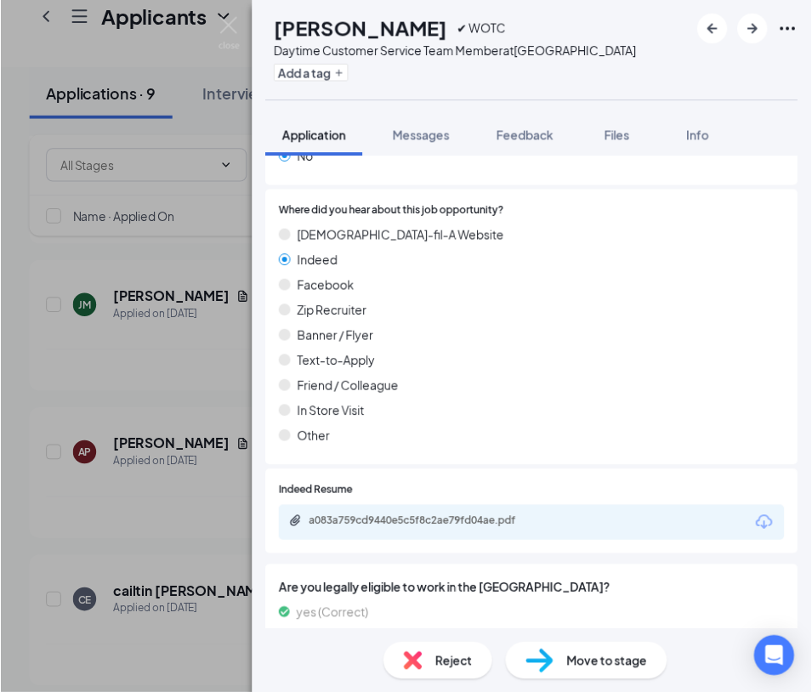
scroll to position [0, 0]
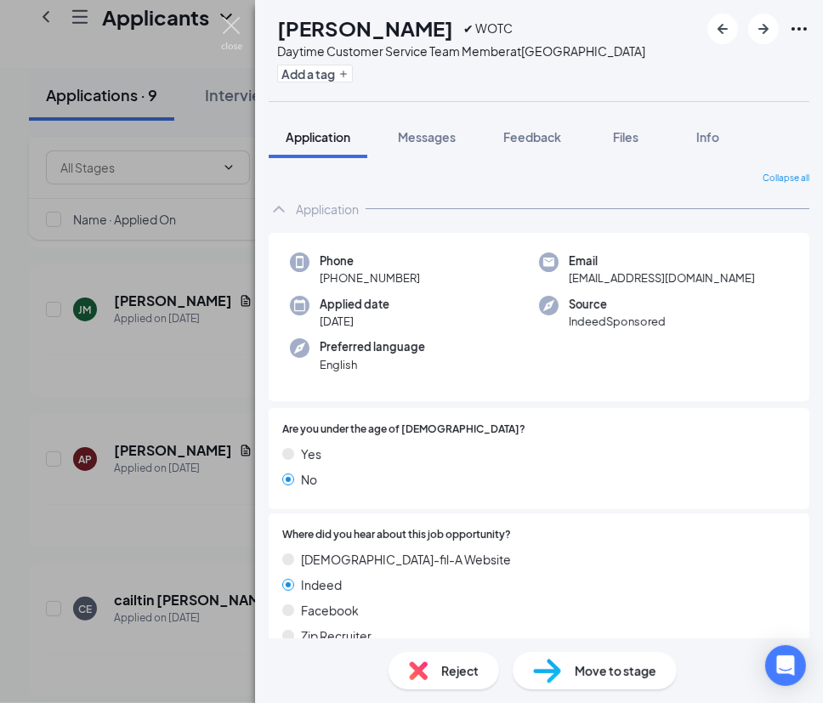
click at [228, 22] on img at bounding box center [231, 33] width 21 height 33
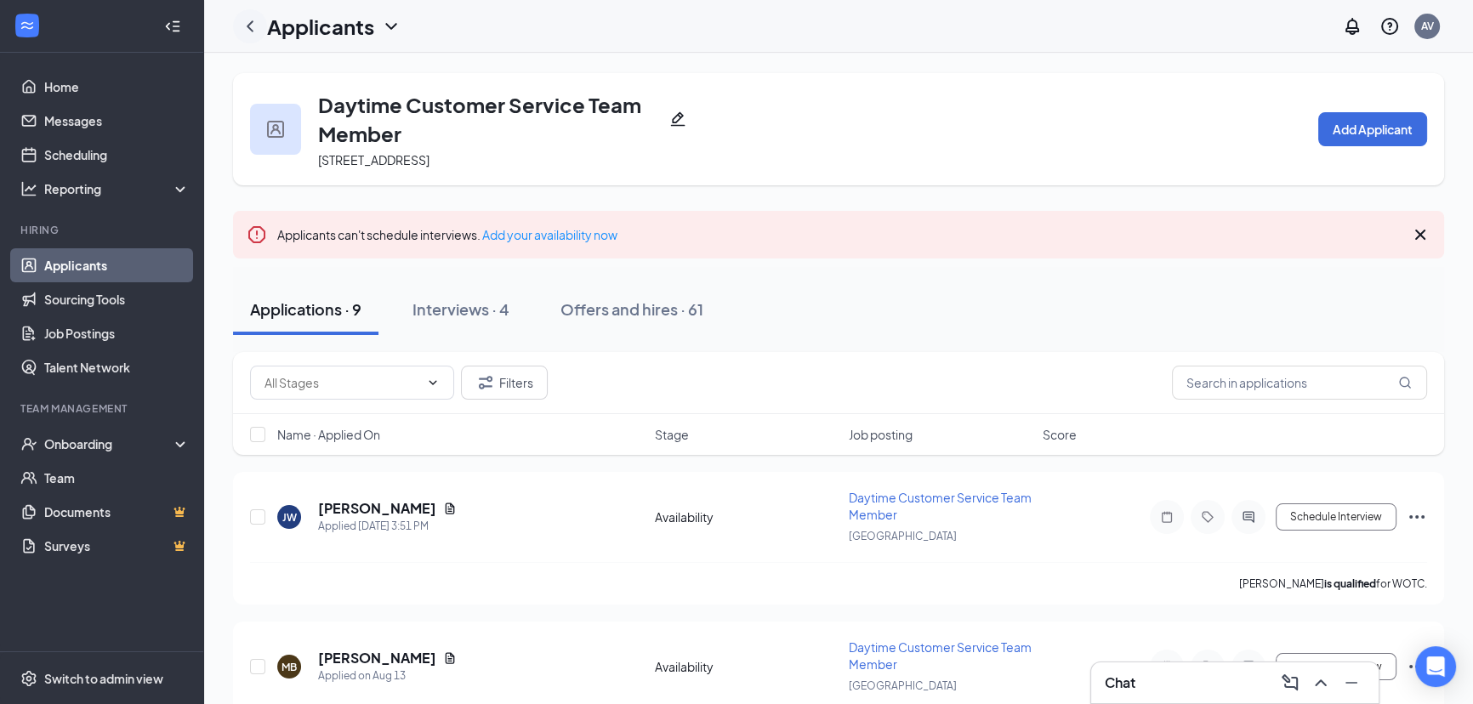
click at [247, 35] on icon "ChevronLeft" at bounding box center [250, 26] width 20 height 20
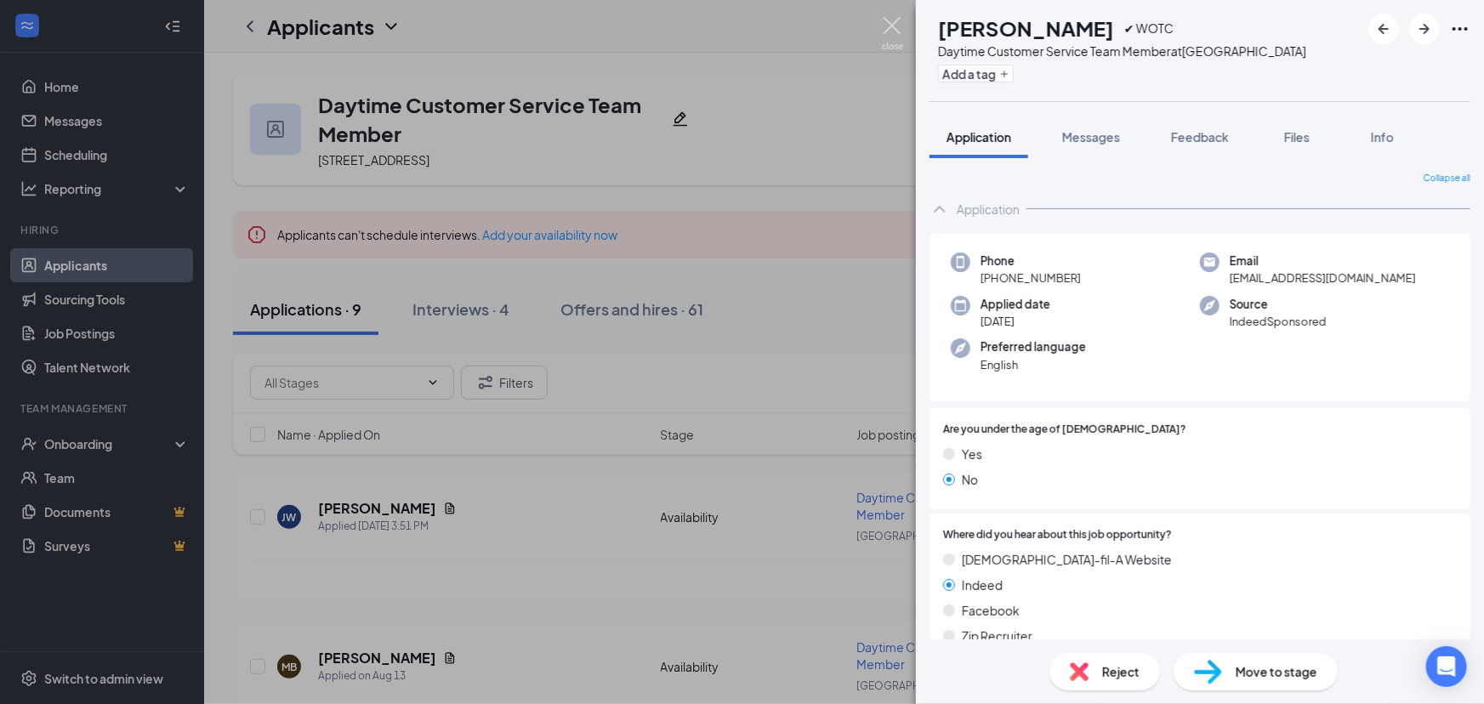
click at [889, 31] on img at bounding box center [892, 33] width 21 height 33
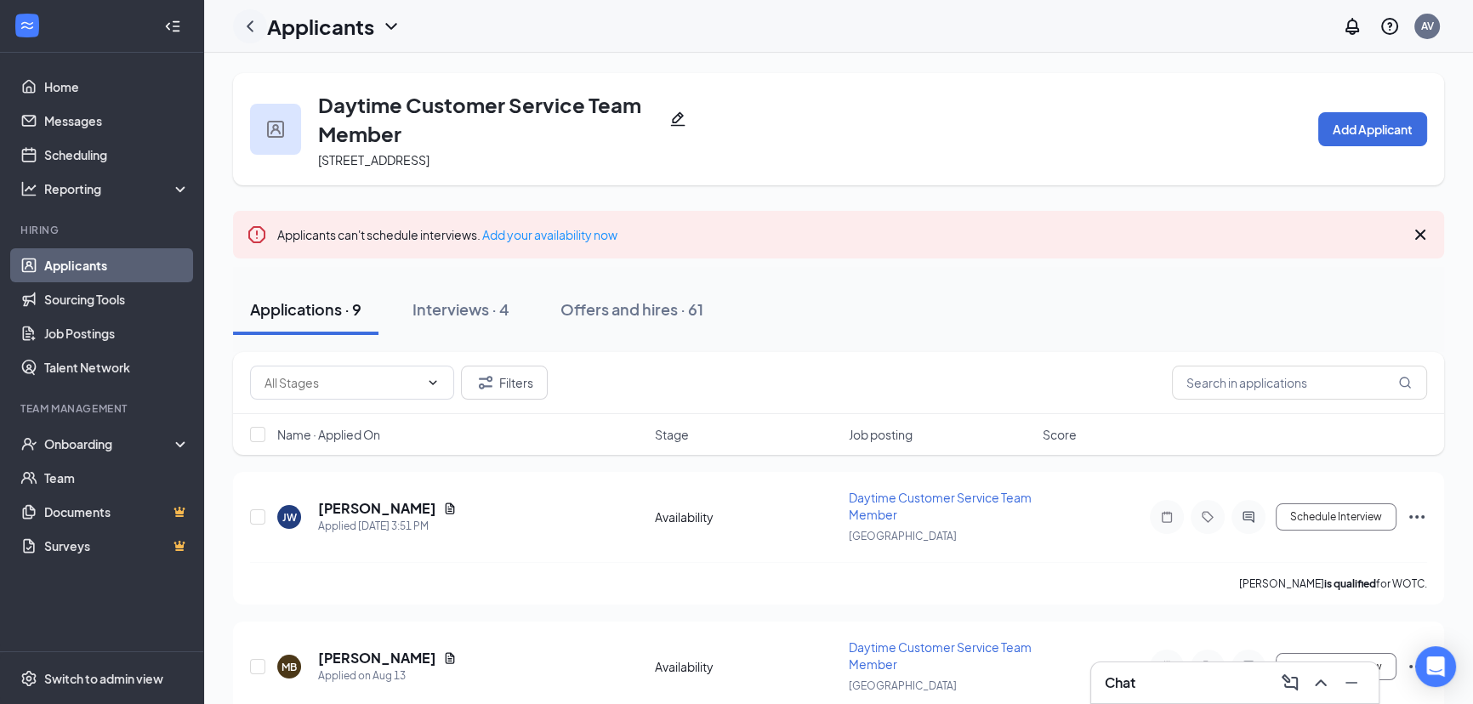
click at [245, 22] on icon "ChevronLeft" at bounding box center [250, 26] width 20 height 20
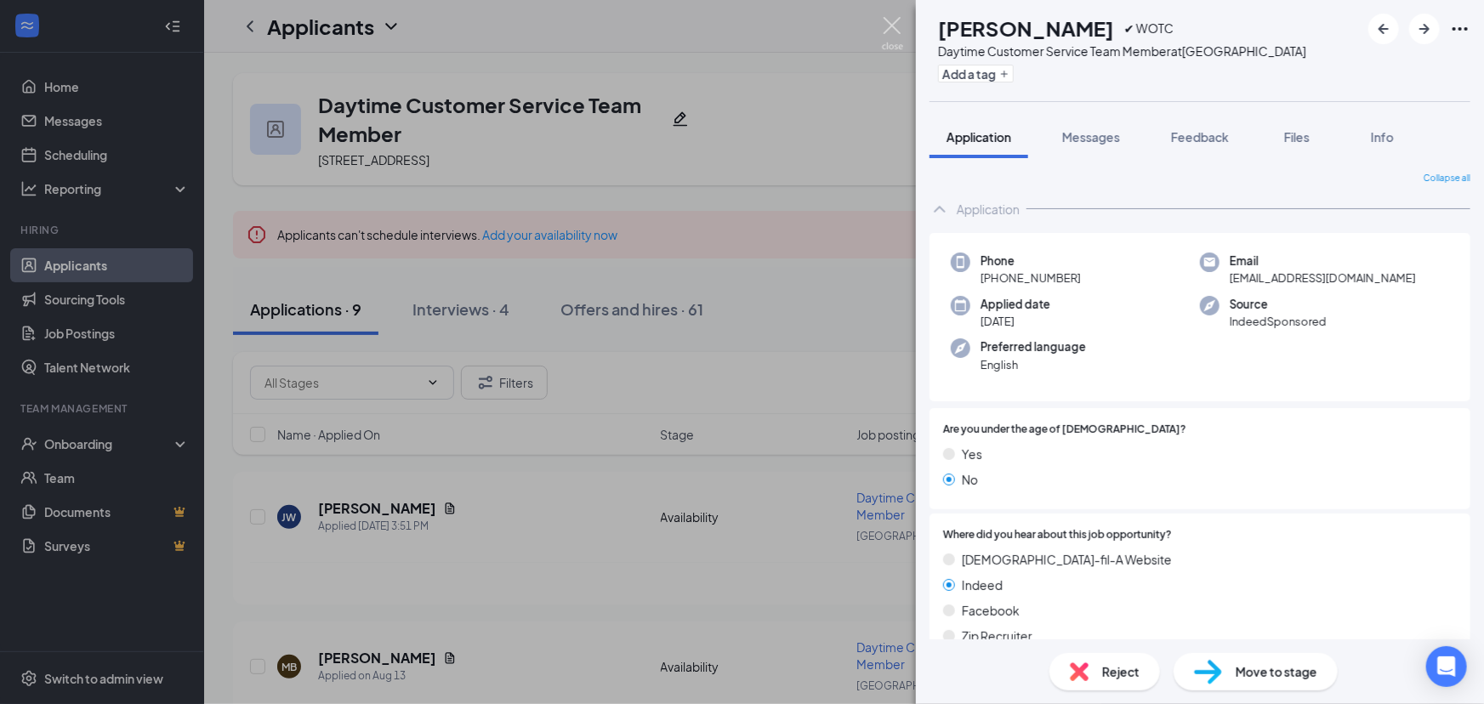
click at [899, 33] on img at bounding box center [892, 33] width 21 height 33
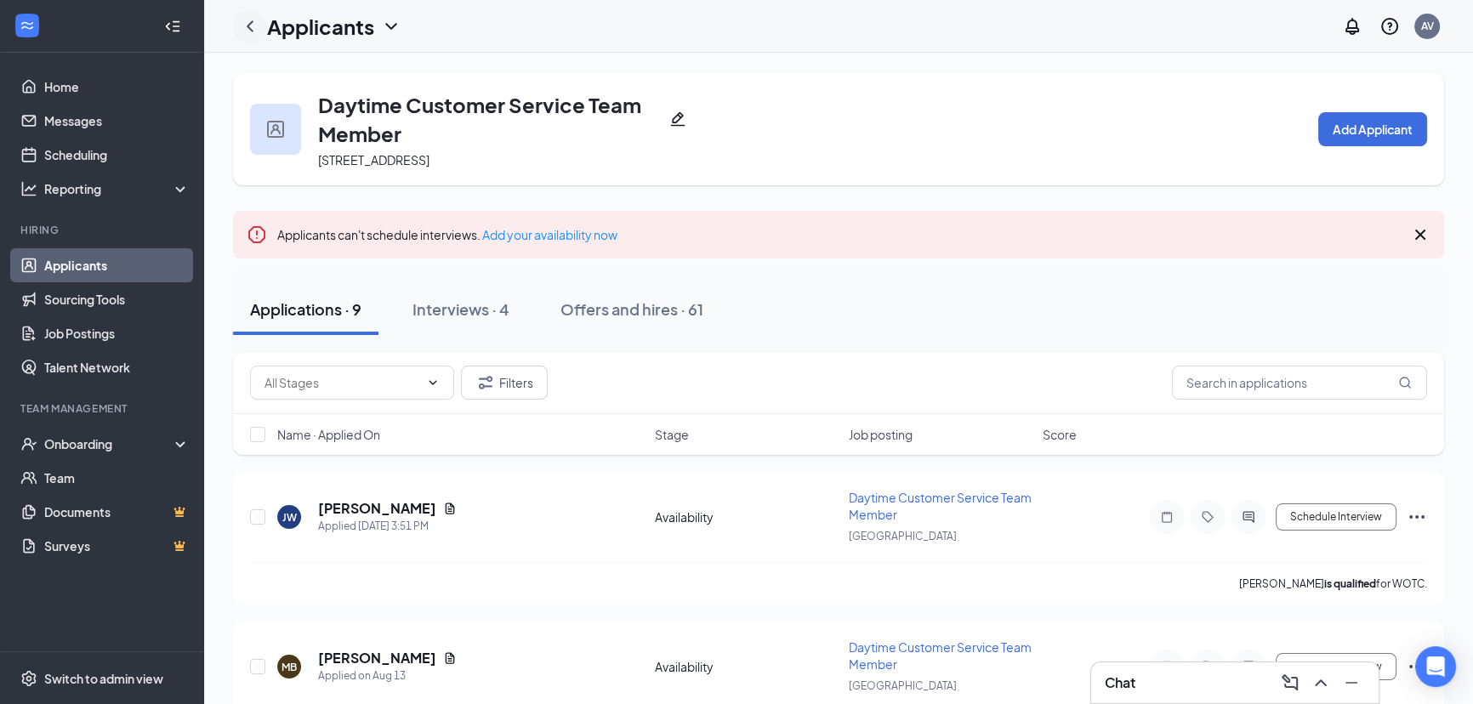
click at [247, 34] on icon "ChevronLeft" at bounding box center [250, 26] width 20 height 20
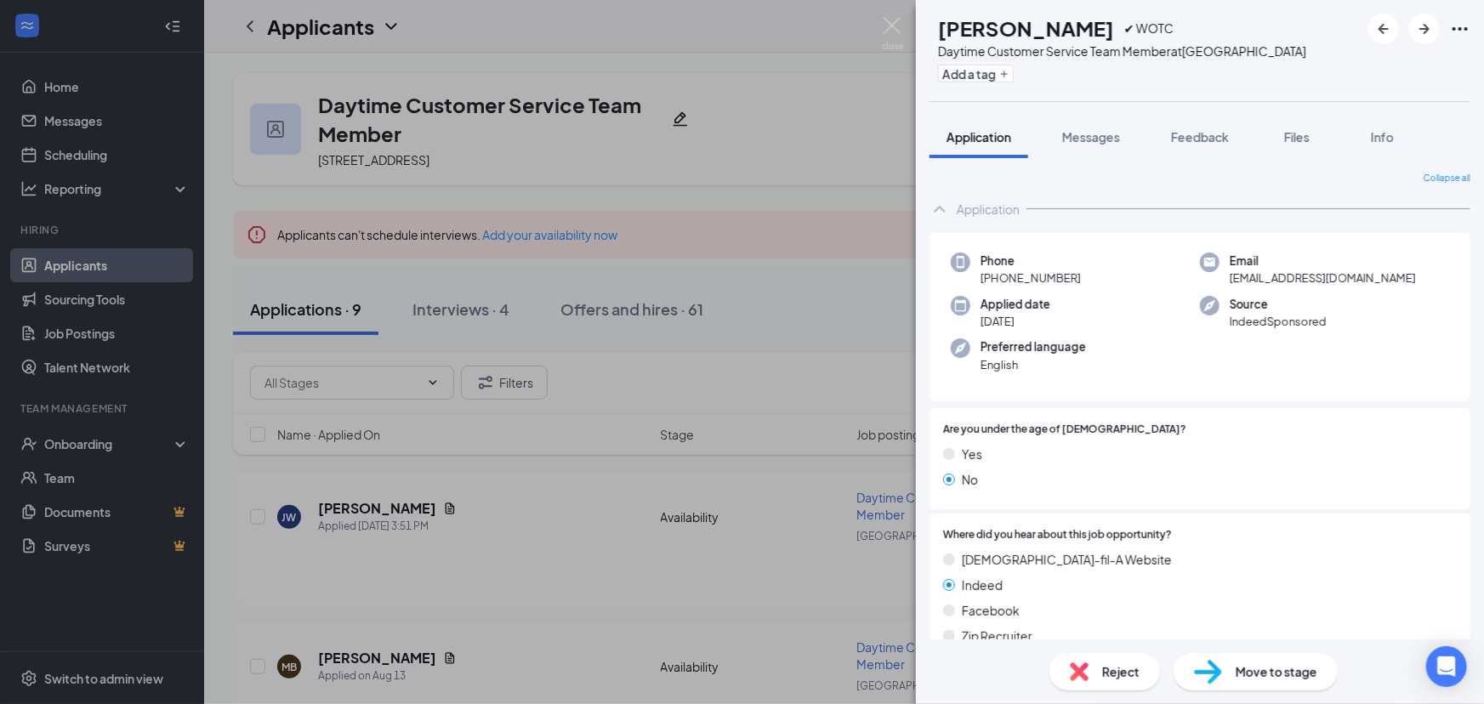
click at [62, 303] on div "AP Angela Peterlich ✔ WOTC Daytime Customer Service Team Member at Carlisle Add…" at bounding box center [742, 352] width 1484 height 704
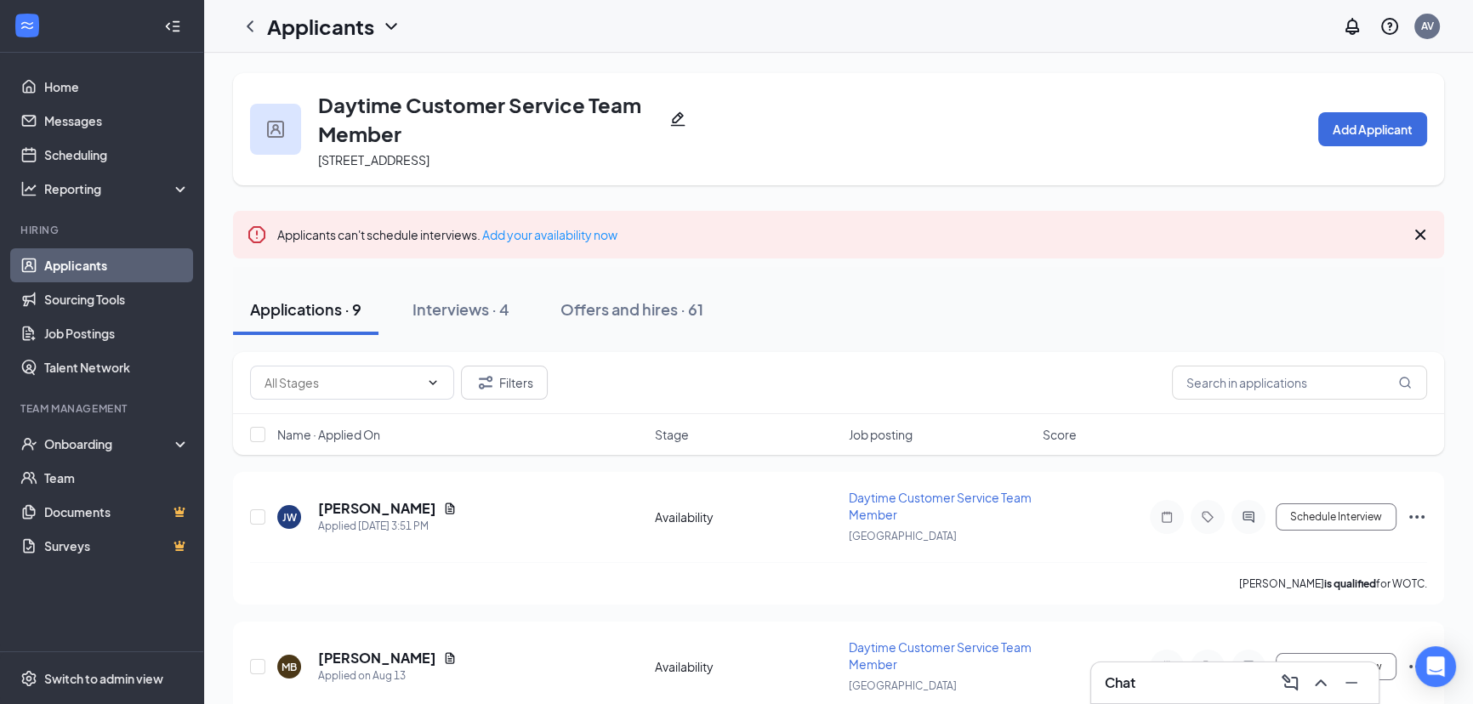
click at [124, 260] on link "Applicants" at bounding box center [116, 265] width 145 height 34
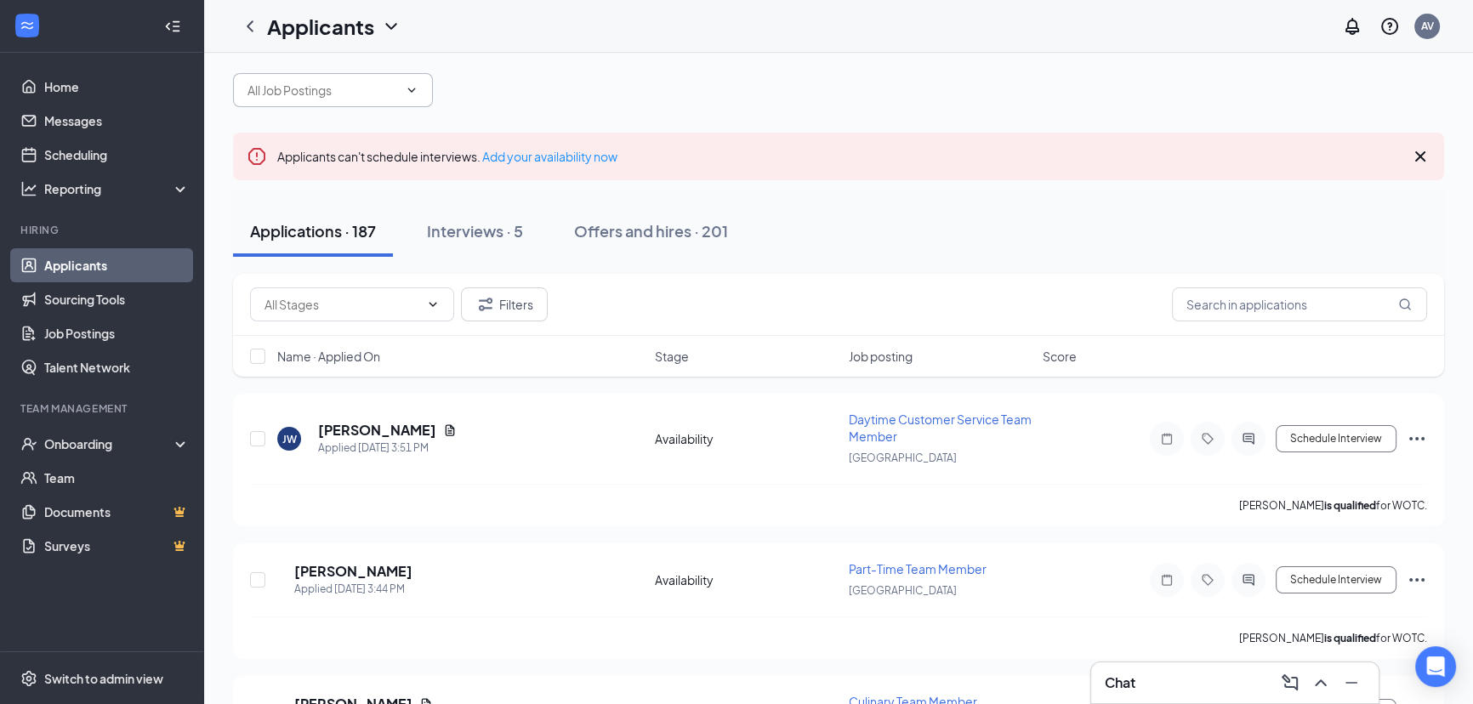
click at [373, 107] on span at bounding box center [333, 90] width 200 height 34
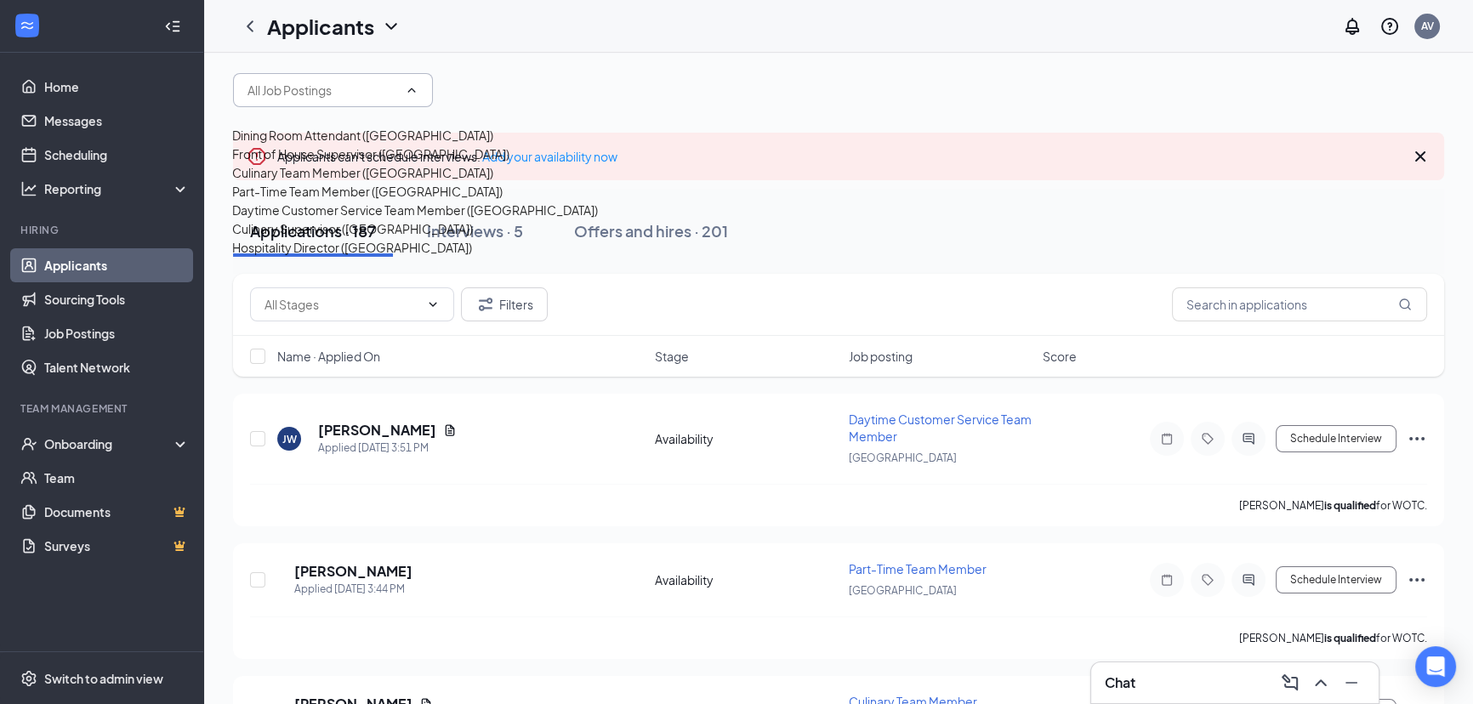
click at [319, 201] on div "Part-Time Team Member ([GEOGRAPHIC_DATA])" at bounding box center [415, 191] width 366 height 19
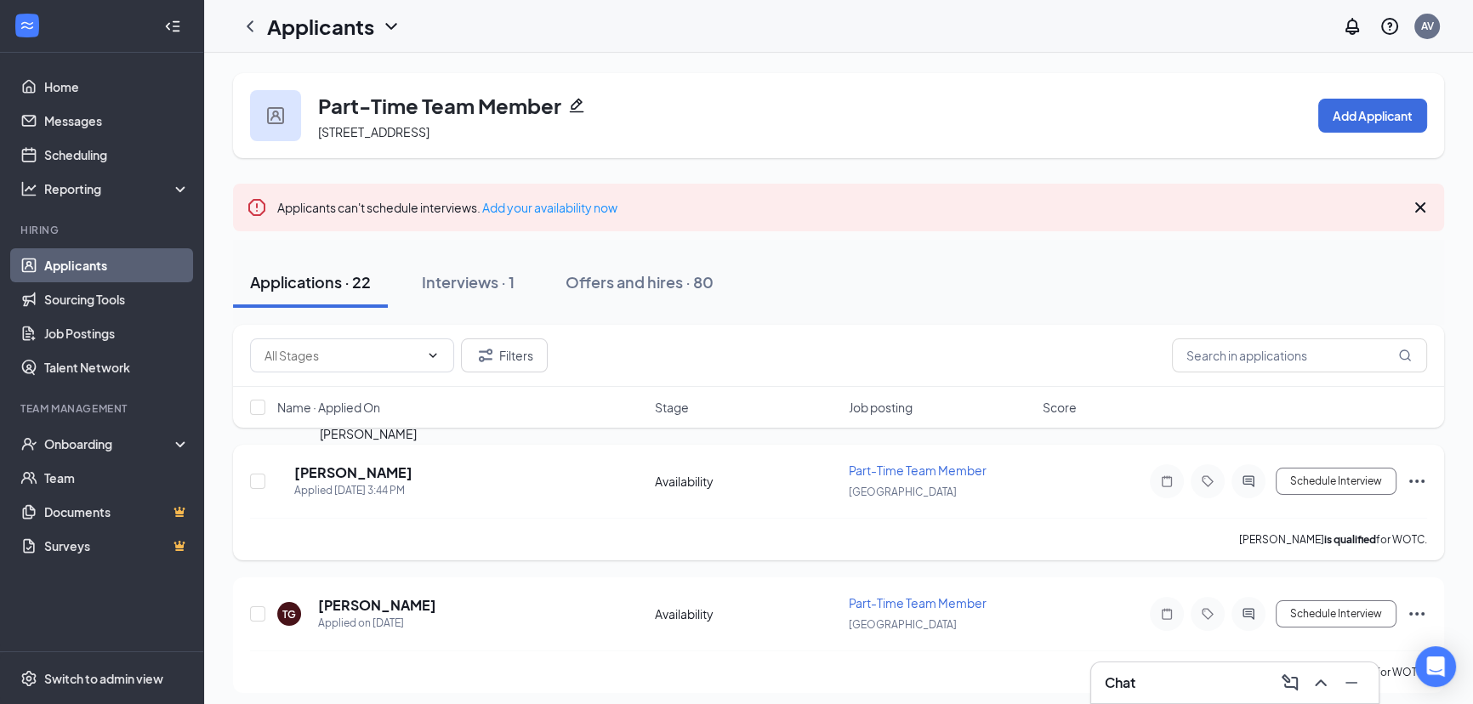
click at [349, 474] on h5 "[PERSON_NAME]" at bounding box center [353, 472] width 118 height 19
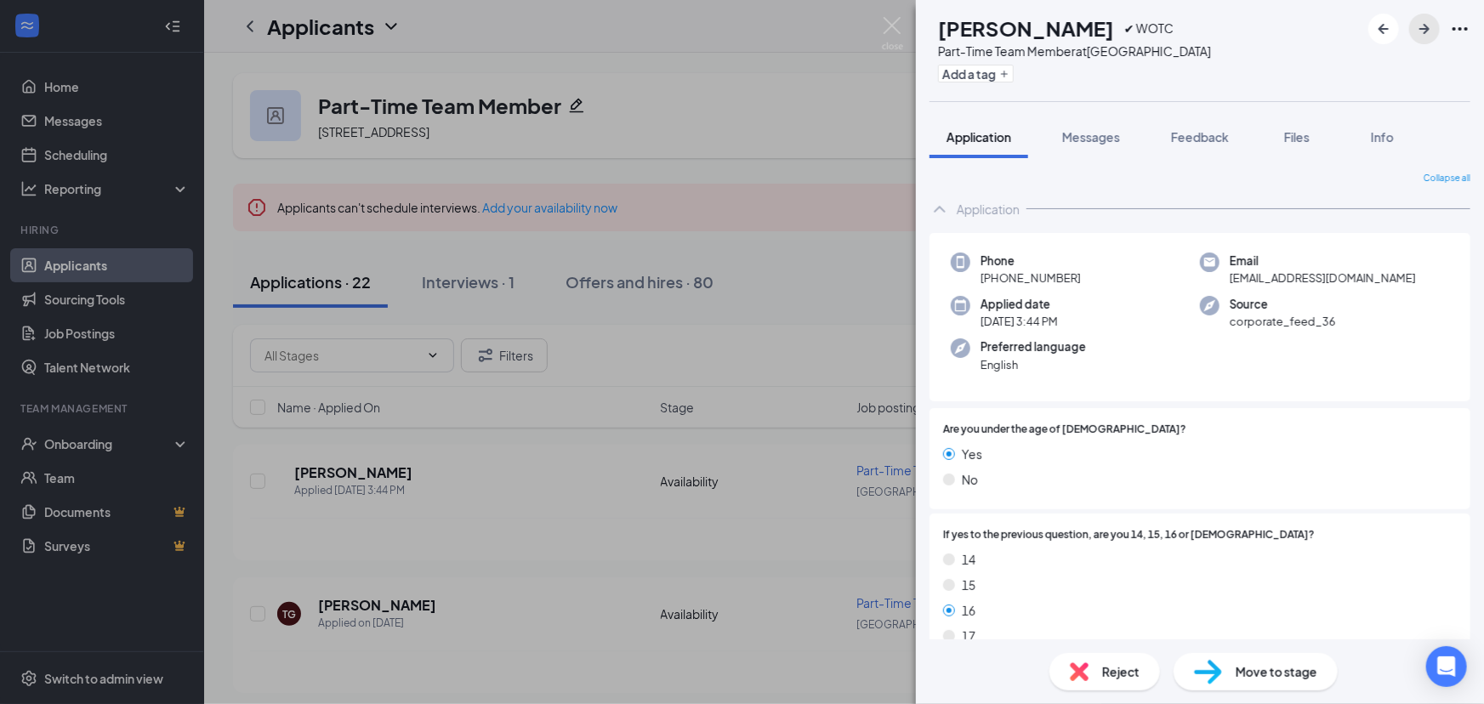
click at [1428, 32] on icon "ArrowRight" at bounding box center [1424, 29] width 20 height 20
click at [1420, 31] on icon "ArrowRight" at bounding box center [1424, 29] width 20 height 20
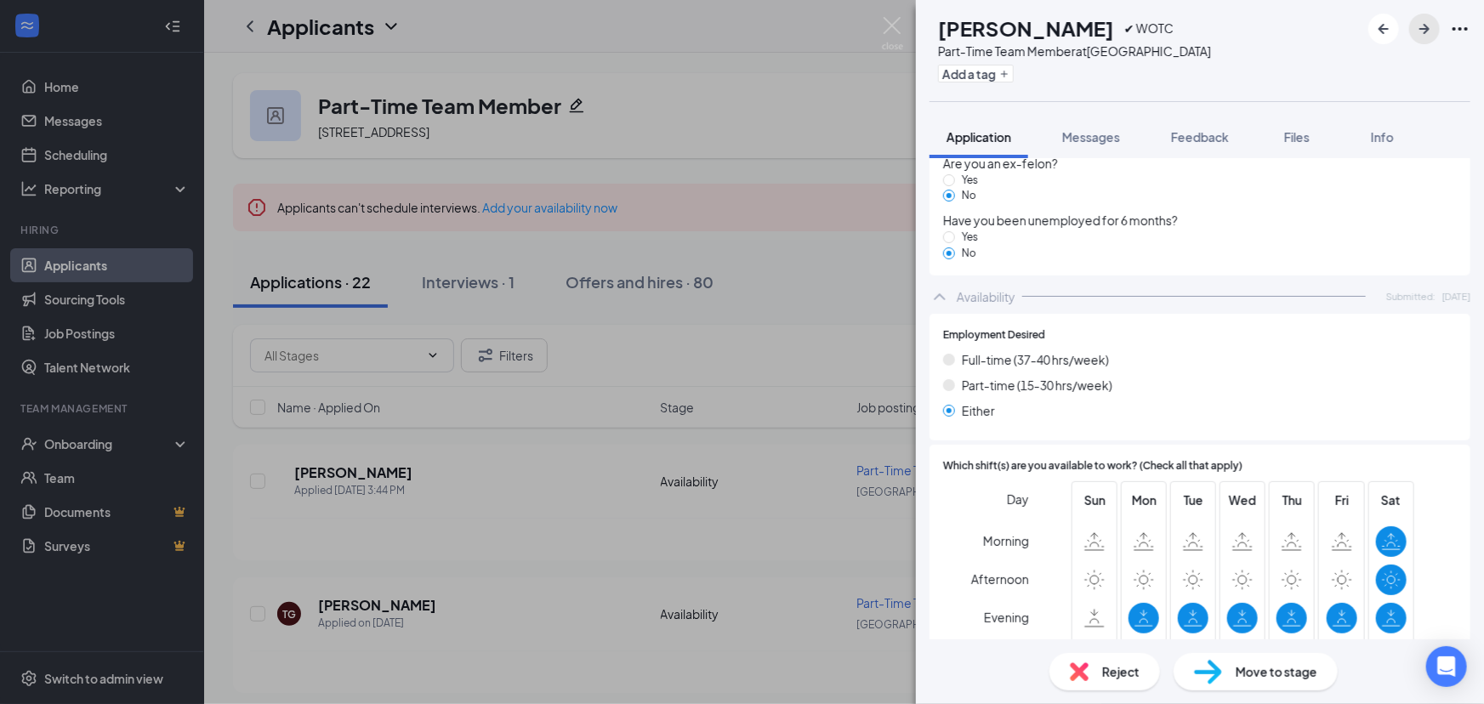
scroll to position [1777, 0]
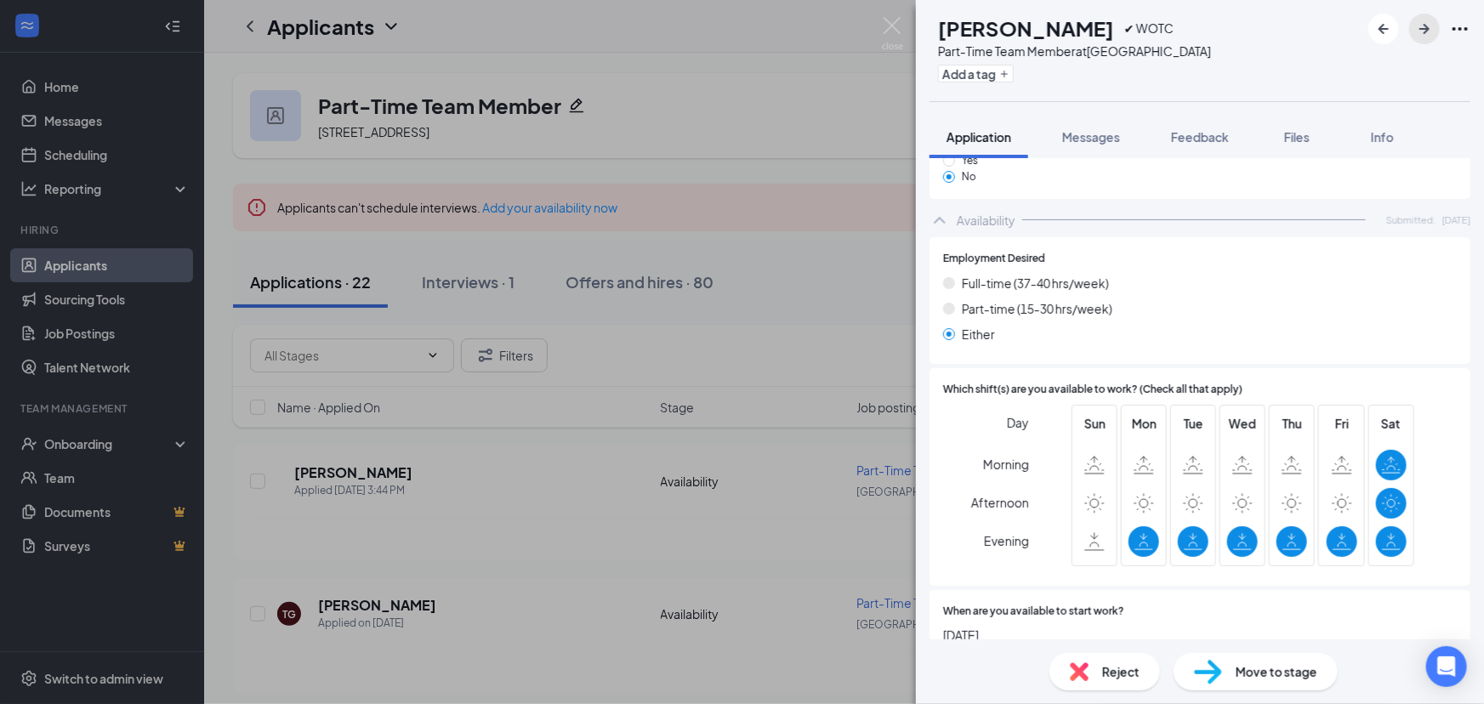
click at [1436, 26] on button "button" at bounding box center [1424, 29] width 31 height 31
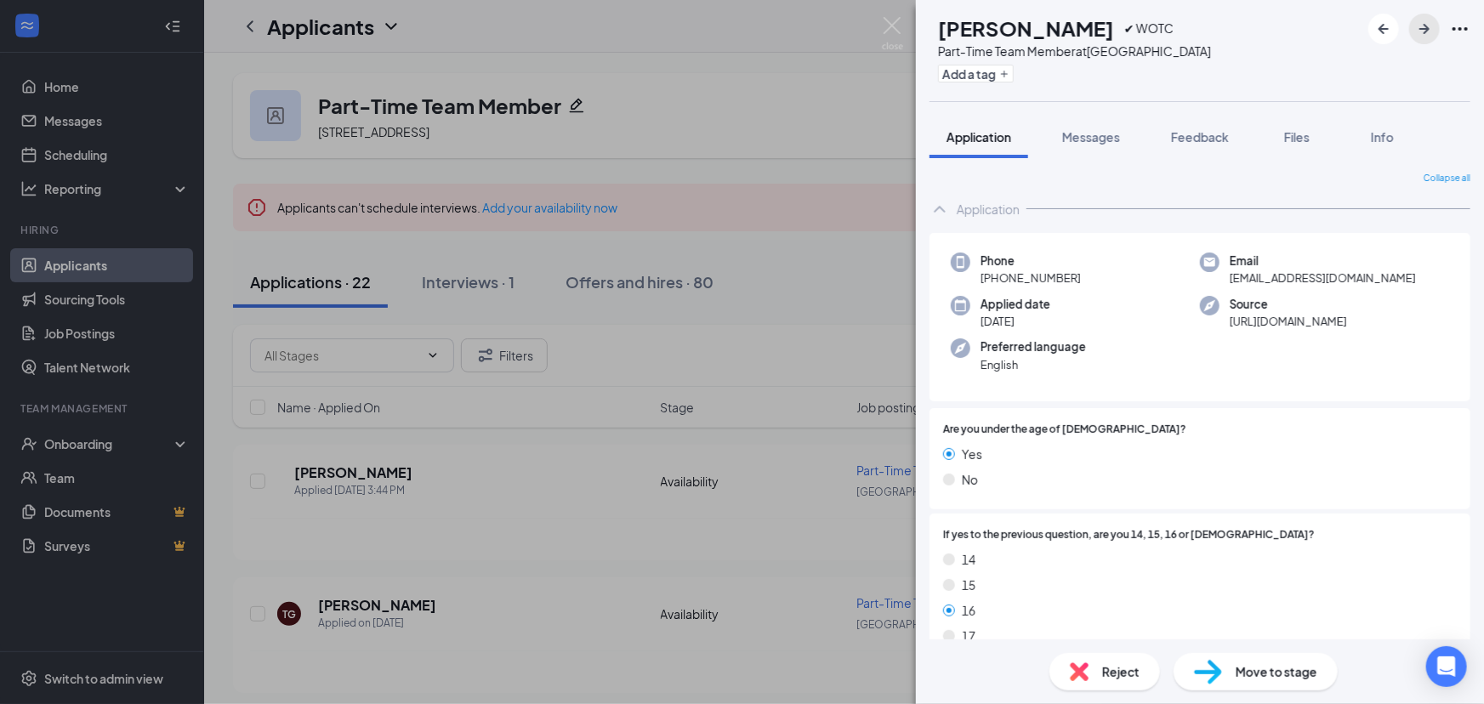
click at [1416, 40] on button "button" at bounding box center [1424, 29] width 31 height 31
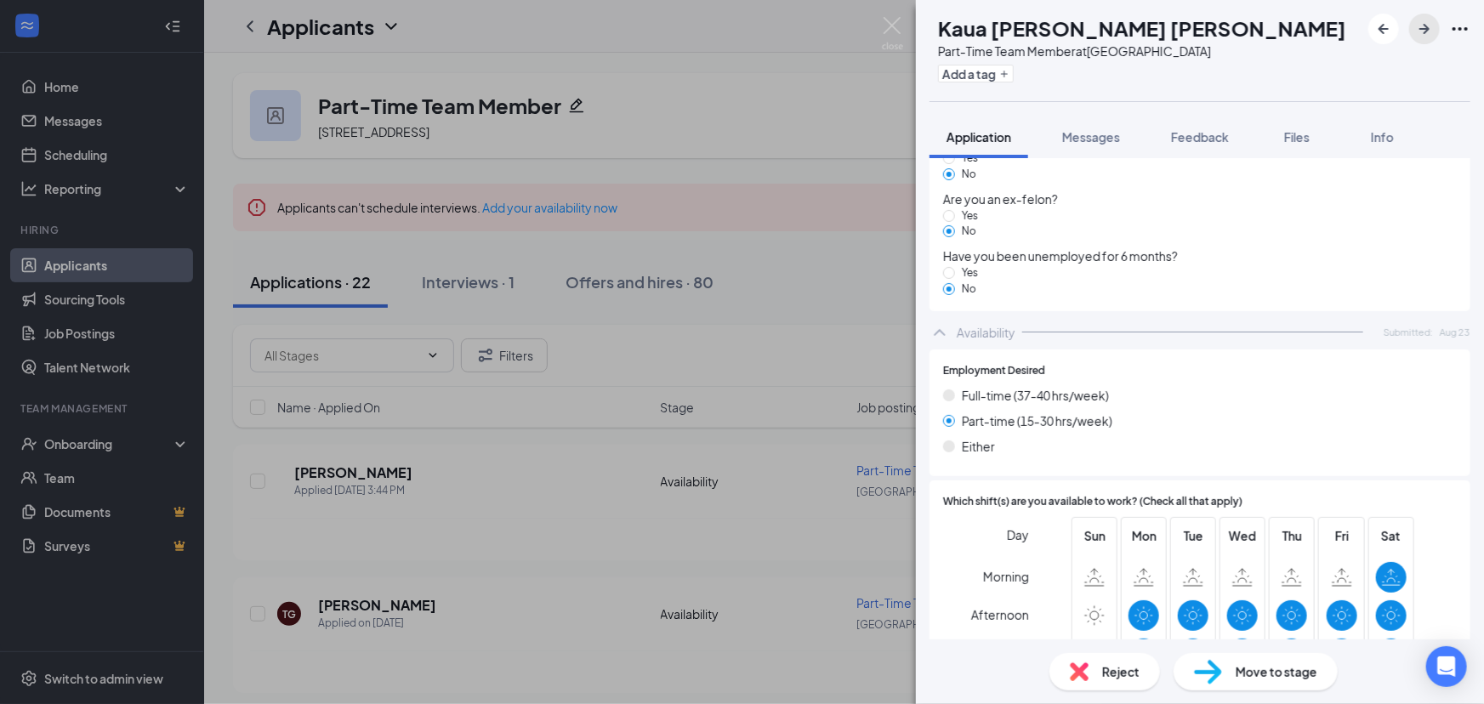
scroll to position [1700, 0]
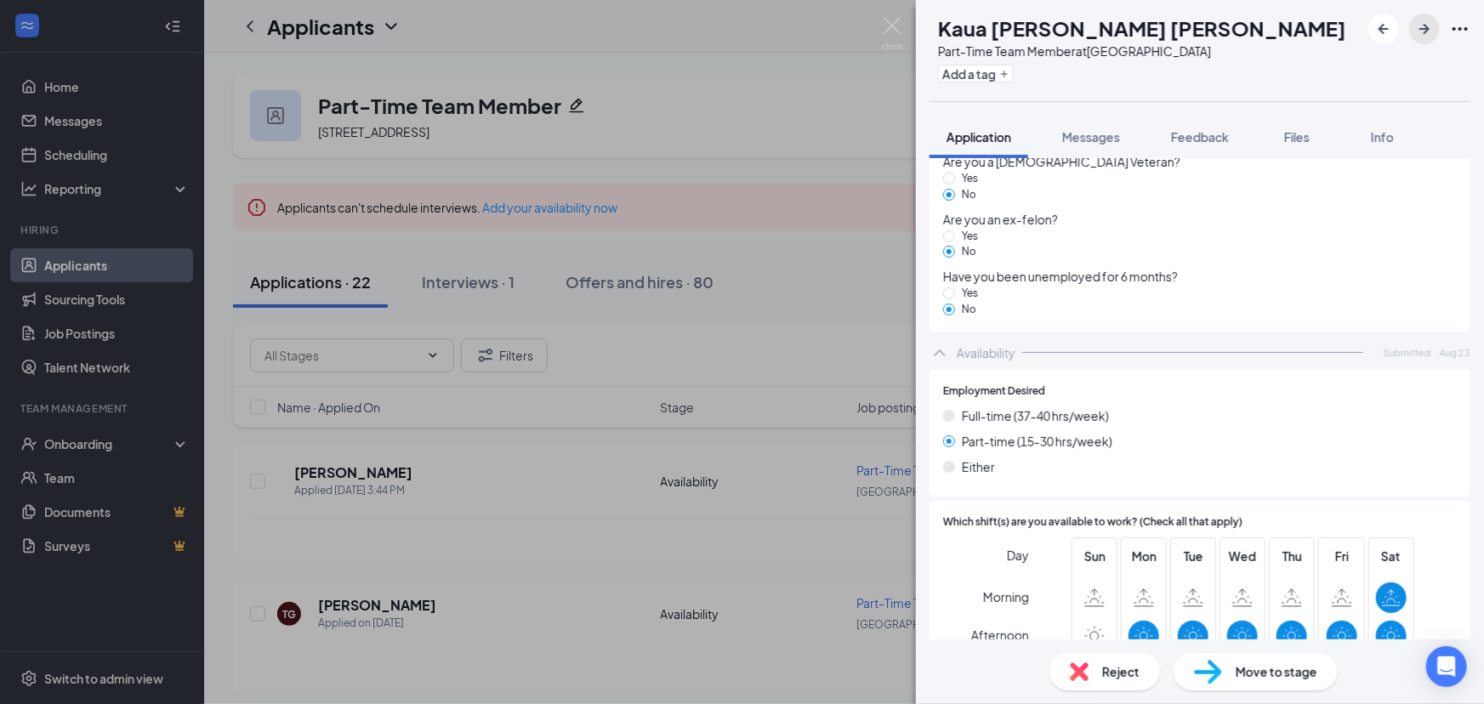
click at [1411, 26] on button "button" at bounding box center [1424, 29] width 31 height 31
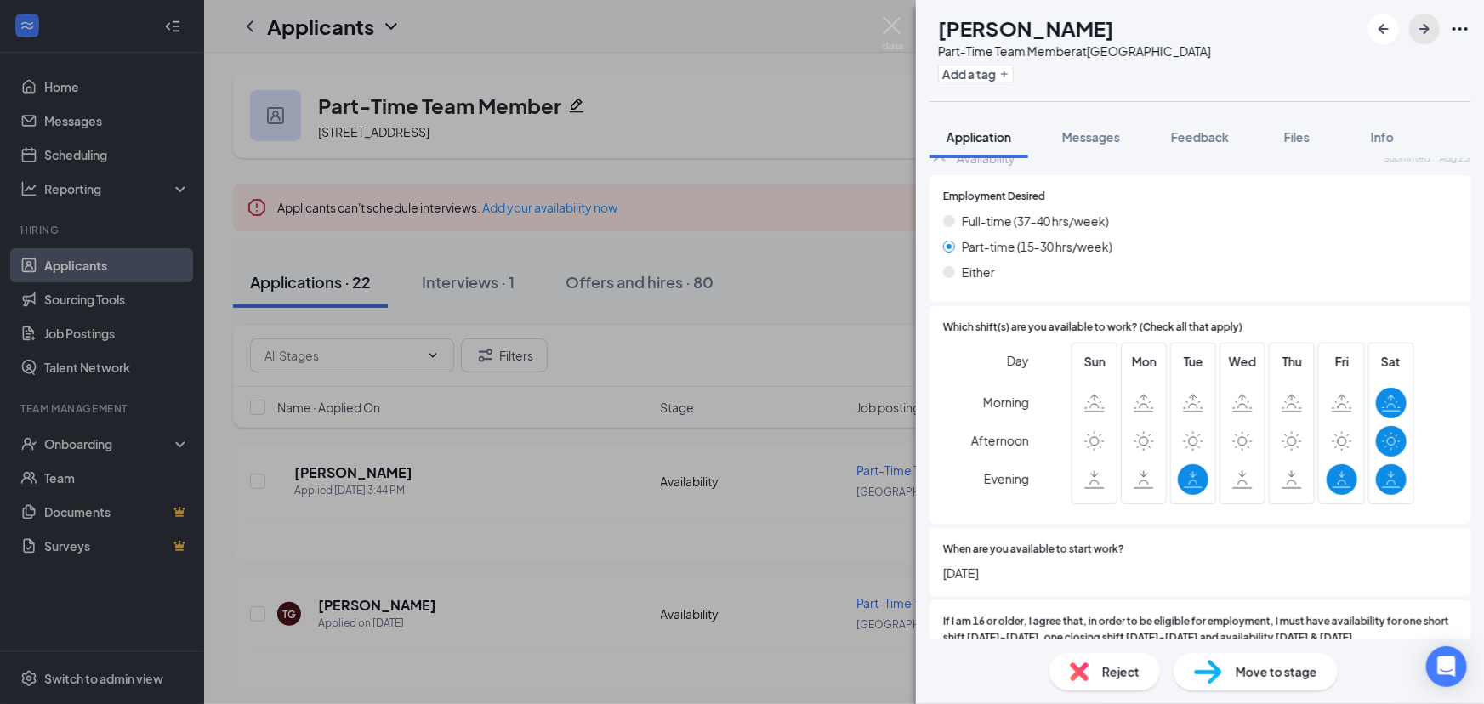
scroll to position [1854, 0]
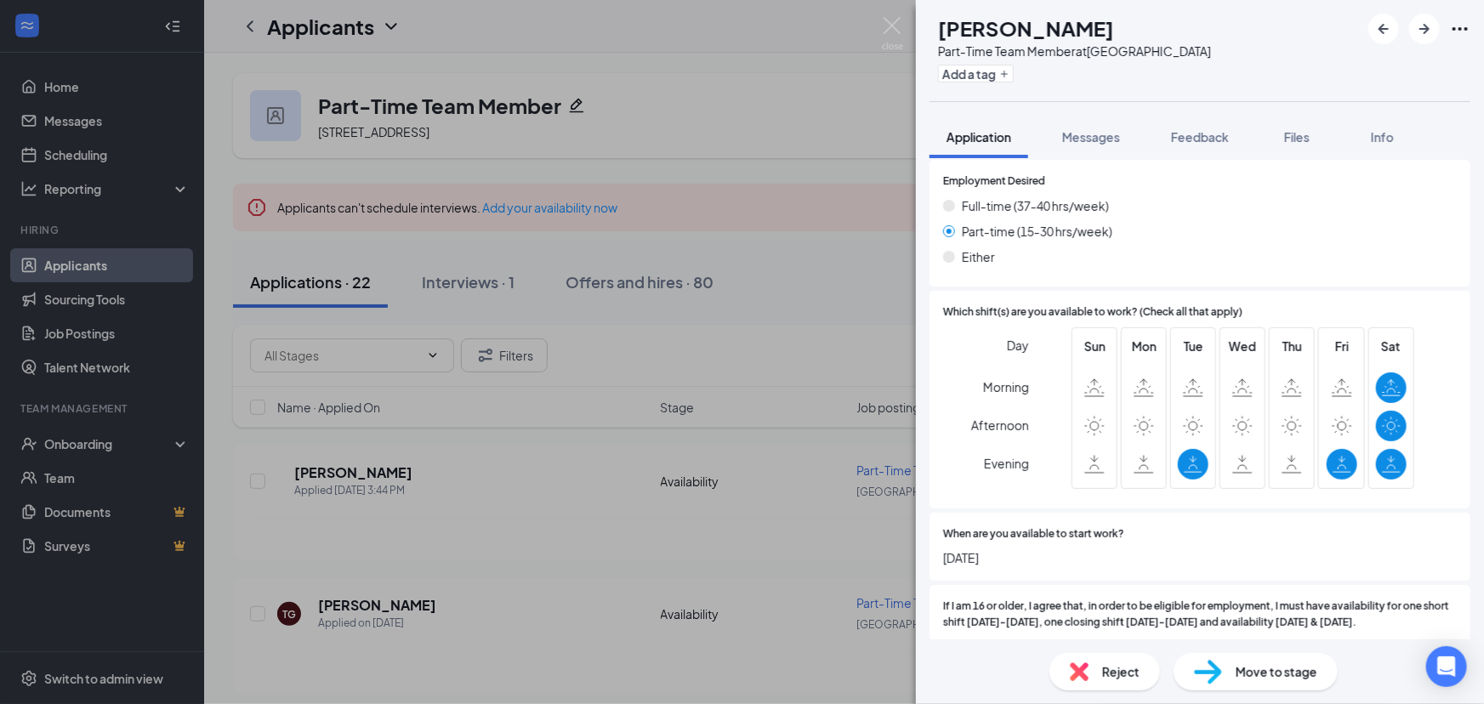
click at [1405, 31] on div at bounding box center [1419, 29] width 102 height 31
click at [1414, 31] on icon "ArrowRight" at bounding box center [1424, 29] width 20 height 20
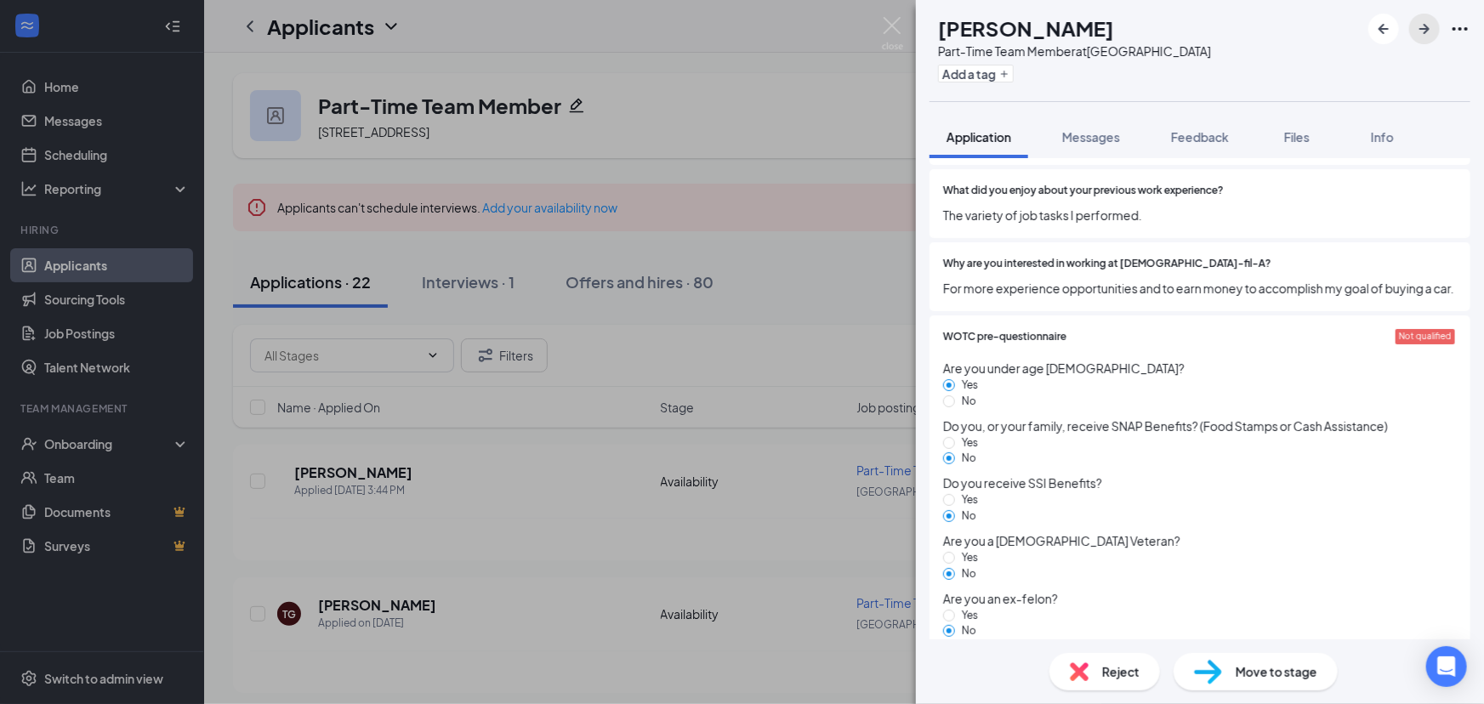
scroll to position [1159, 0]
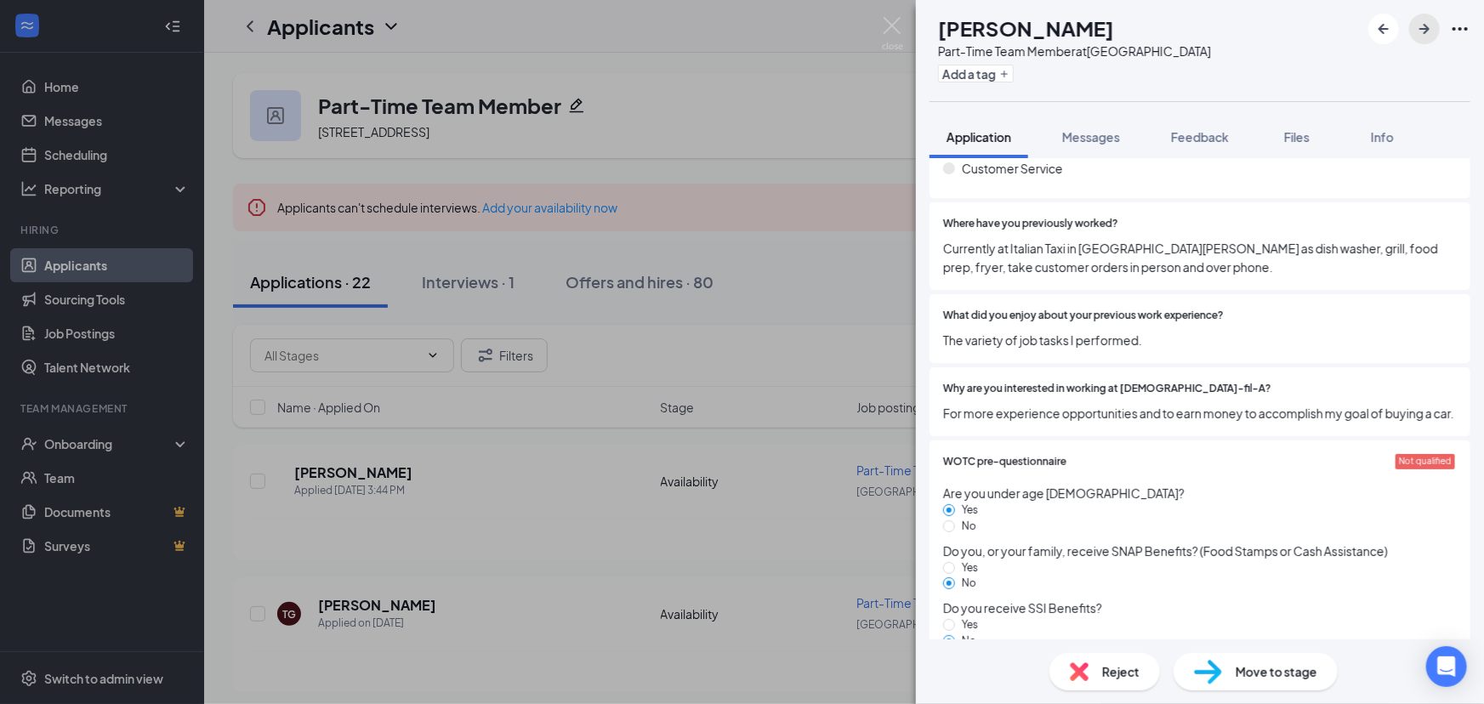
click at [1432, 28] on icon "ArrowRight" at bounding box center [1424, 29] width 20 height 20
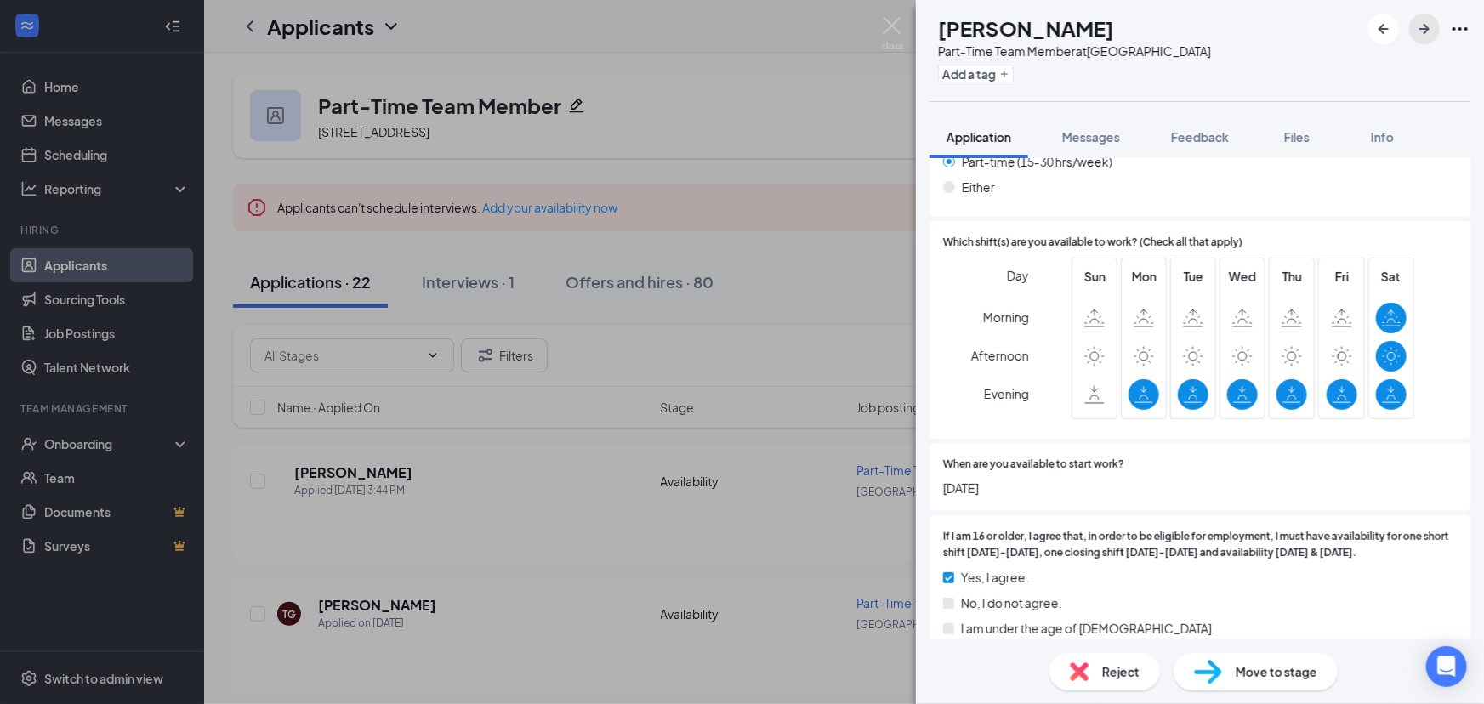
scroll to position [1932, 0]
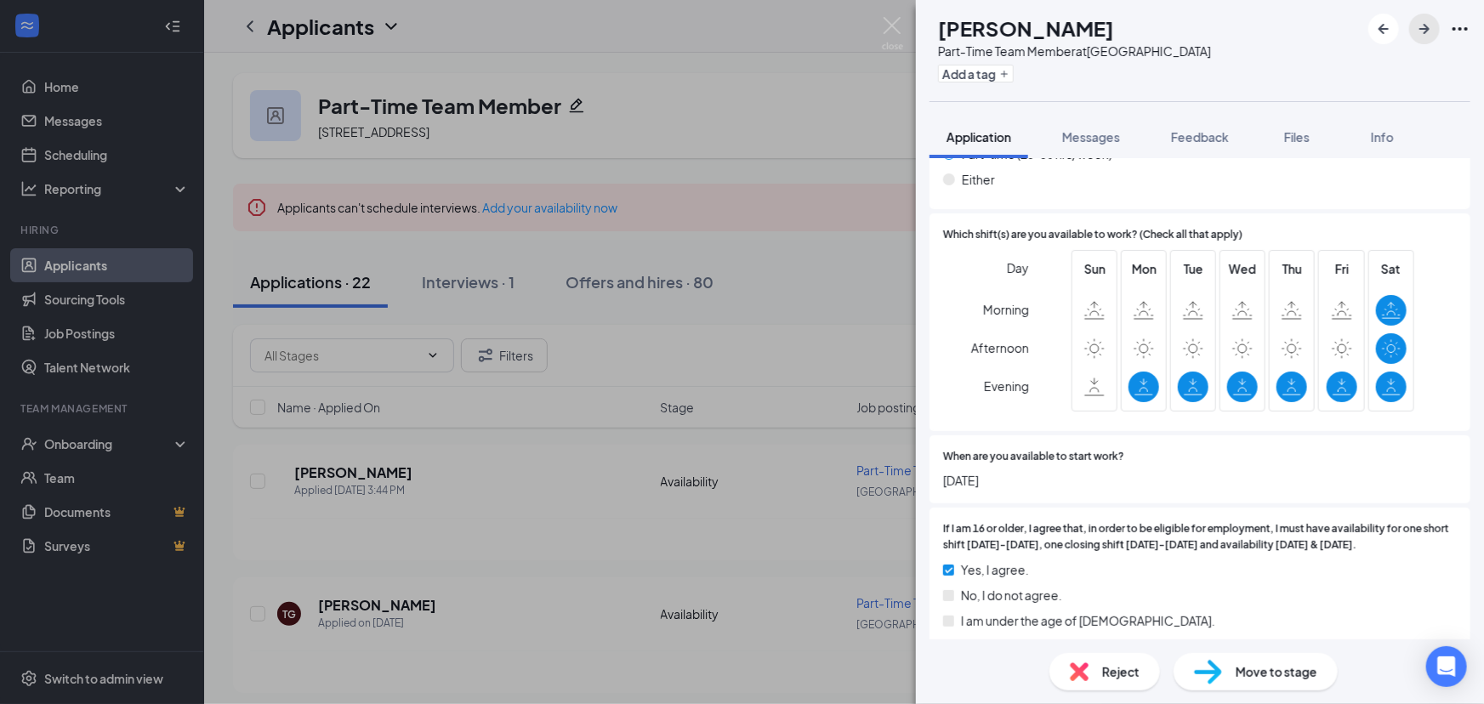
click at [1432, 31] on icon "ArrowRight" at bounding box center [1424, 29] width 20 height 20
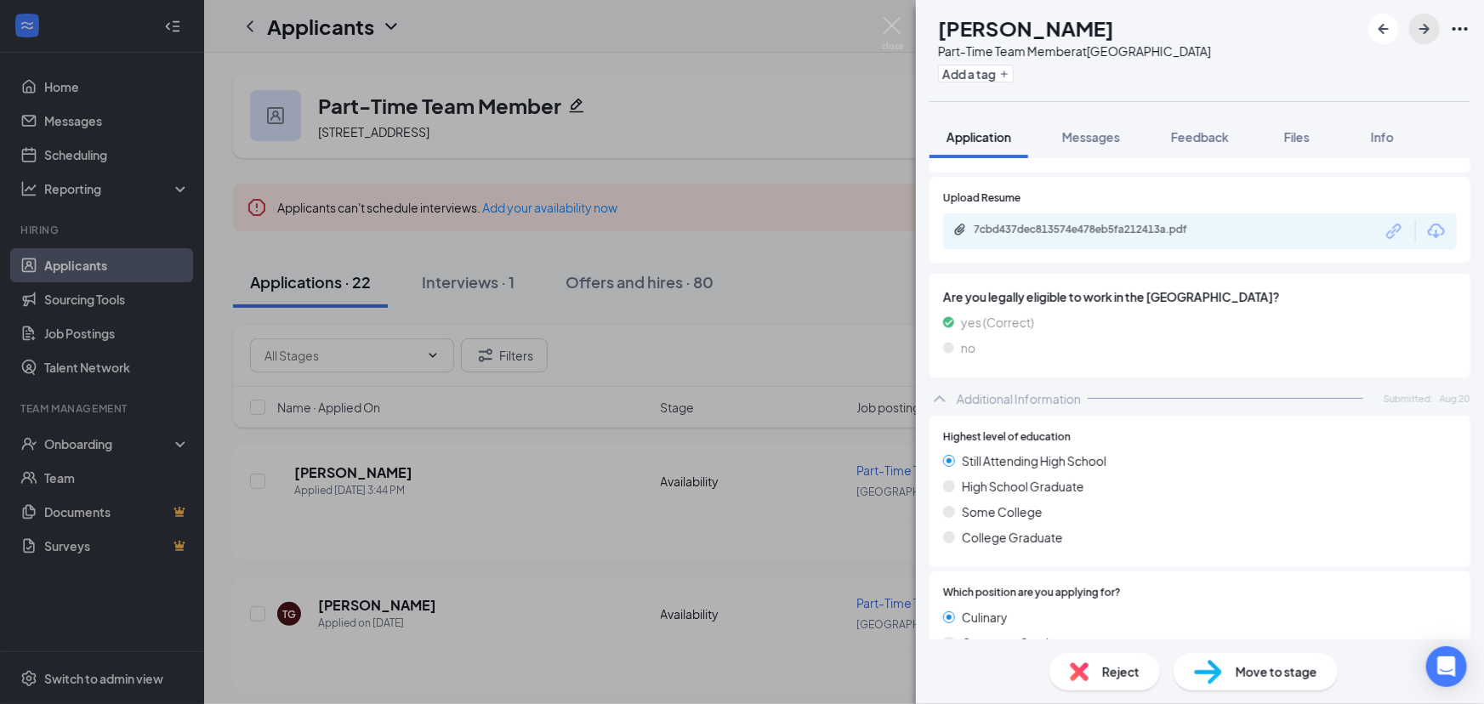
scroll to position [850, 0]
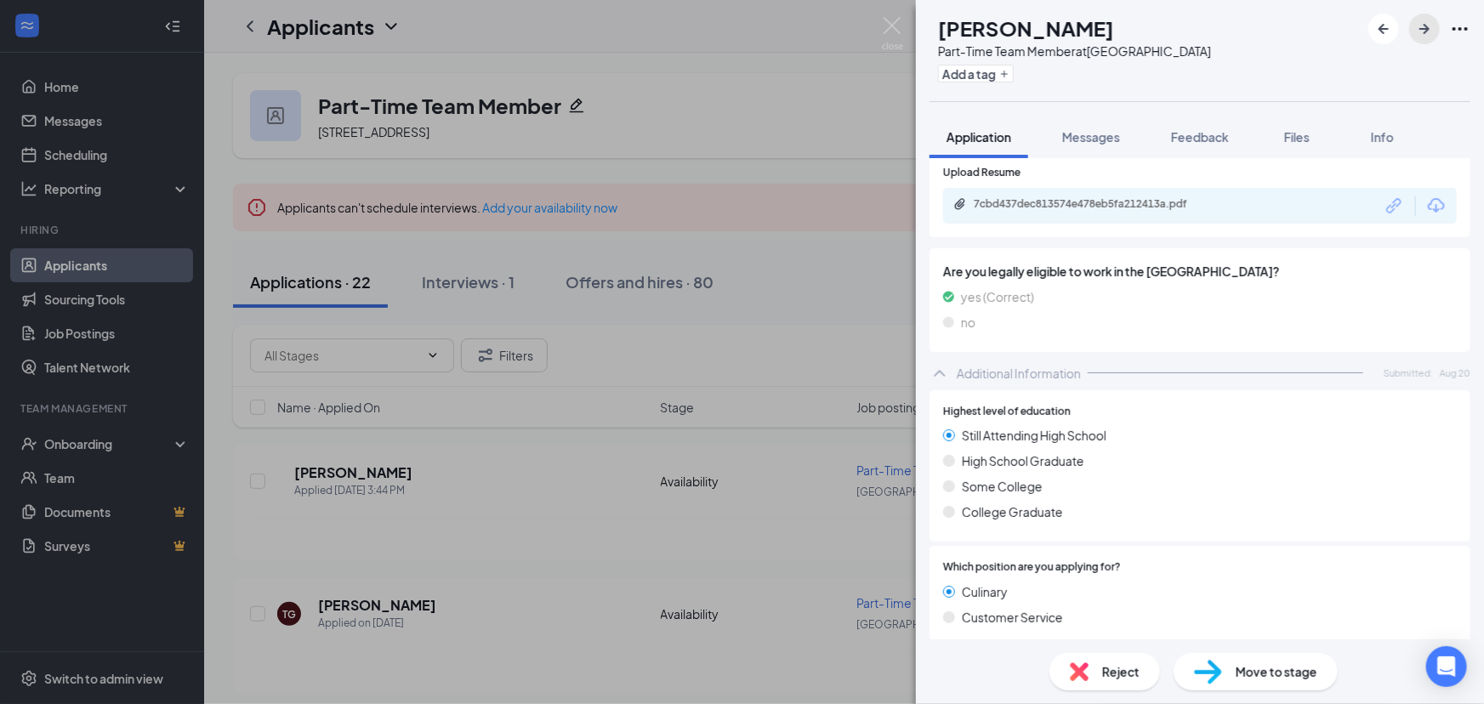
click at [1425, 25] on icon "ArrowRight" at bounding box center [1424, 29] width 10 height 10
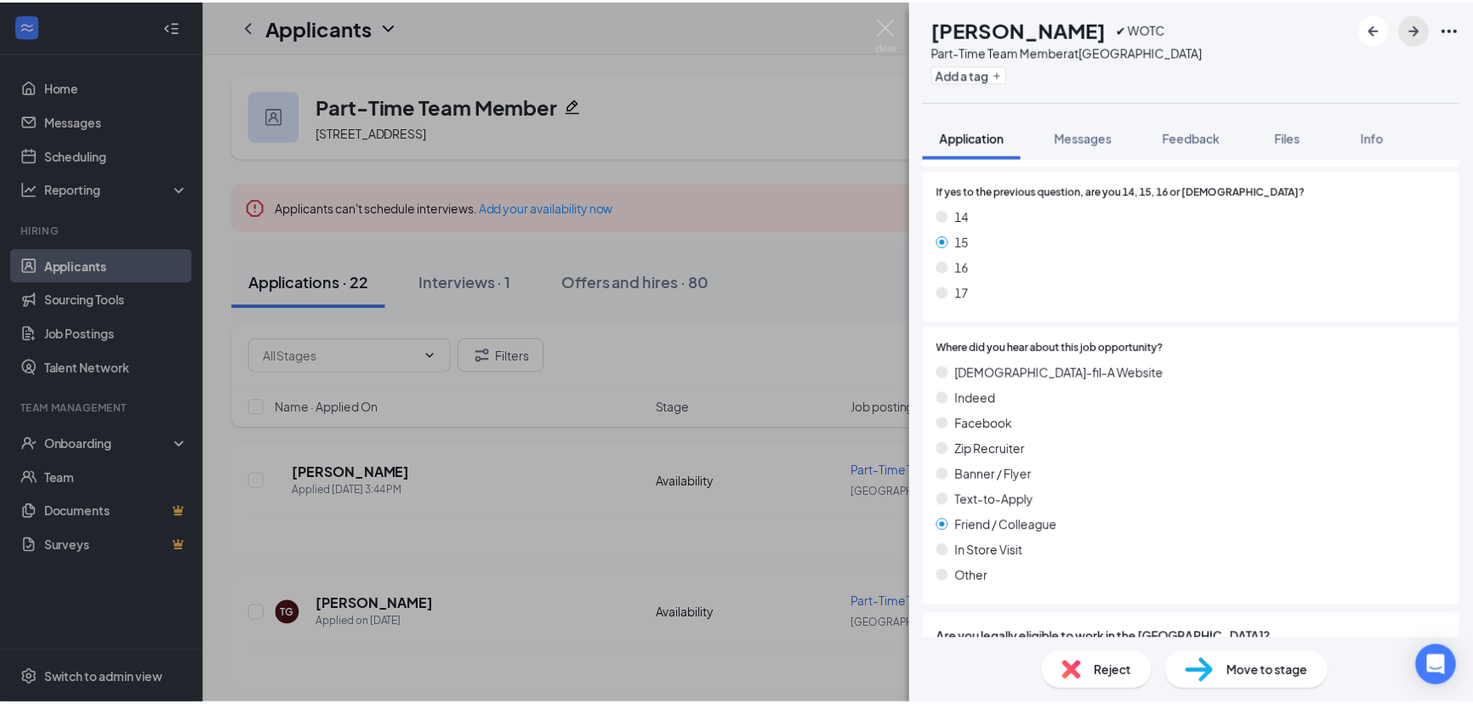
scroll to position [386, 0]
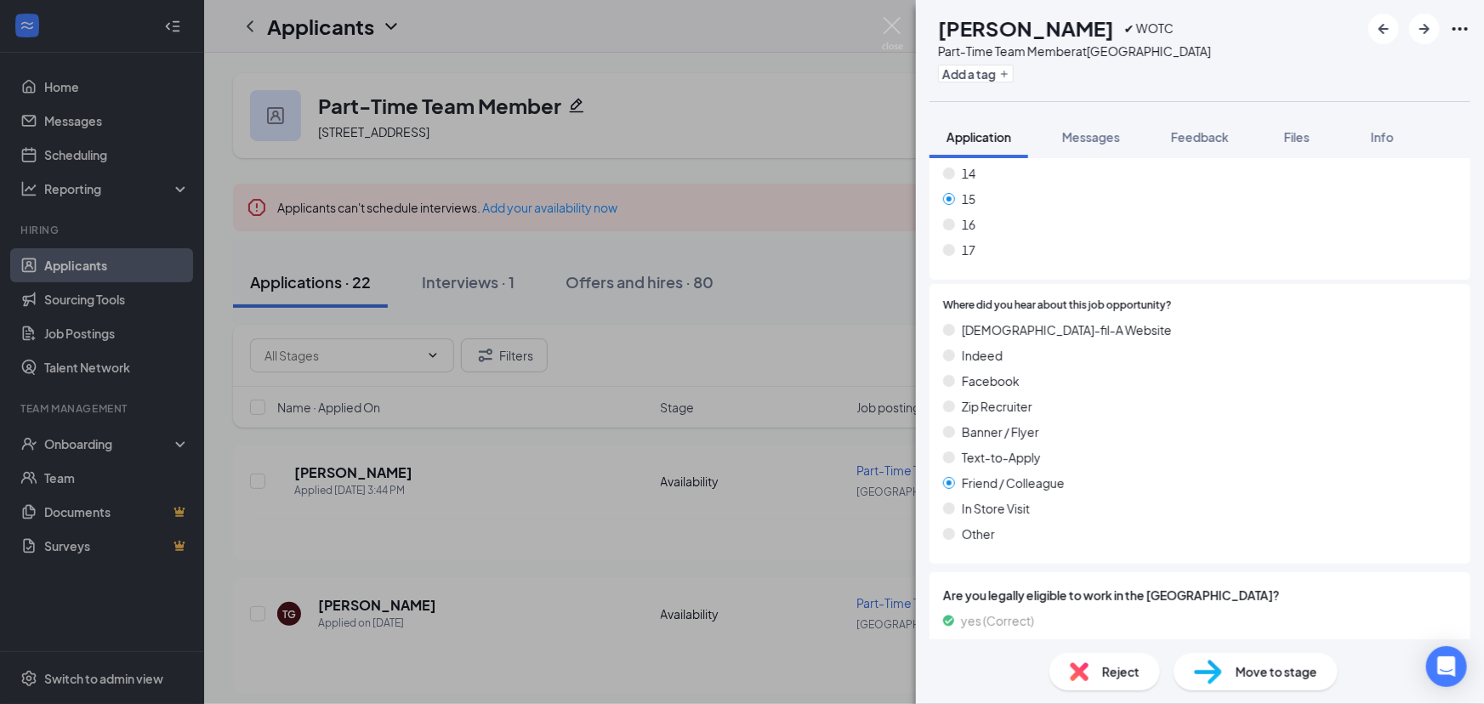
click at [1100, 669] on div "Reject" at bounding box center [1104, 671] width 111 height 37
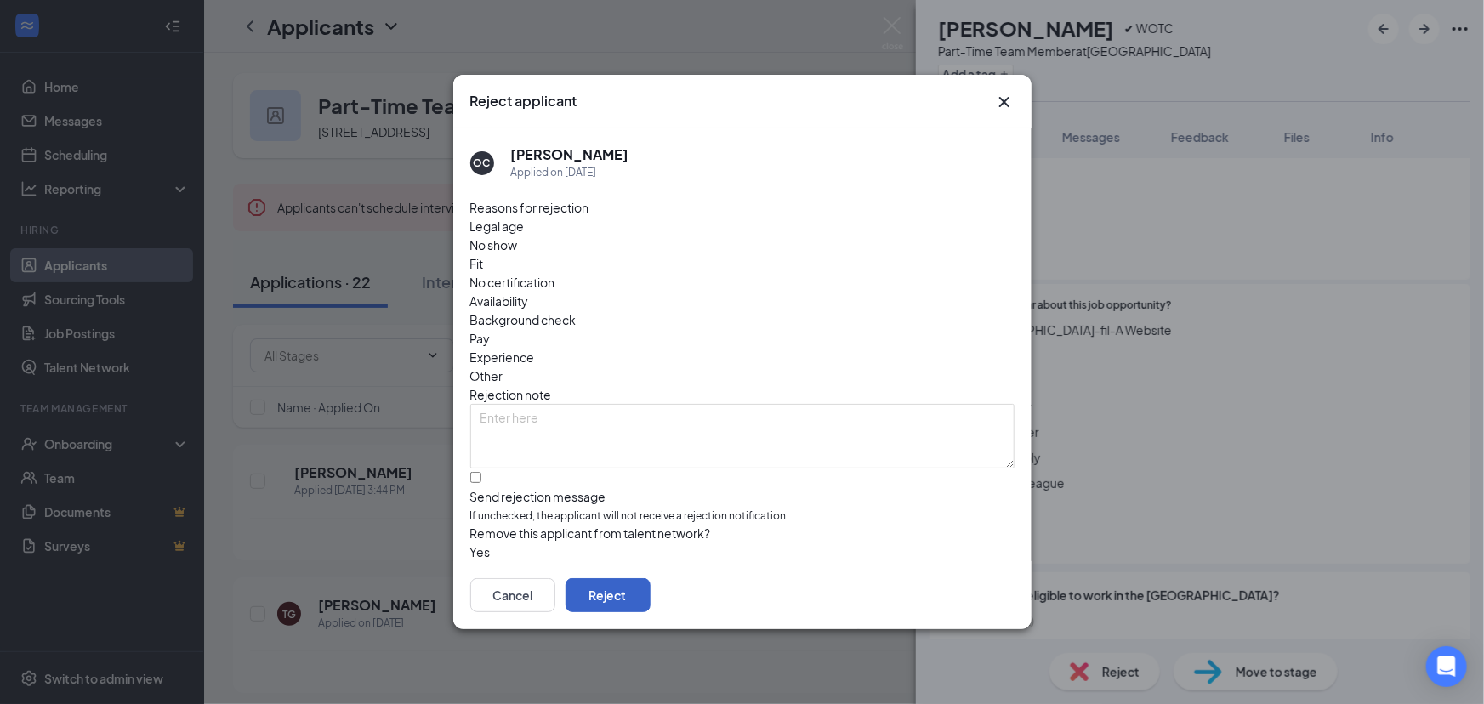
click at [650, 578] on button "Reject" at bounding box center [607, 595] width 85 height 34
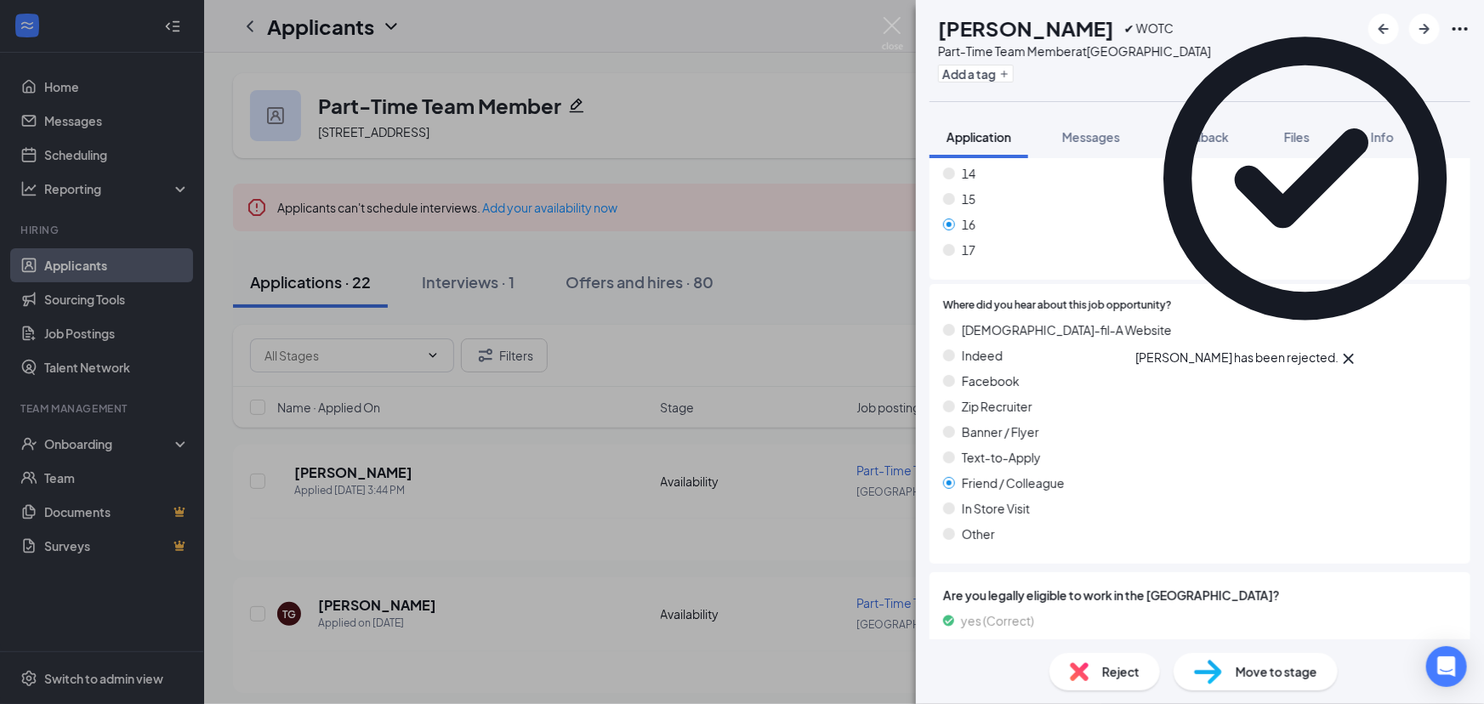
click at [1359, 349] on icon "Cross" at bounding box center [1348, 359] width 20 height 20
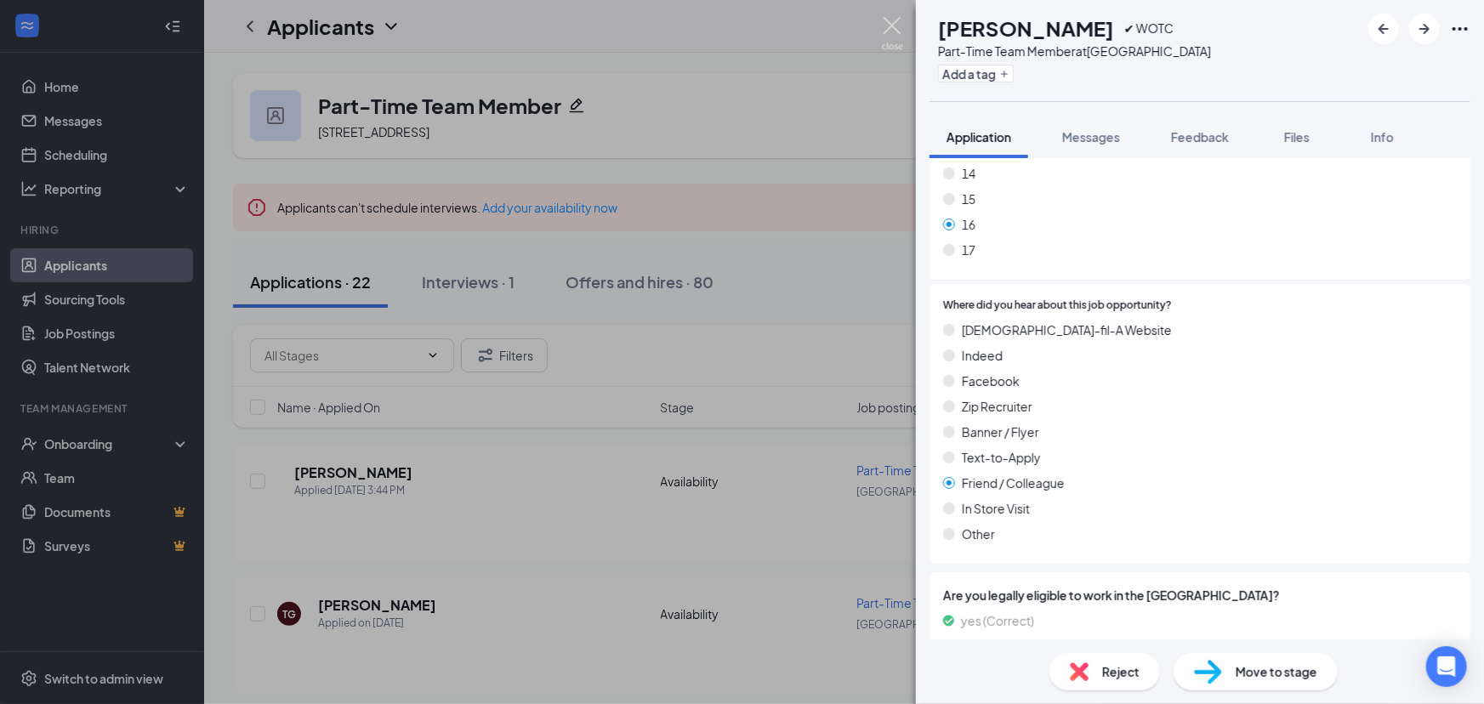
click at [886, 30] on img at bounding box center [892, 33] width 21 height 33
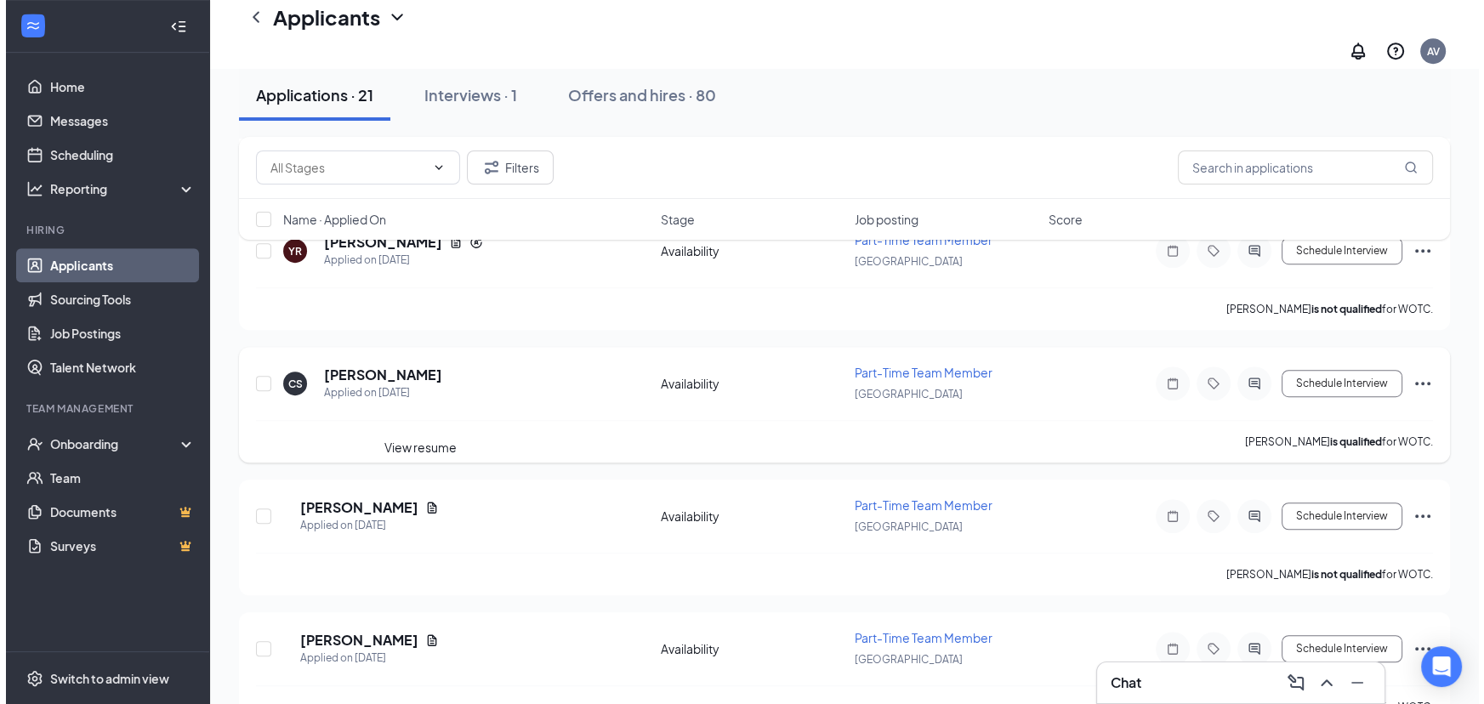
scroll to position [1291, 0]
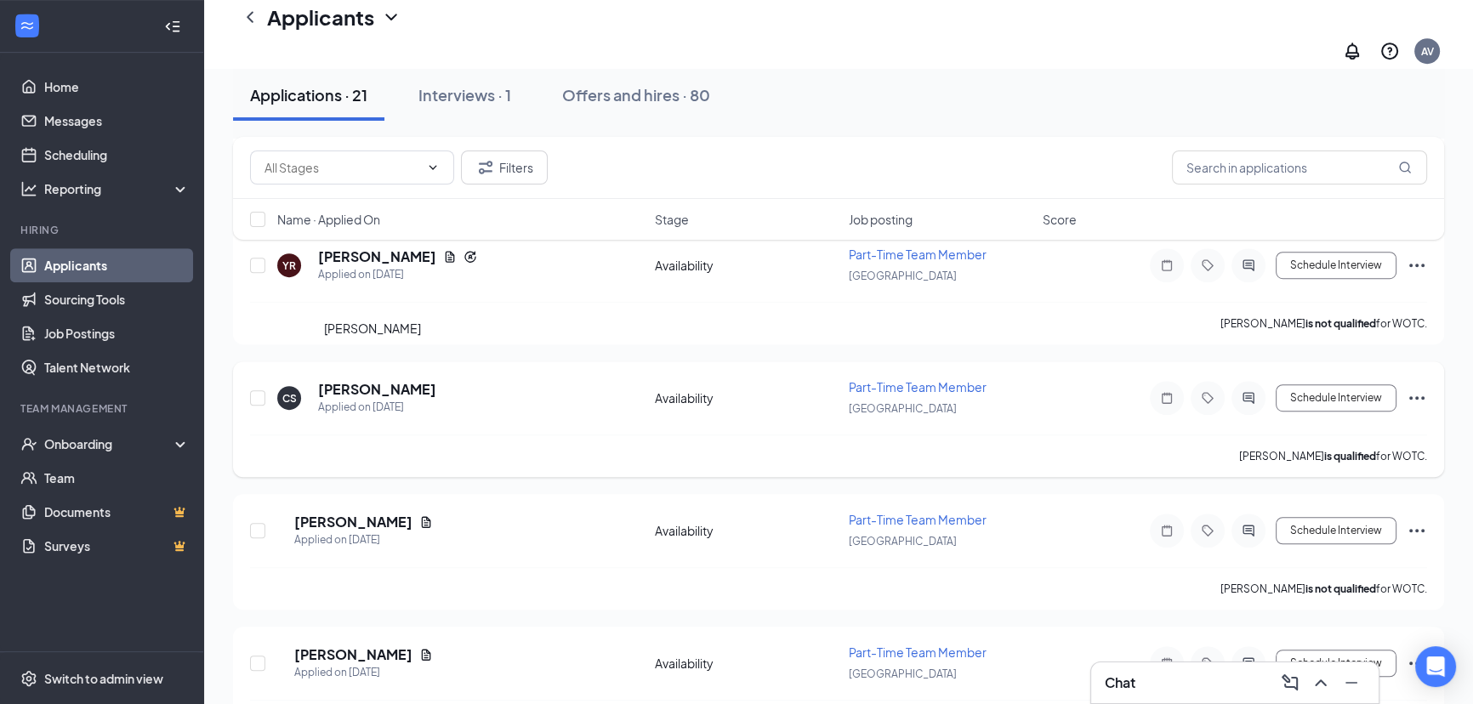
click at [381, 380] on h5 "Cody Swindell" at bounding box center [377, 389] width 118 height 19
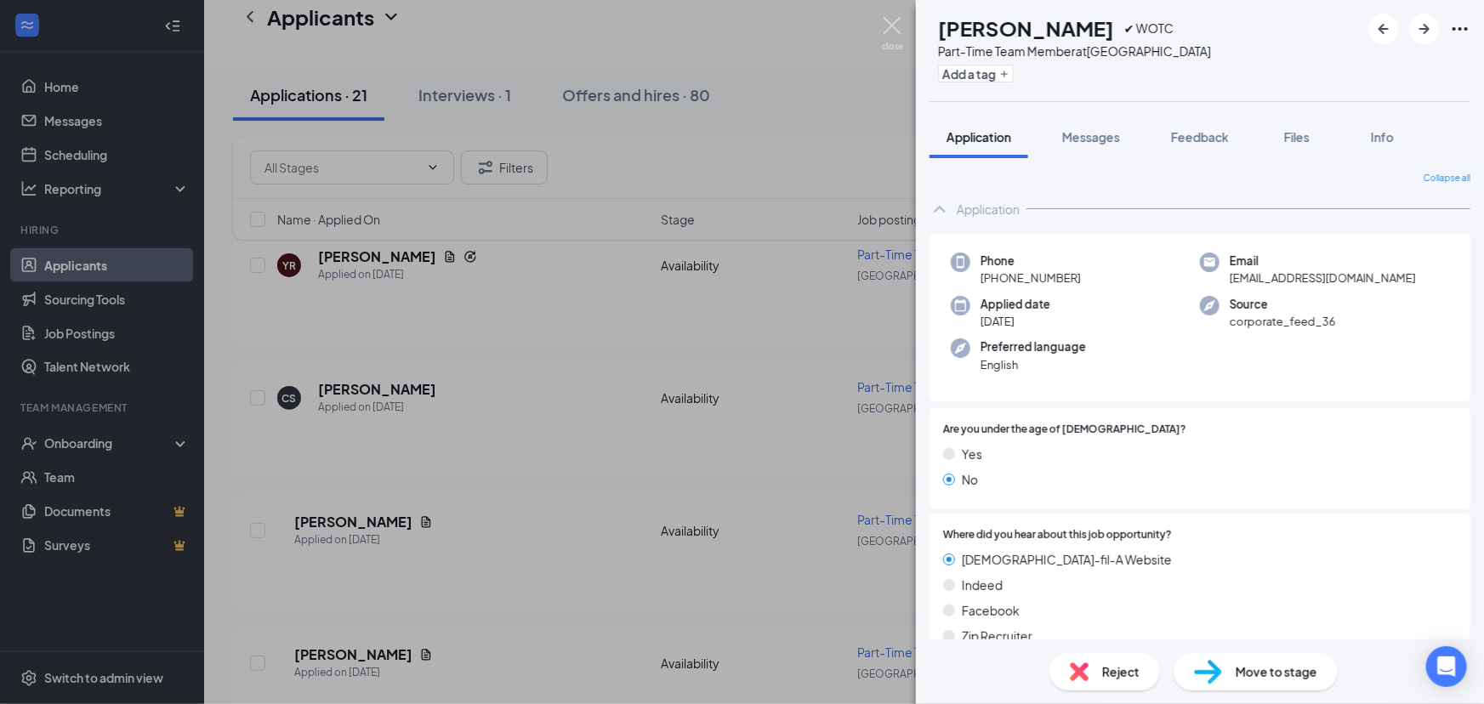
click at [893, 33] on img at bounding box center [892, 33] width 21 height 33
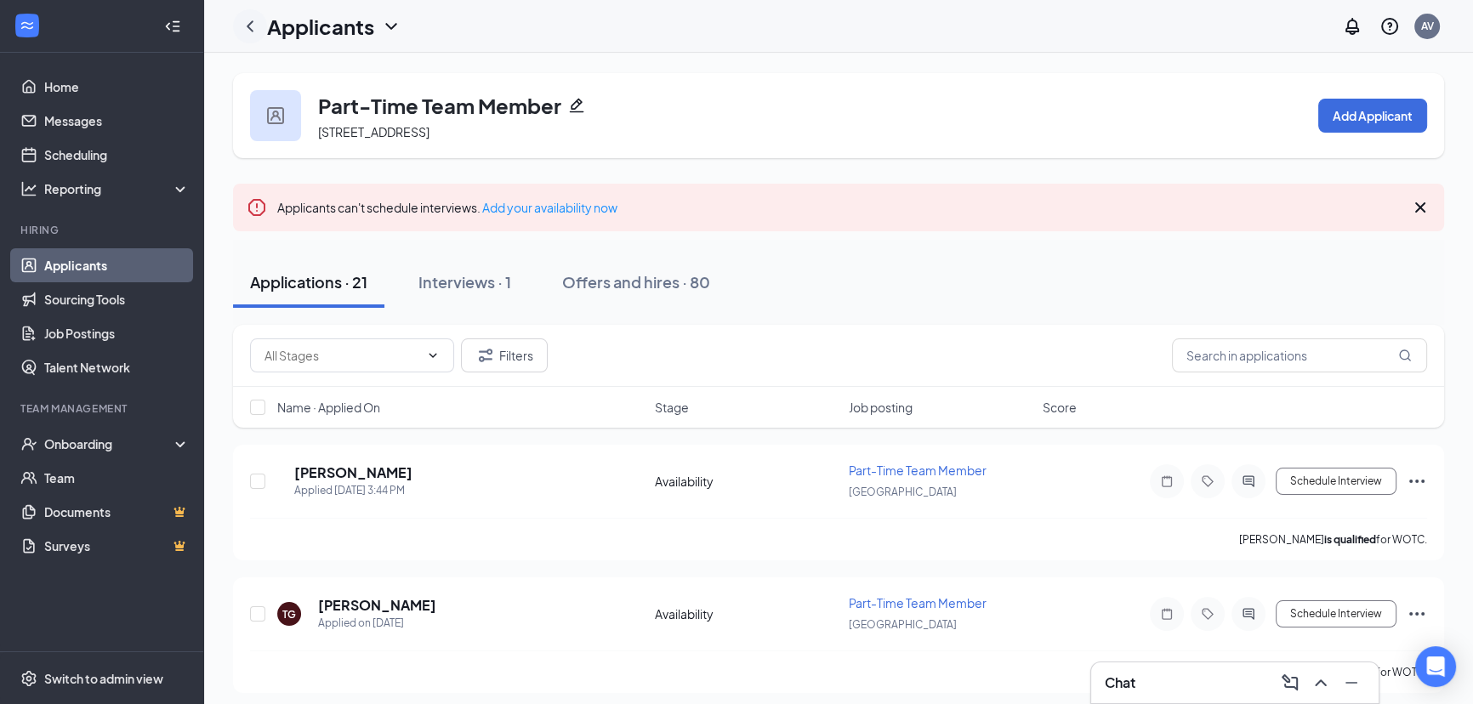
click at [248, 23] on icon "ChevronLeft" at bounding box center [250, 26] width 20 height 20
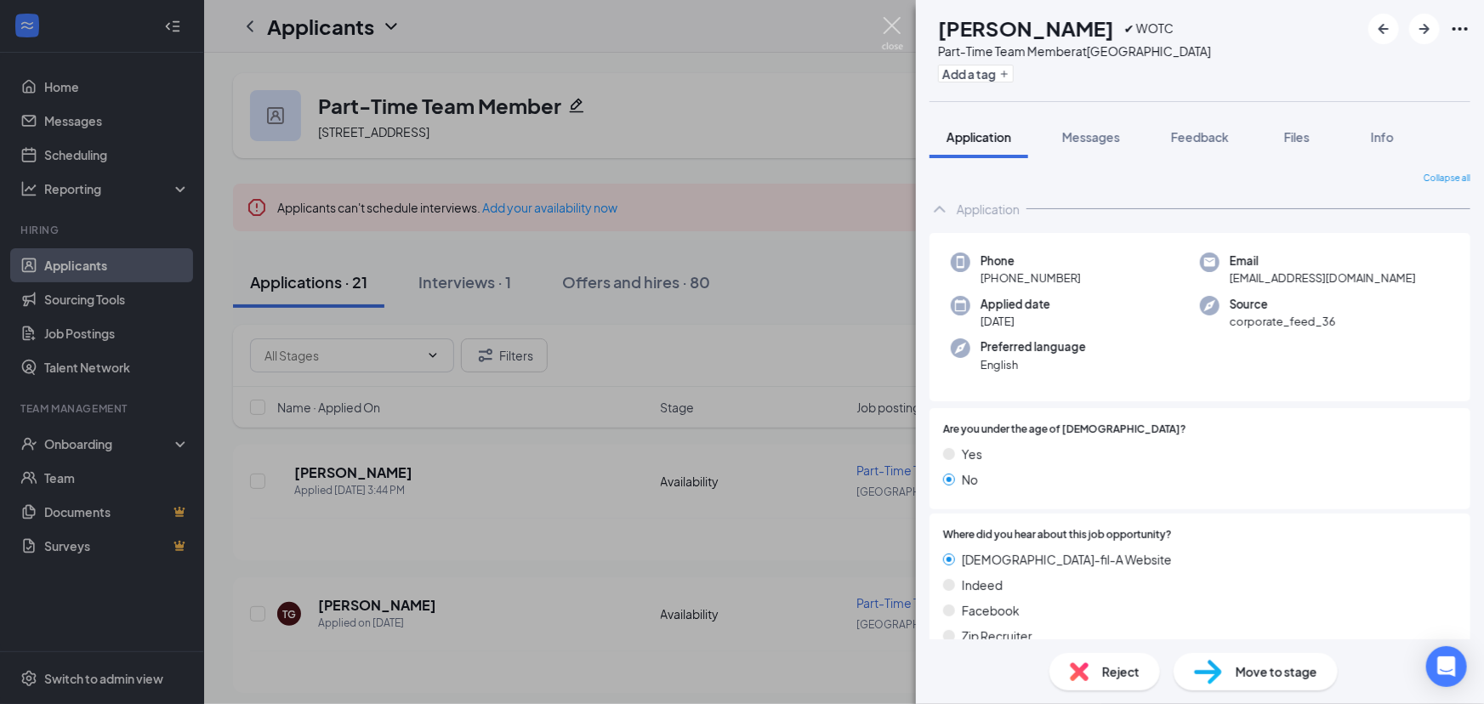
click at [890, 25] on img at bounding box center [892, 33] width 21 height 33
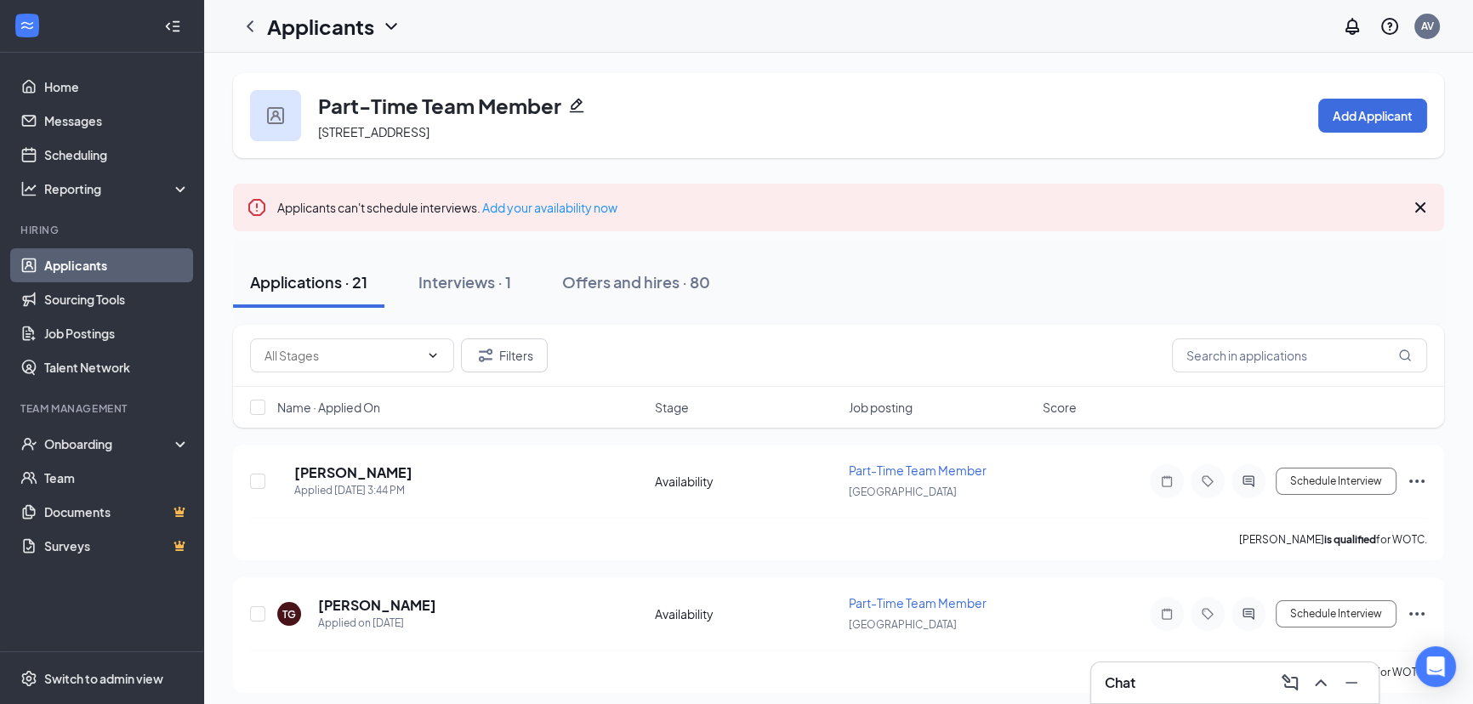
click at [74, 270] on link "Applicants" at bounding box center [116, 265] width 145 height 34
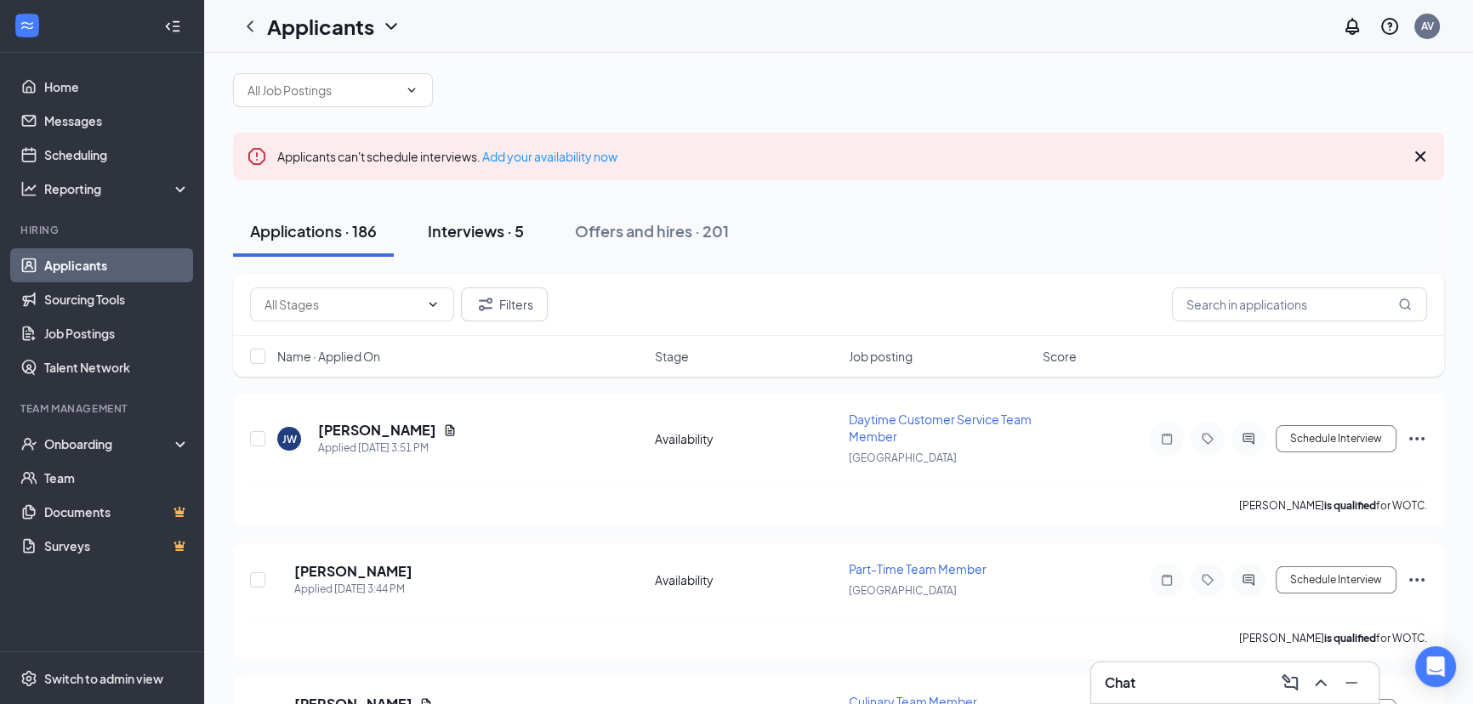
click at [473, 238] on div "Interviews · 5" at bounding box center [476, 230] width 96 height 21
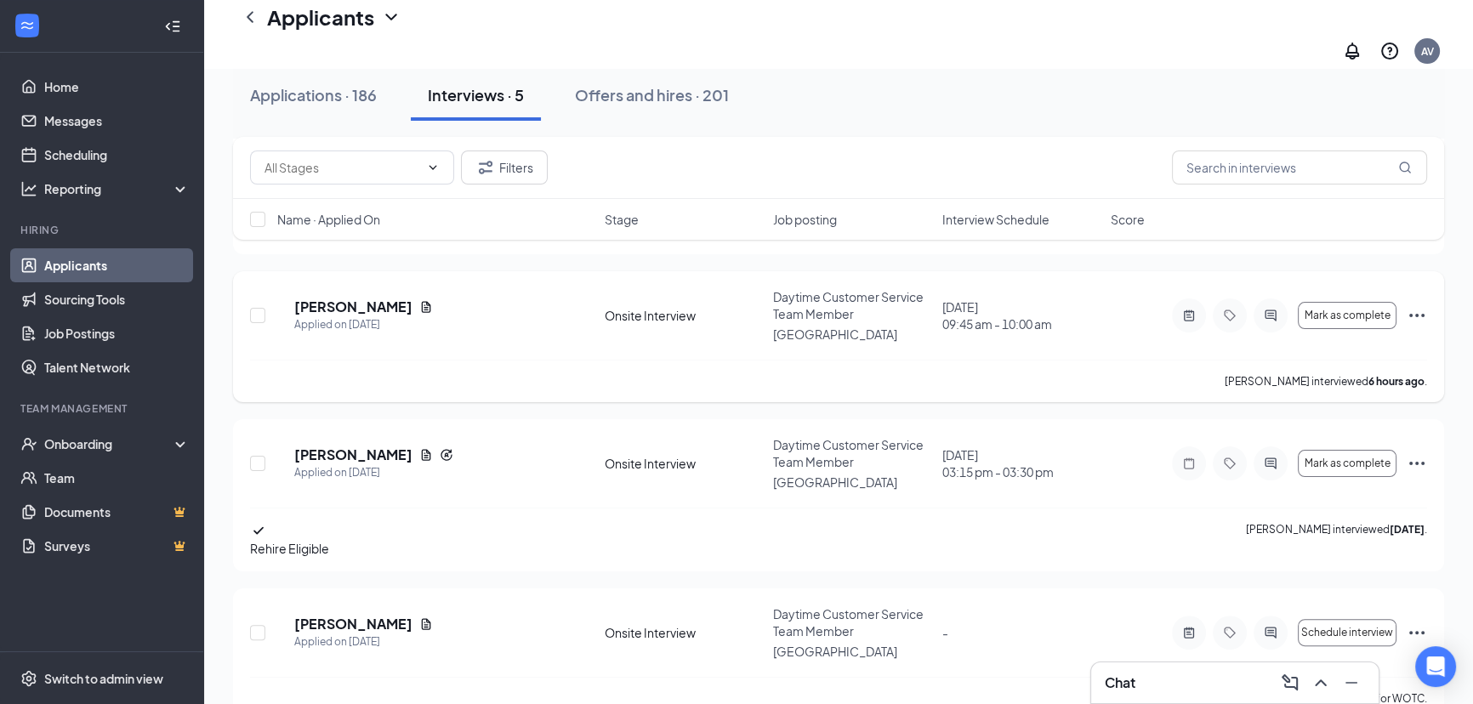
scroll to position [430, 0]
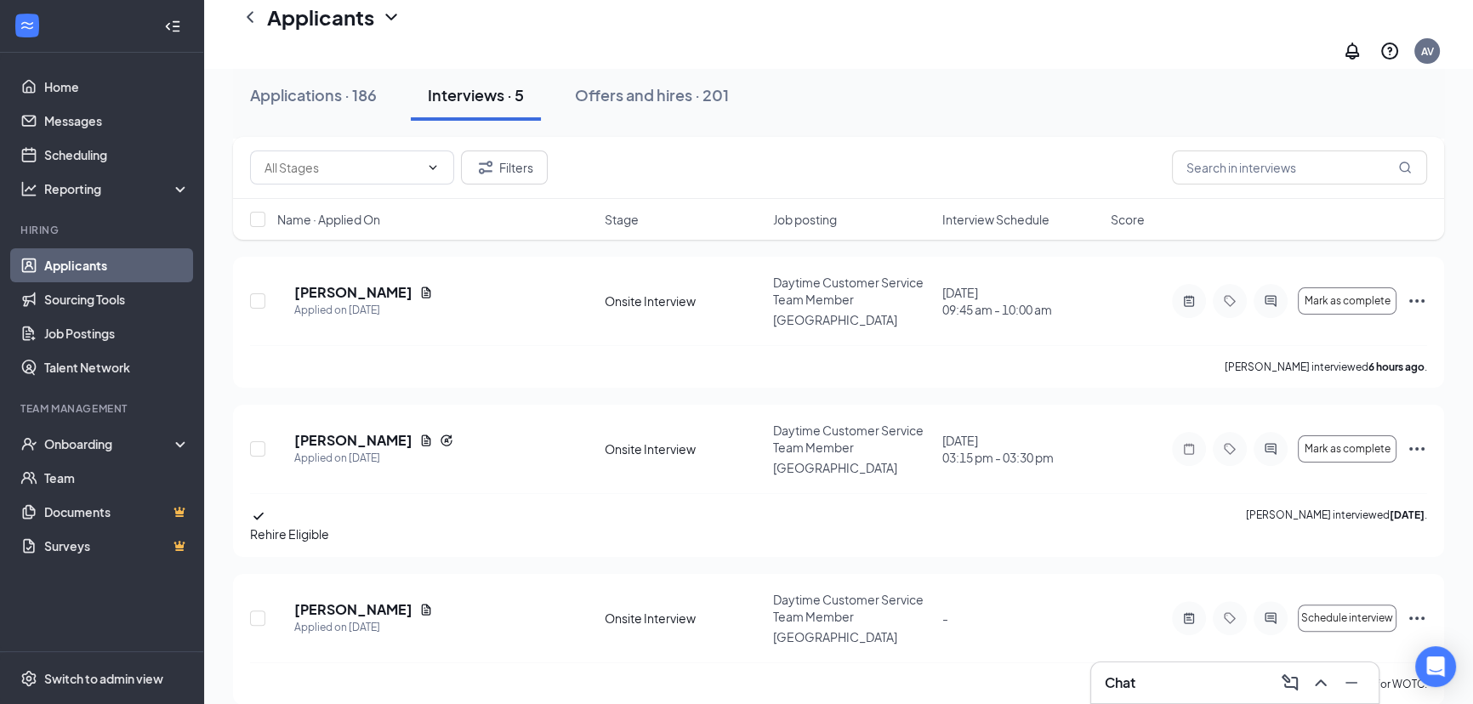
click at [1168, 678] on div "Chat" at bounding box center [1234, 682] width 260 height 27
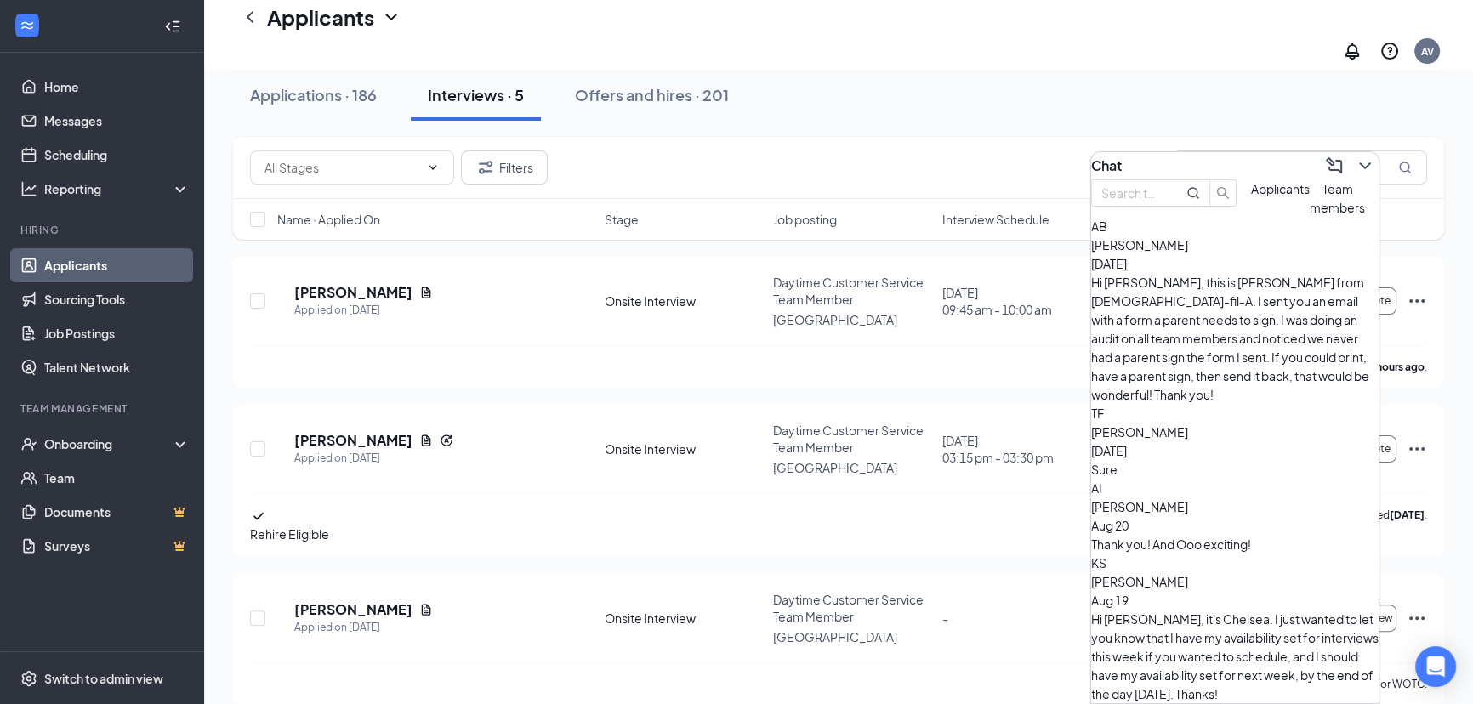
click at [1251, 217] on button "Applicants" at bounding box center [1280, 197] width 59 height 37
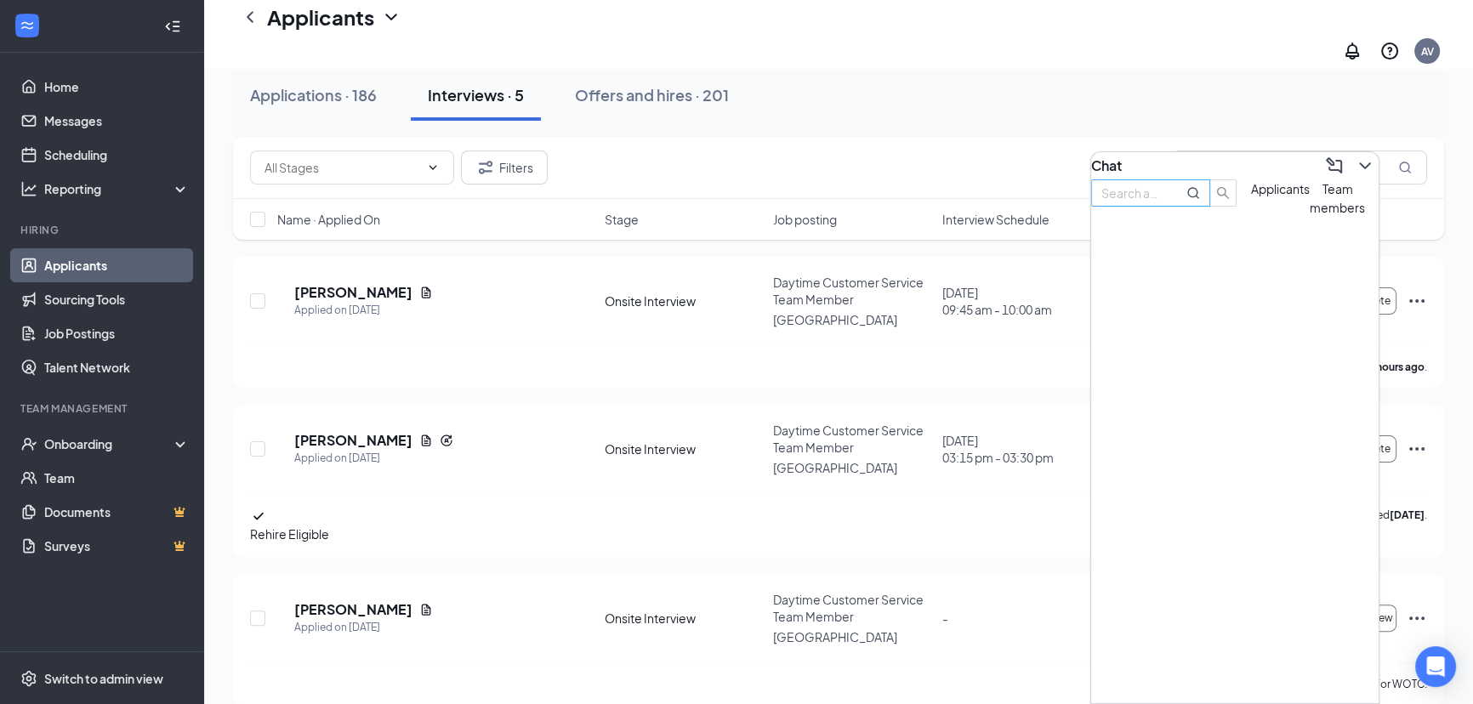
click at [1157, 202] on input "text" at bounding box center [1131, 193] width 61 height 19
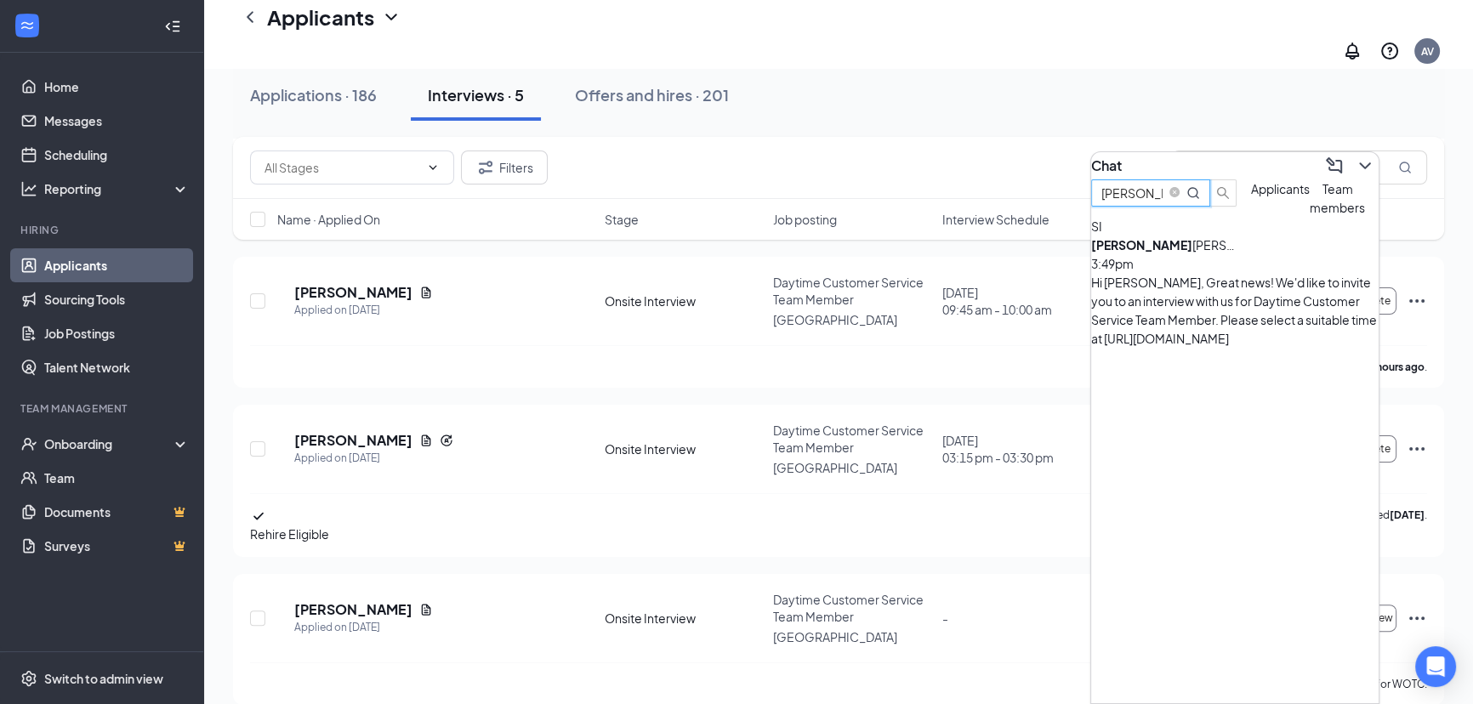
type input "SAMANTHA"
click at [1214, 312] on div "Hi Samantha Iverson, Great news! We'd like to invite you to an interview with u…" at bounding box center [1234, 310] width 287 height 75
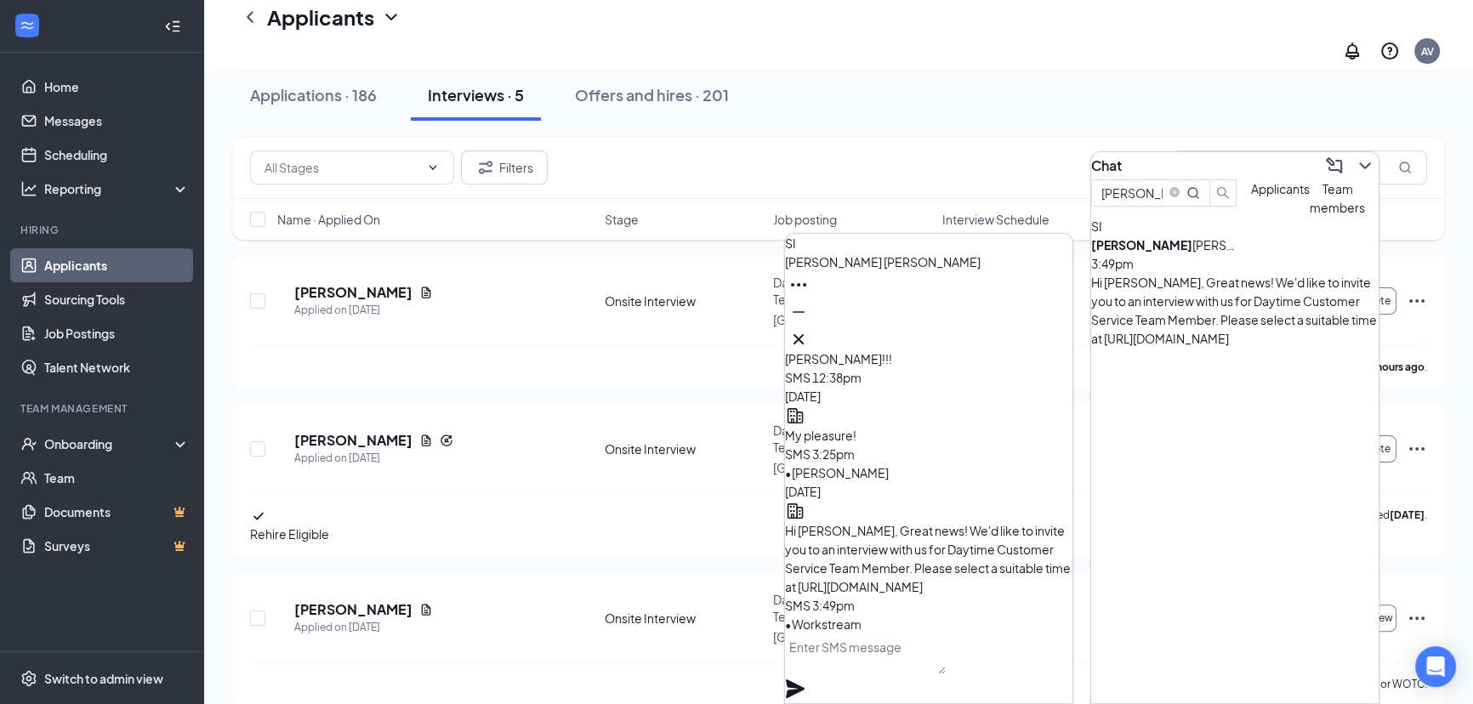
click at [904, 667] on textarea at bounding box center [865, 653] width 161 height 41
type textarea "h"
type textarea "Hi Samantha, It's Amanda form Chick-fil-A. I sent you the link to schedule your…"
click at [804, 679] on icon "Plane" at bounding box center [795, 688] width 19 height 19
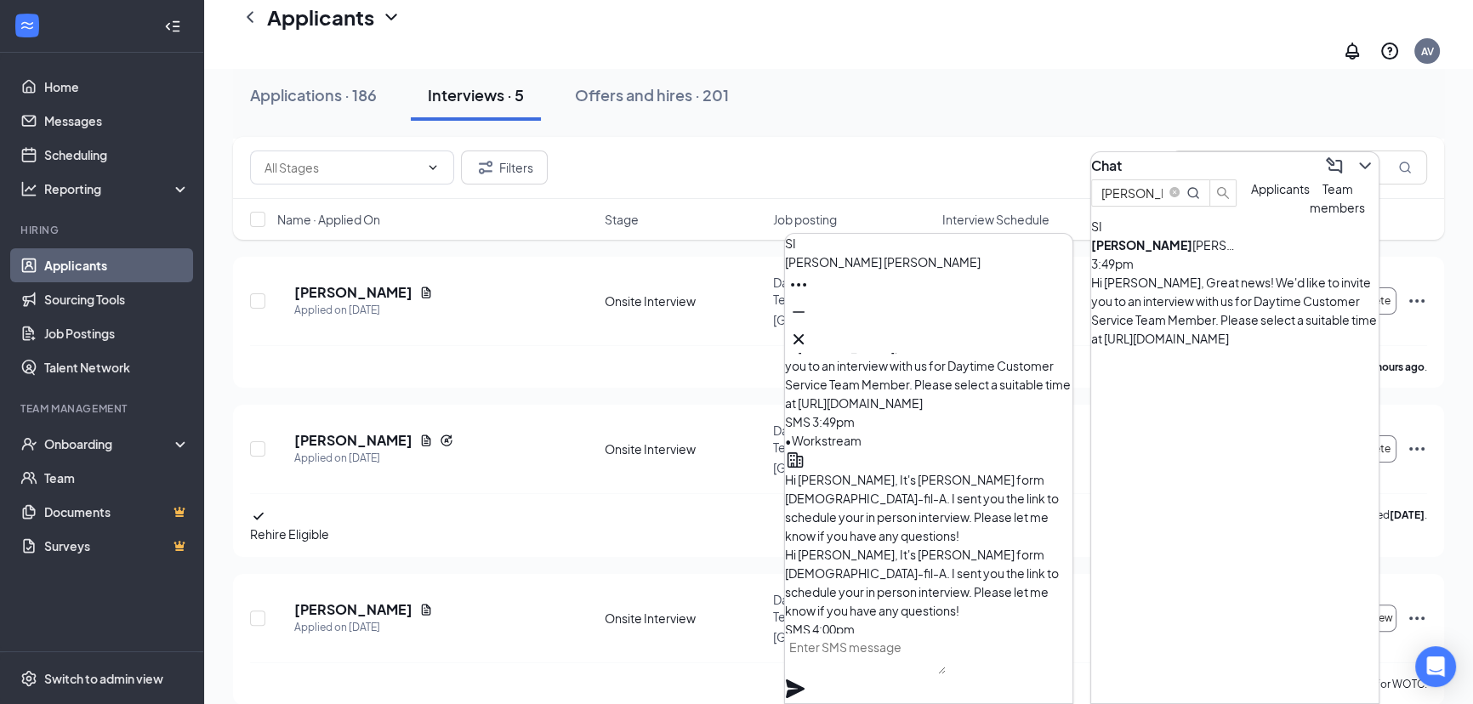
scroll to position [0, 0]
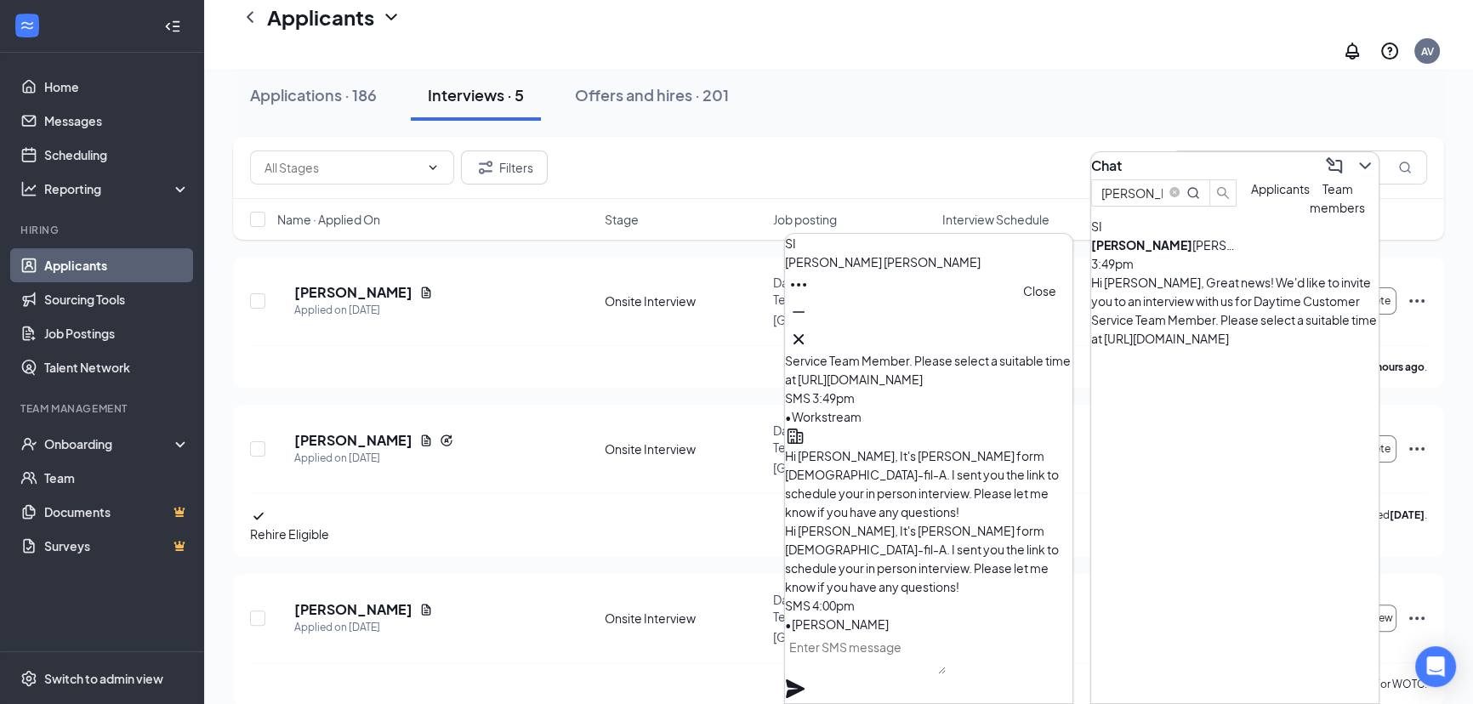
click at [809, 329] on icon "Cross" at bounding box center [798, 339] width 20 height 20
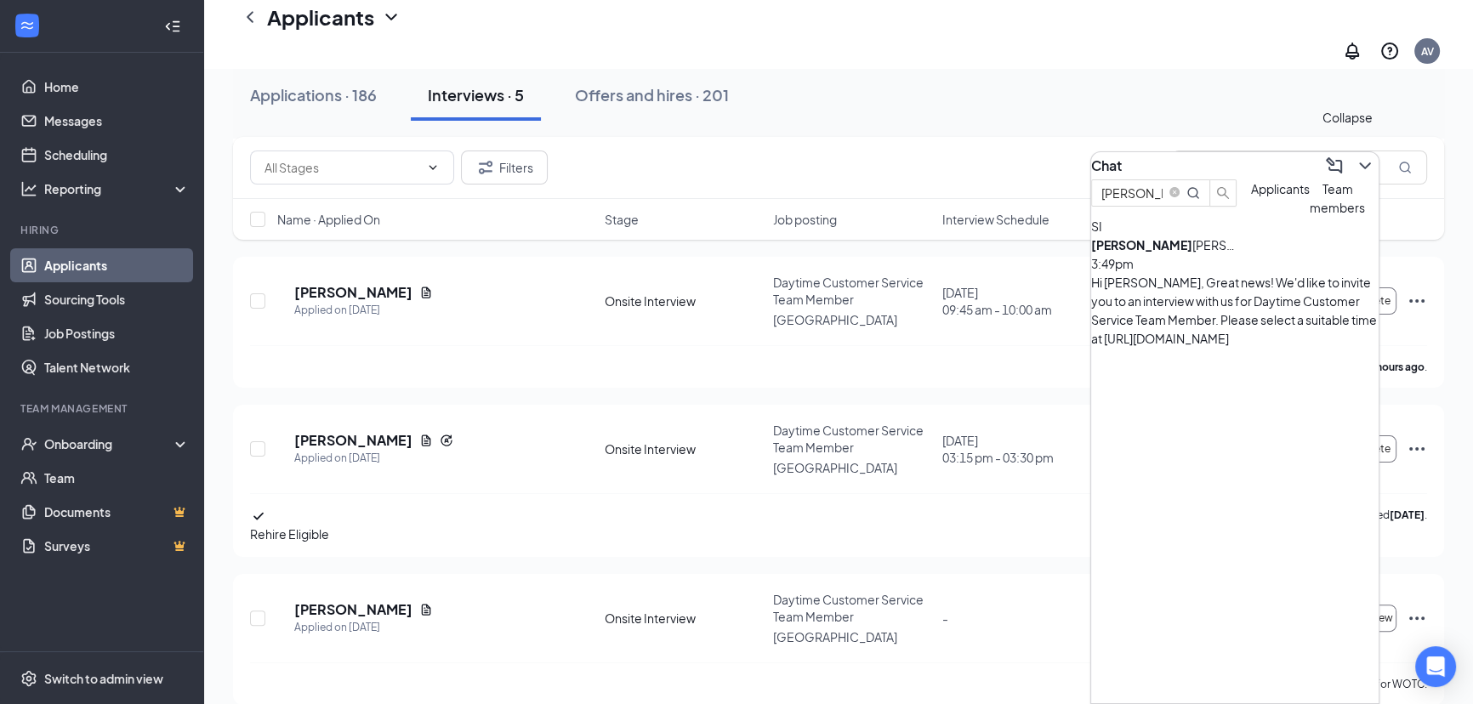
click at [1360, 156] on button at bounding box center [1364, 165] width 27 height 27
